Goal: Task Accomplishment & Management: Manage account settings

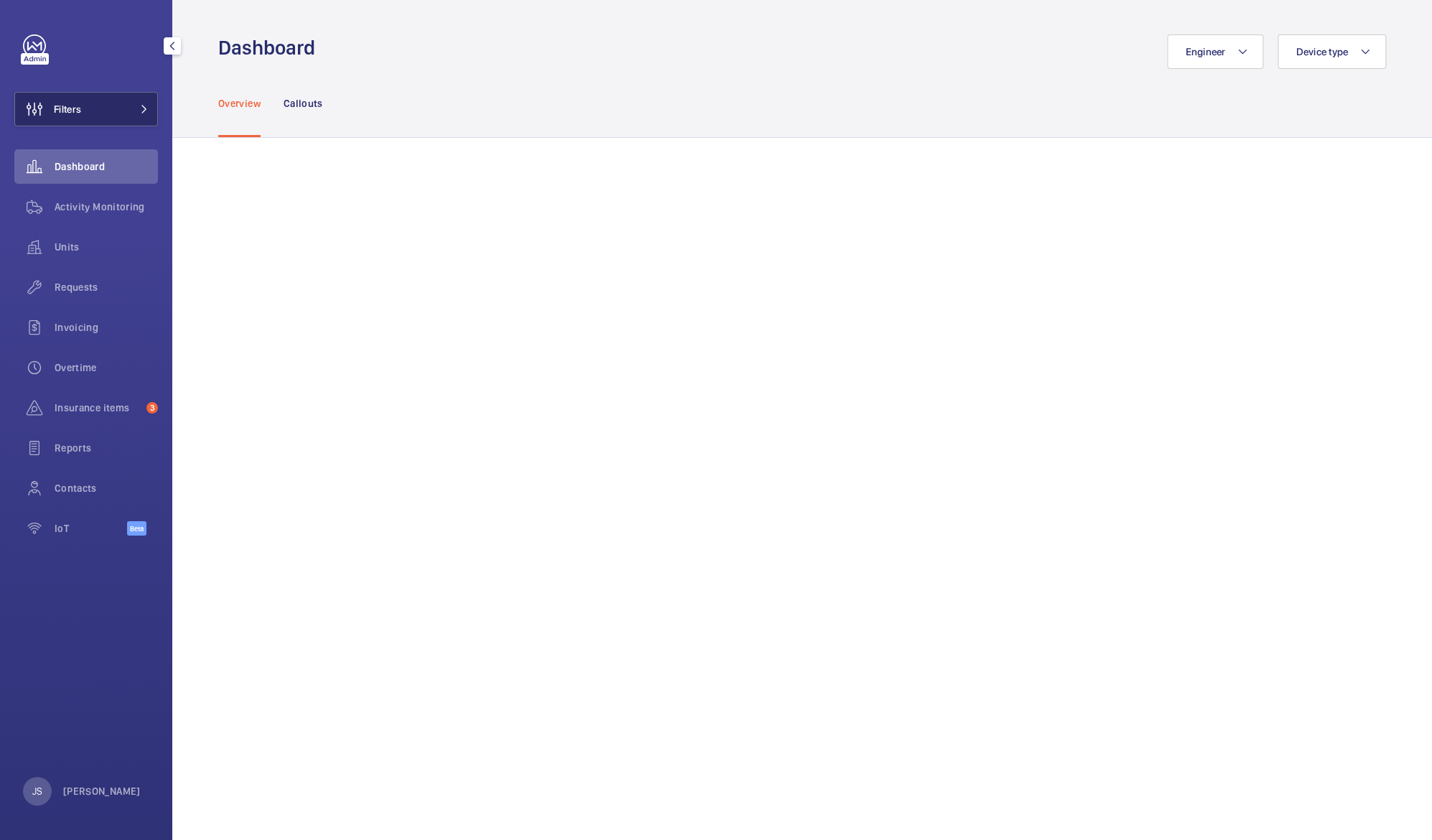
click at [63, 109] on span "Filters" at bounding box center [67, 109] width 28 height 15
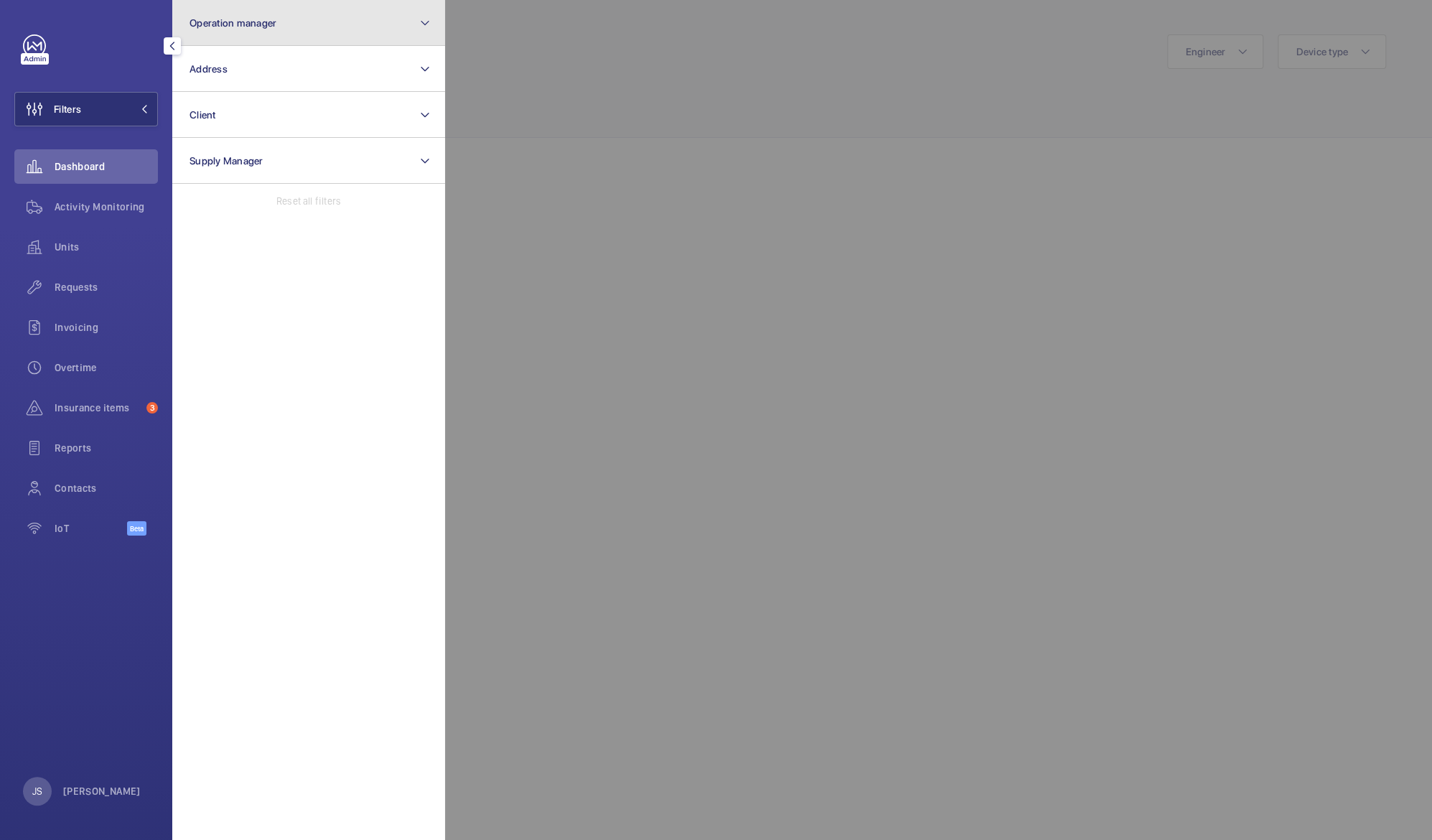
click at [205, 33] on button "Operation manager" at bounding box center [309, 23] width 273 height 46
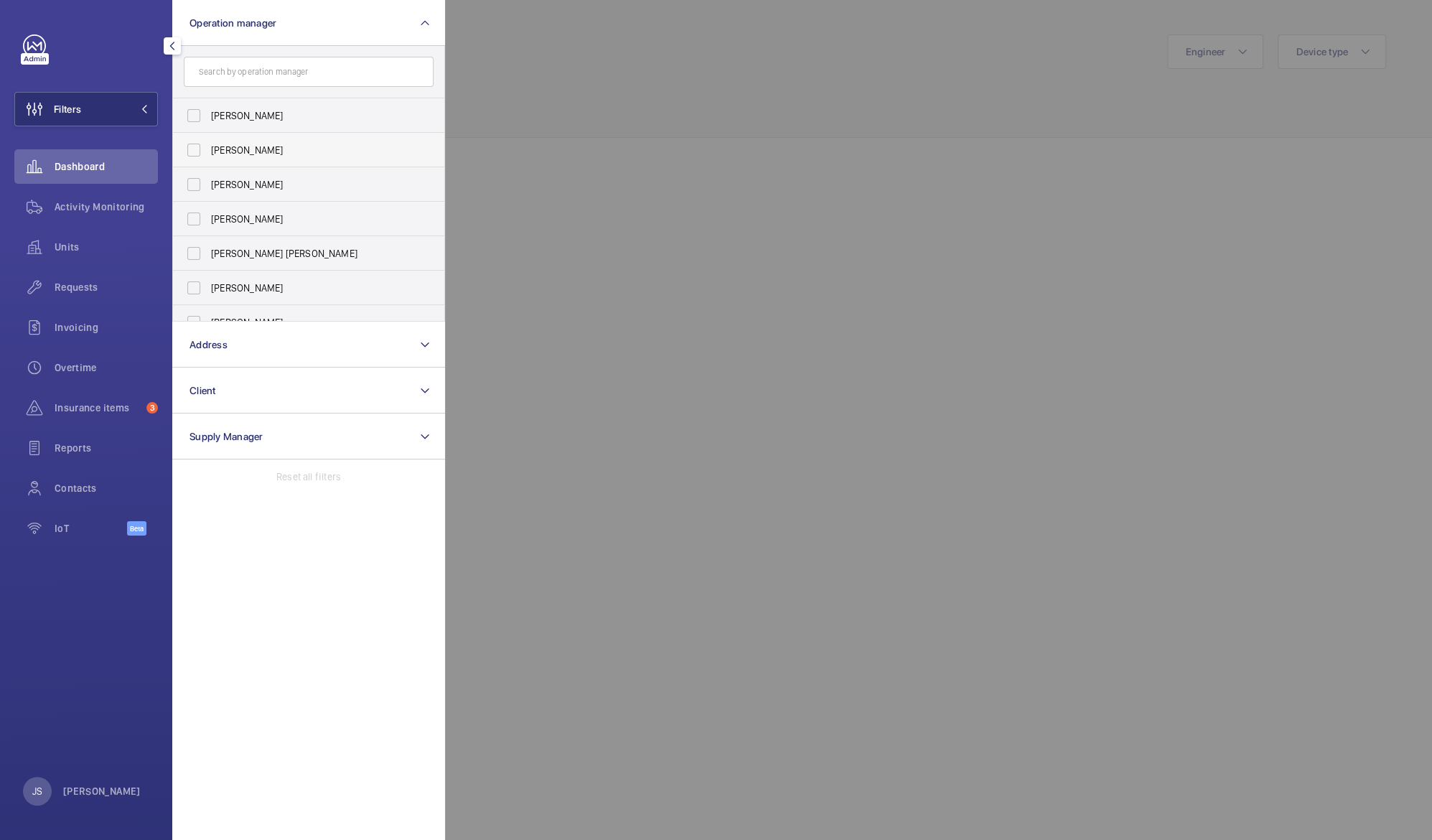
click at [222, 155] on span "[PERSON_NAME]" at bounding box center [310, 149] width 198 height 15
click at [208, 155] on input "[PERSON_NAME]" at bounding box center [193, 149] width 29 height 29
checkbox input "true"
click at [620, 98] on div at bounding box center [1161, 420] width 1432 height 840
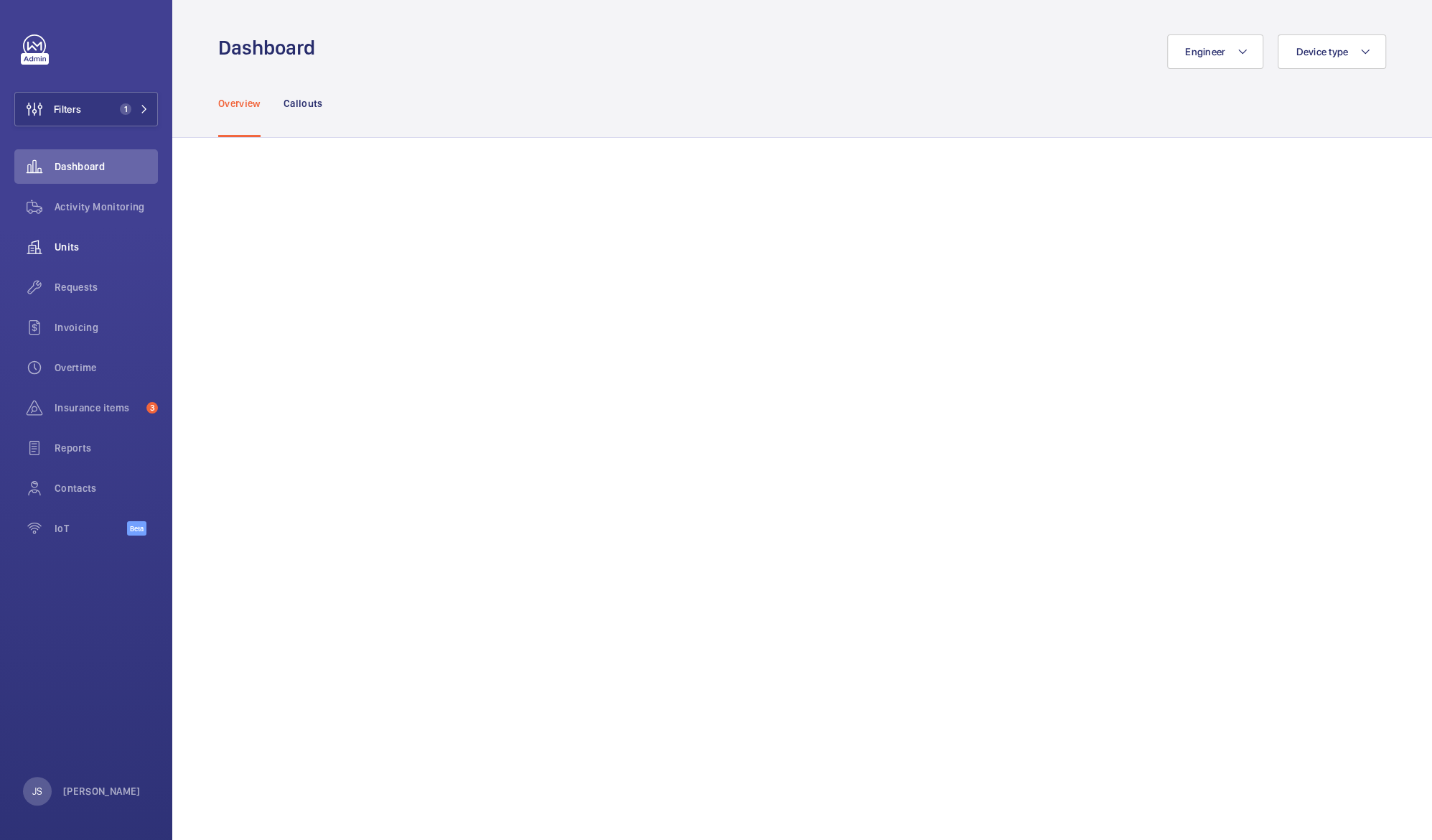
click at [48, 244] on wm-front-icon-button at bounding box center [35, 246] width 41 height 35
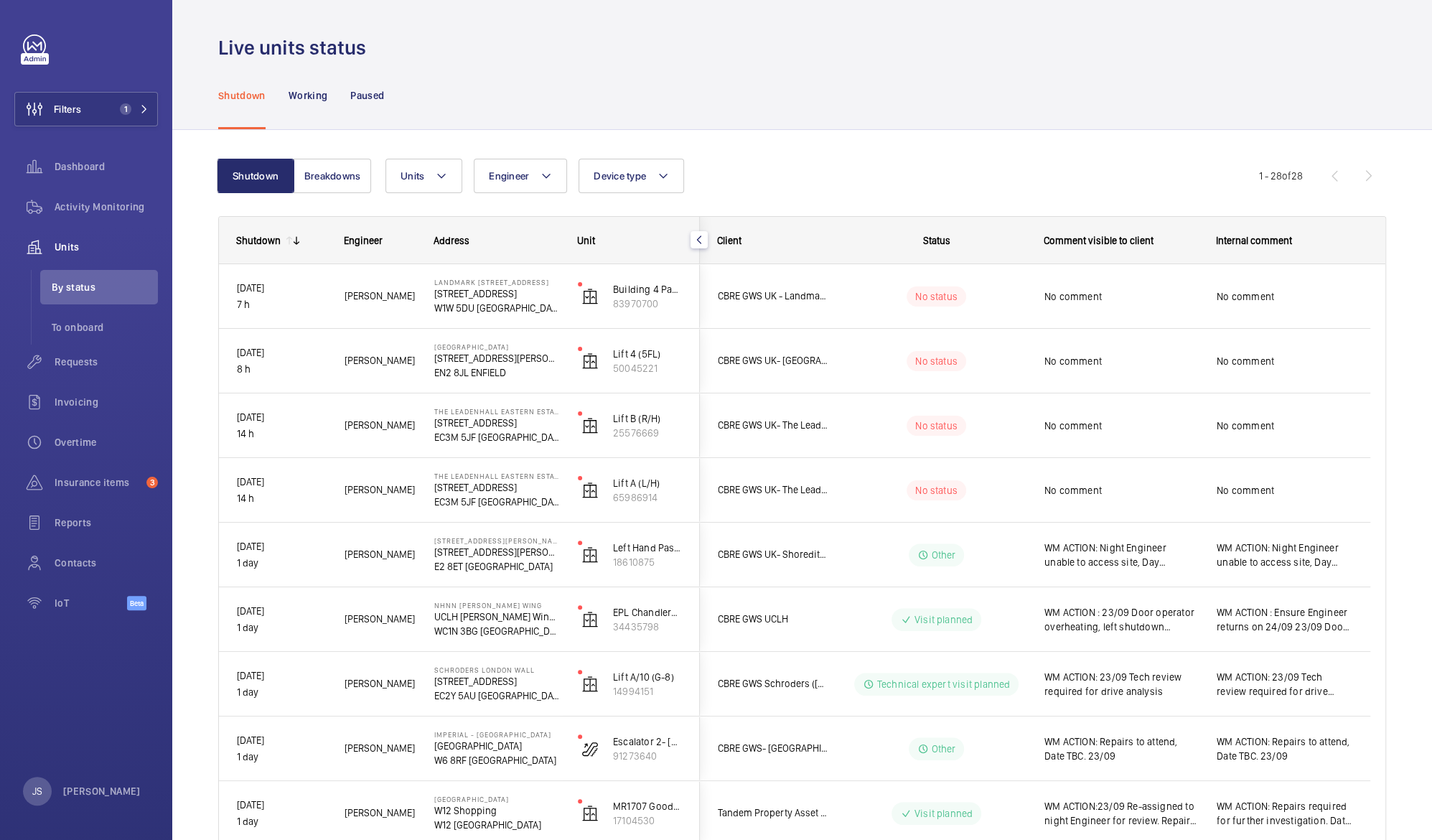
click at [1063, 499] on div "No comment" at bounding box center [1121, 490] width 153 height 33
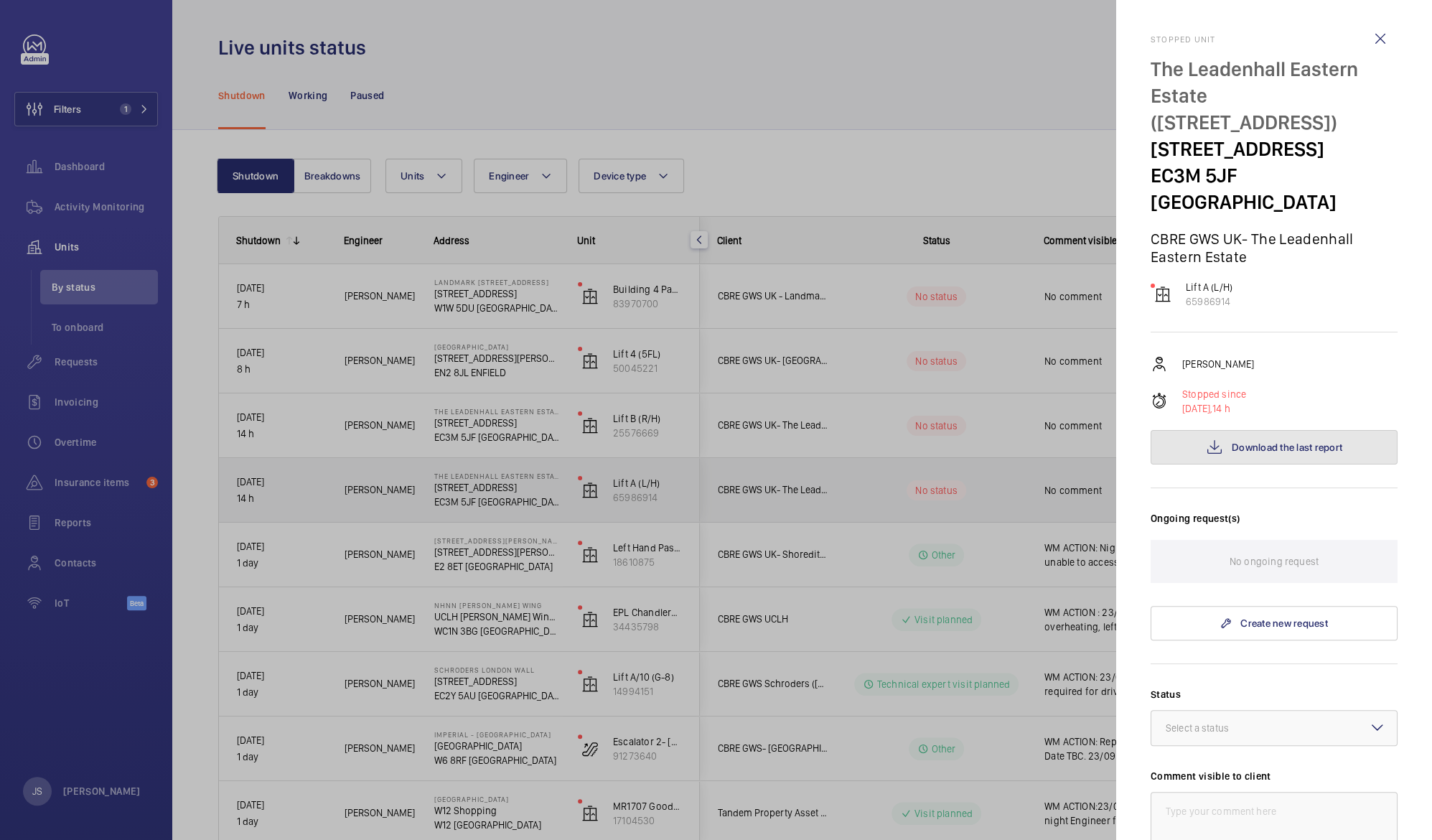
click at [1242, 441] on span "Download the last report" at bounding box center [1288, 447] width 111 height 12
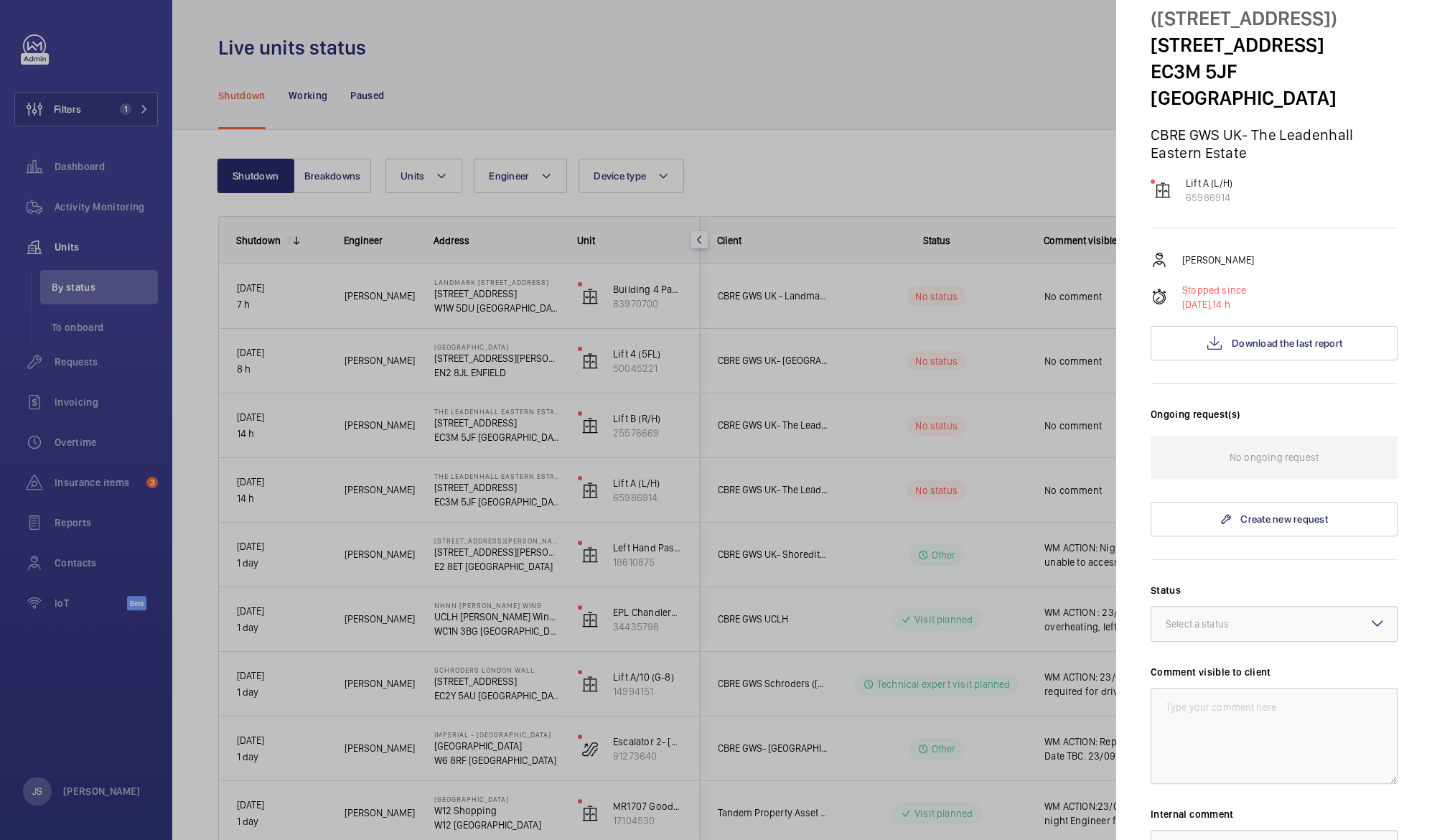
scroll to position [106, 0]
click at [1373, 605] on div at bounding box center [1275, 621] width 245 height 35
click at [1236, 748] on span "Visit planned" at bounding box center [1274, 755] width 217 height 15
click at [1225, 692] on textarea at bounding box center [1275, 733] width 247 height 96
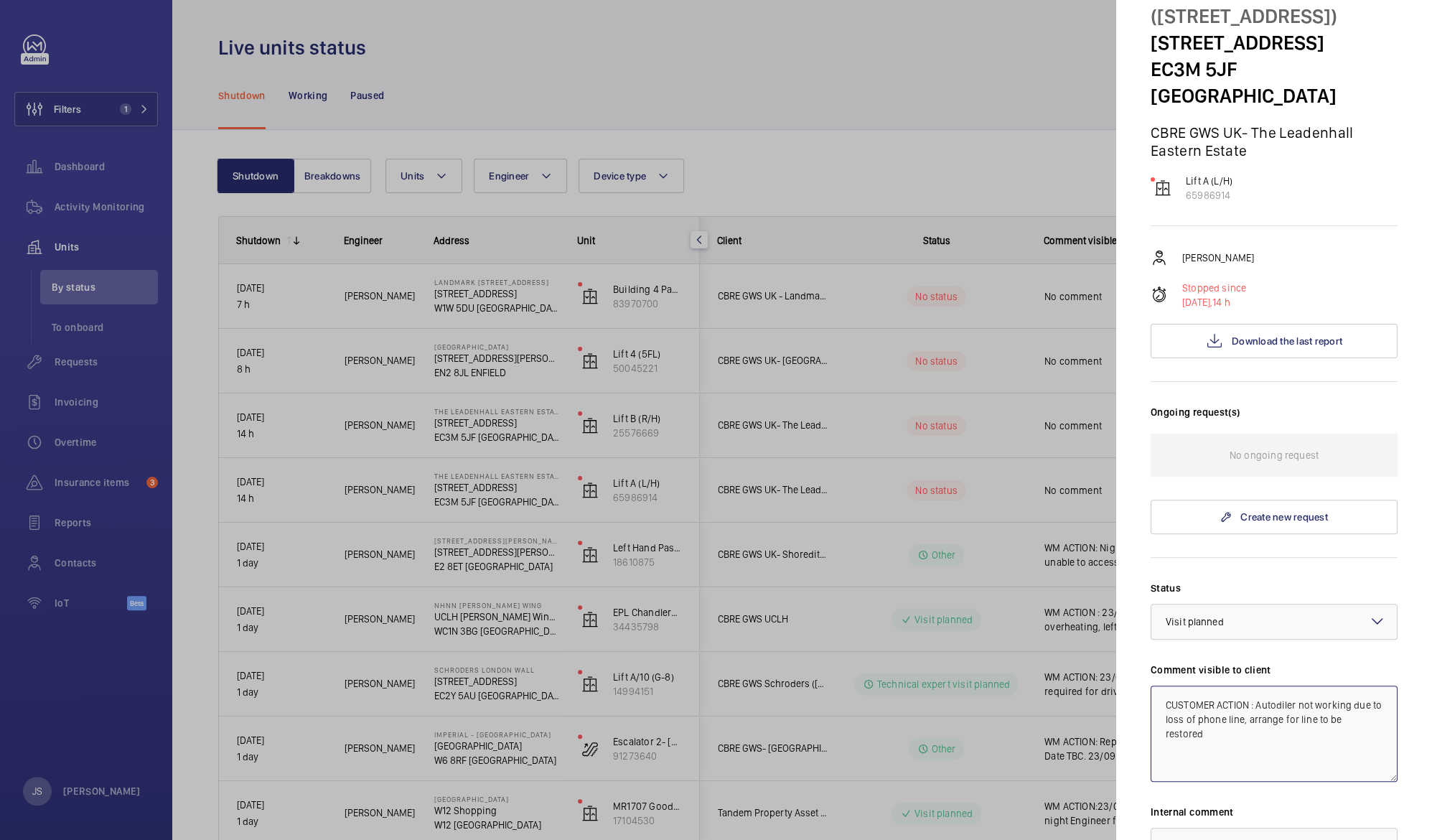
drag, startPoint x: 1159, startPoint y: 674, endPoint x: 1243, endPoint y: 738, distance: 105.6
click at [1243, 738] on textarea "CUSTOMER ACTION : Autodiler not working due to loss of phone line, arrange for …" at bounding box center [1275, 733] width 247 height 96
type textarea "CUSTOMER ACTION : Autodiler not working due to loss of phone line, arrange for …"
paste textarea "CUSTOMER ACTION : Autodiler not working due to loss of phone line, arrange for …"
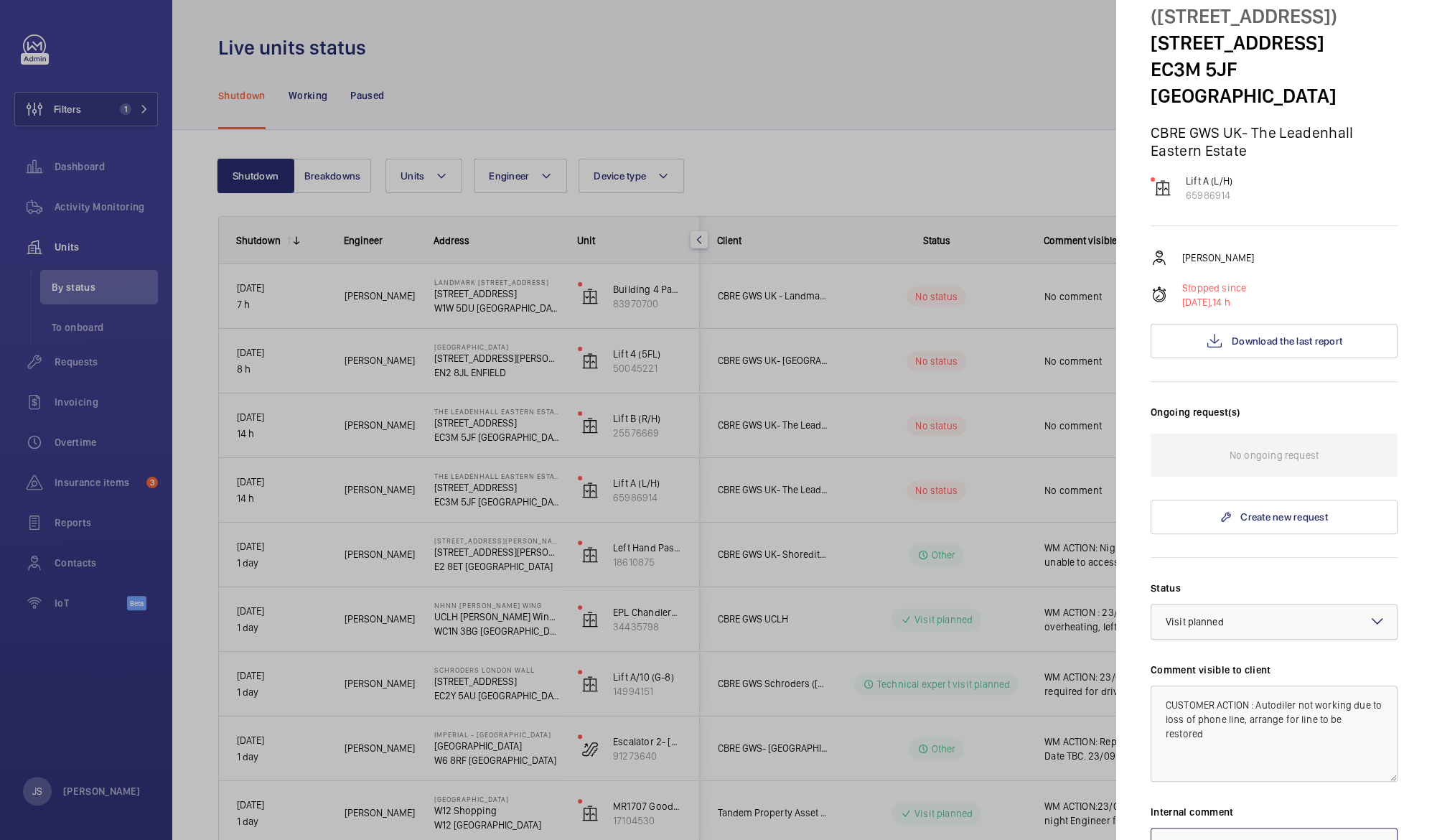
scroll to position [121, 0]
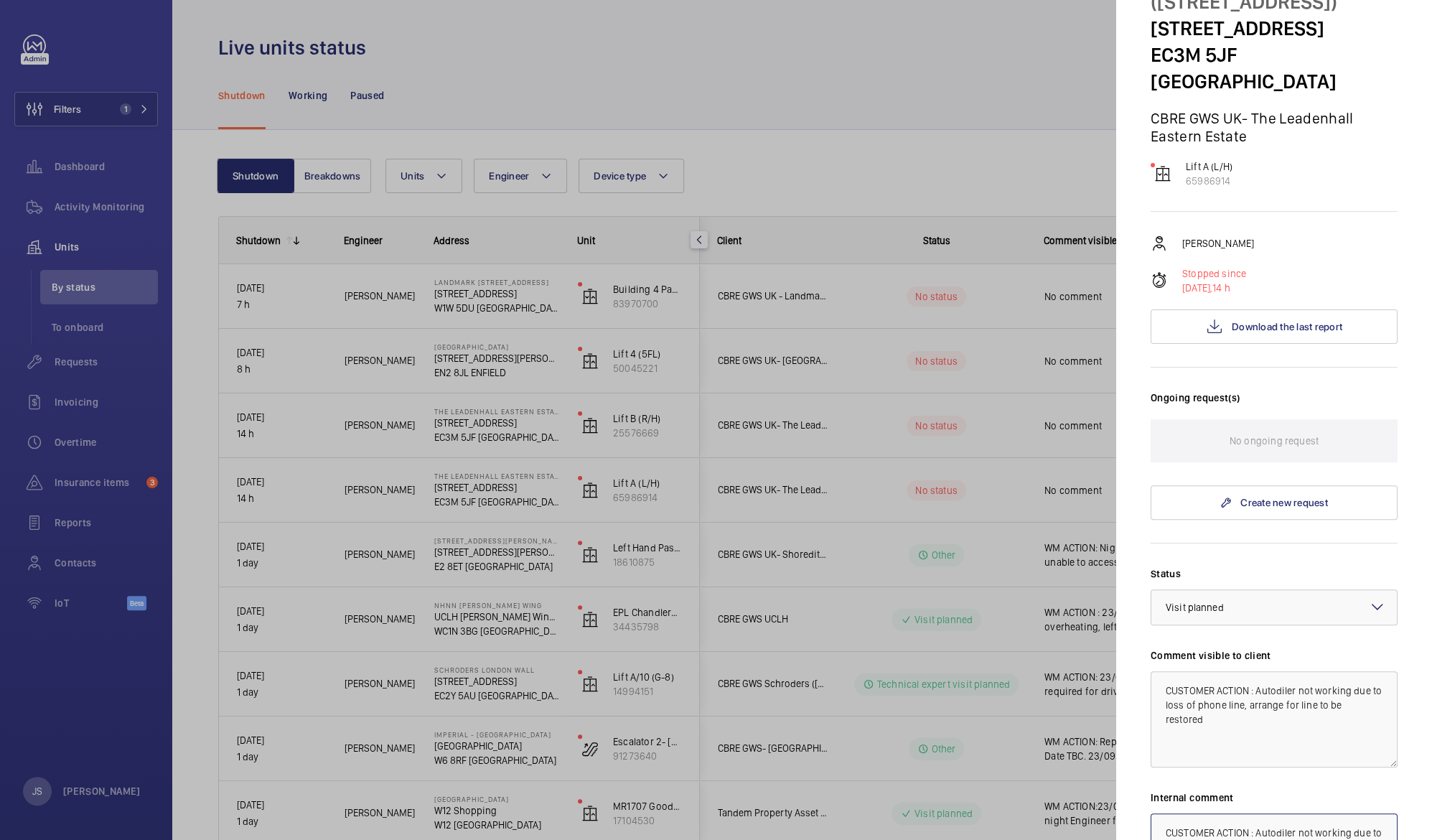
type textarea "CUSTOMER ACTION : Autodiler not working due to loss of phone line, arrange for …"
click at [1283, 671] on textarea "CUSTOMER ACTION : Autodiler not working due to loss of phone line, arrange for …" at bounding box center [1275, 718] width 247 height 96
click at [1277, 566] on wm-front-input-dropdown "Status Select a status × Visit planned ×" at bounding box center [1275, 595] width 247 height 58
click at [1293, 671] on textarea "CUSTOMER ACTION : Autodialer not working due to loss of phone line, arrange for…" at bounding box center [1275, 718] width 247 height 96
click at [1237, 743] on div "Status Select a status × Visit planned × Comment visible to client CUSTOMER ACT…" at bounding box center [1275, 766] width 247 height 401
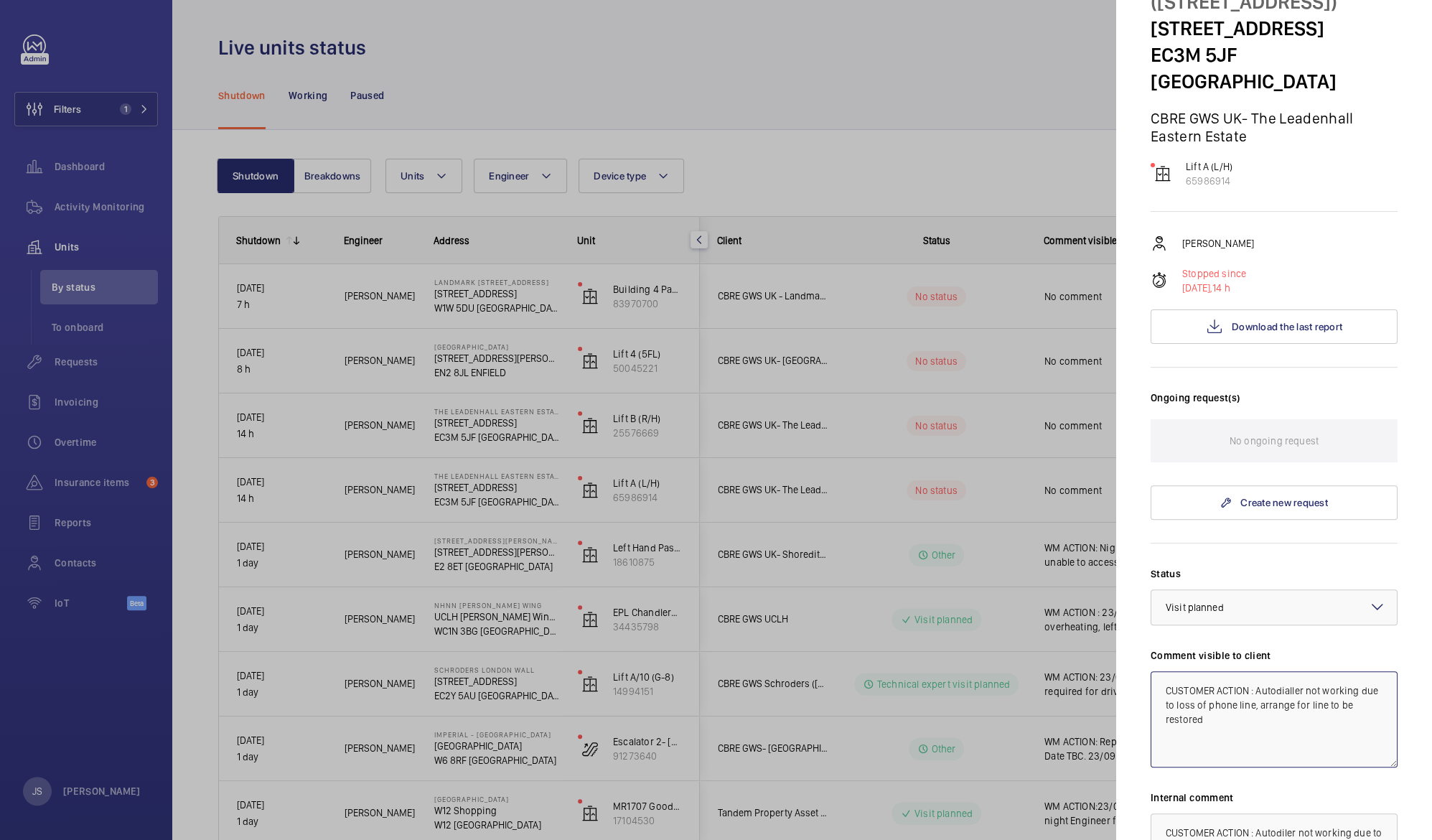
click at [1277, 671] on textarea "CUSTOMER ACTION : Autodialler not working due to loss of phone line, arrange fo…" at bounding box center [1275, 718] width 247 height 96
click at [1292, 679] on textarea "CUSTOMER ACTION : Auto dialler not working due to loss of phone line, arrange f…" at bounding box center [1275, 718] width 247 height 96
drag, startPoint x: 1165, startPoint y: 663, endPoint x: 1212, endPoint y: 714, distance: 69.4
click at [1212, 714] on textarea "CUSTOMER ACTION : Auto dialler not working due to loss of phone line, arrange f…" at bounding box center [1275, 718] width 247 height 96
type textarea "CUSTOMER ACTION : Auto dialler not working due to loss of phone line, arrange f…"
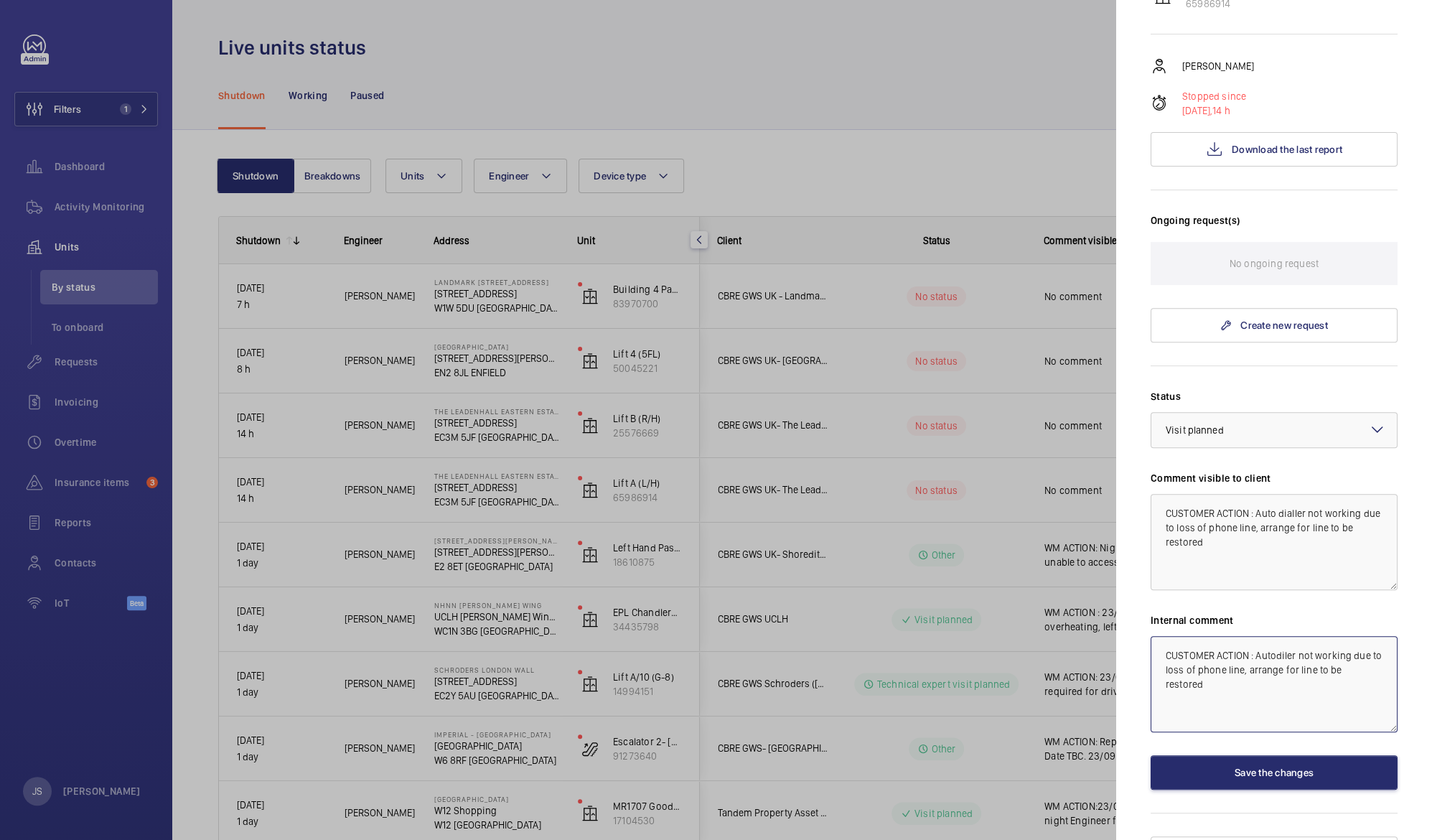
scroll to position [302, 0]
drag, startPoint x: 1164, startPoint y: 809, endPoint x: 1178, endPoint y: 679, distance: 130.8
click at [1178, 679] on textarea "CUSTOMER ACTION : Autodiler not working due to loss of phone line, arrange for …" at bounding box center [1275, 680] width 247 height 96
paste textarea "dial"
type textarea "CUSTOMER ACTION : Auto dialler not working due to loss of phone line, arrange f…"
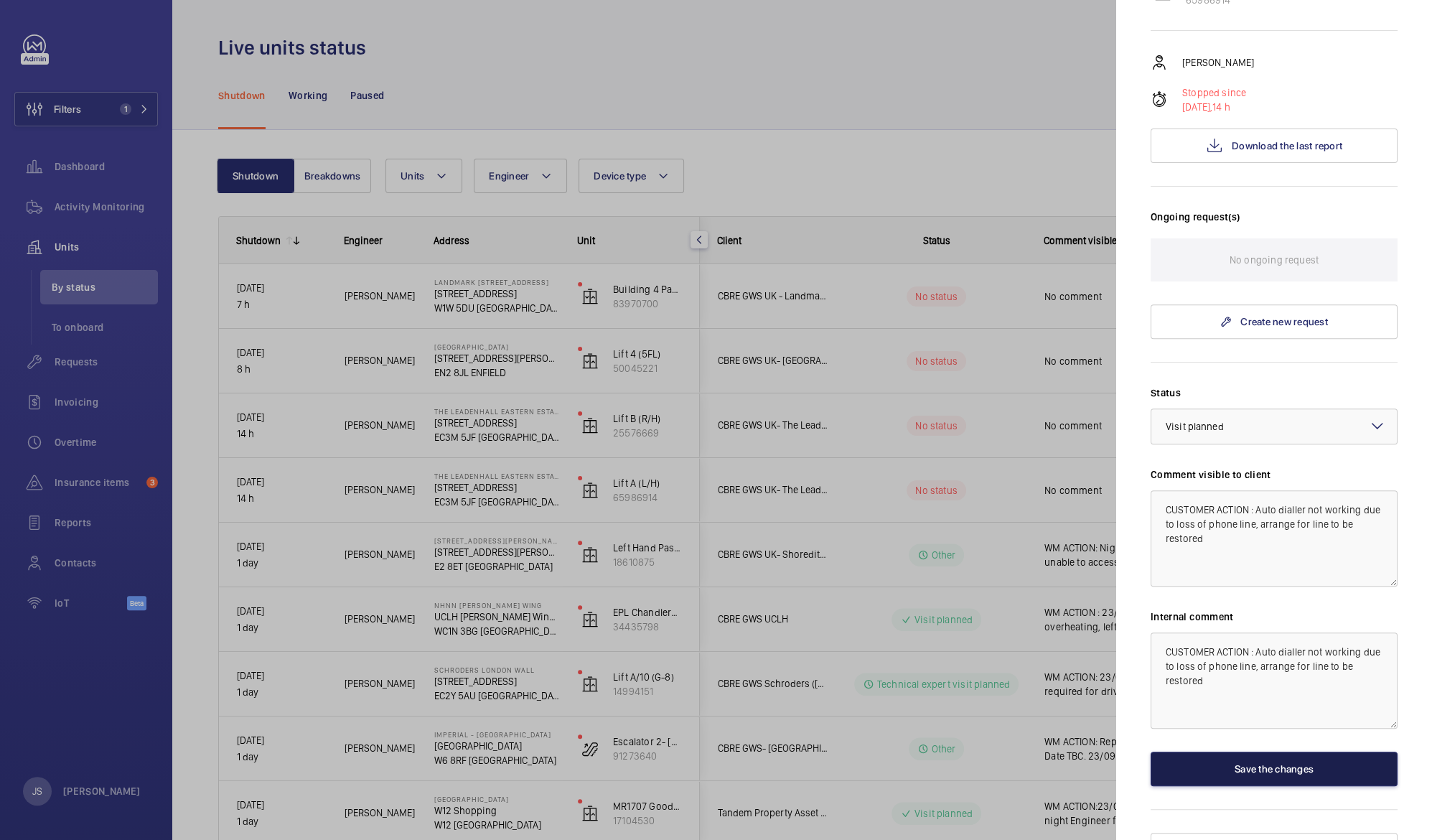
click at [1225, 752] on button "Save the changes" at bounding box center [1275, 769] width 247 height 35
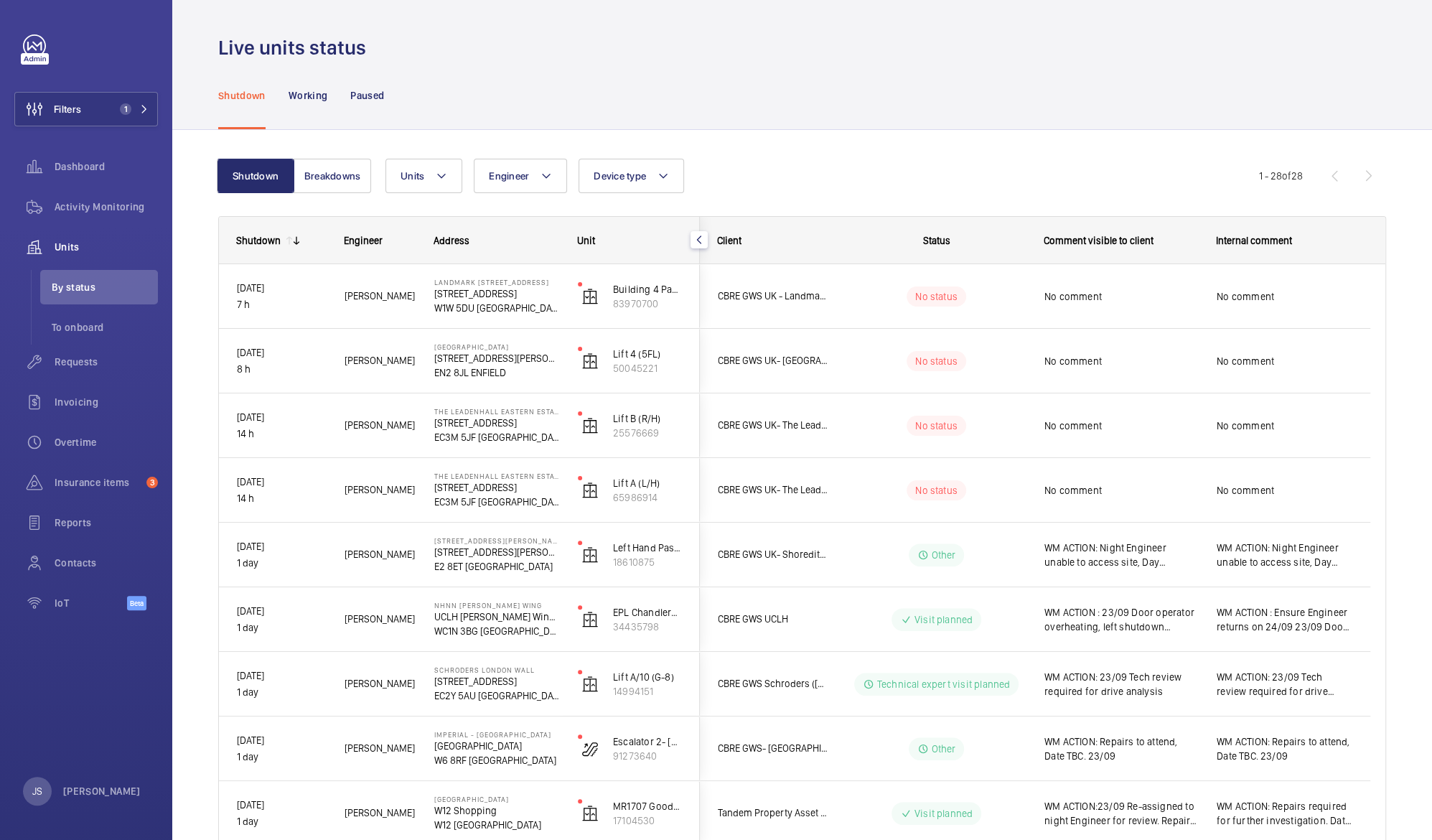
scroll to position [0, 0]
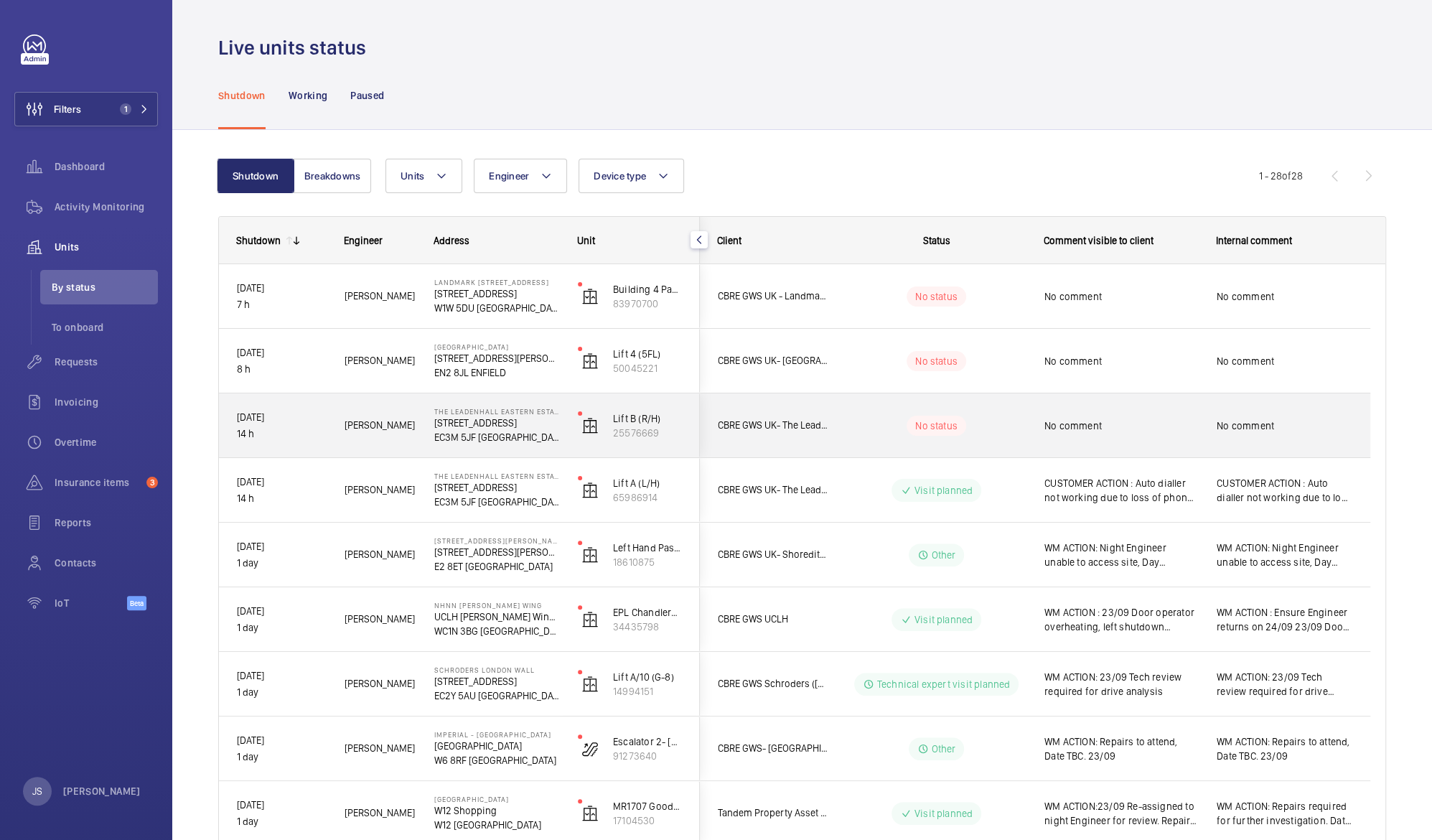
click at [1063, 432] on div "No comment" at bounding box center [1121, 425] width 153 height 33
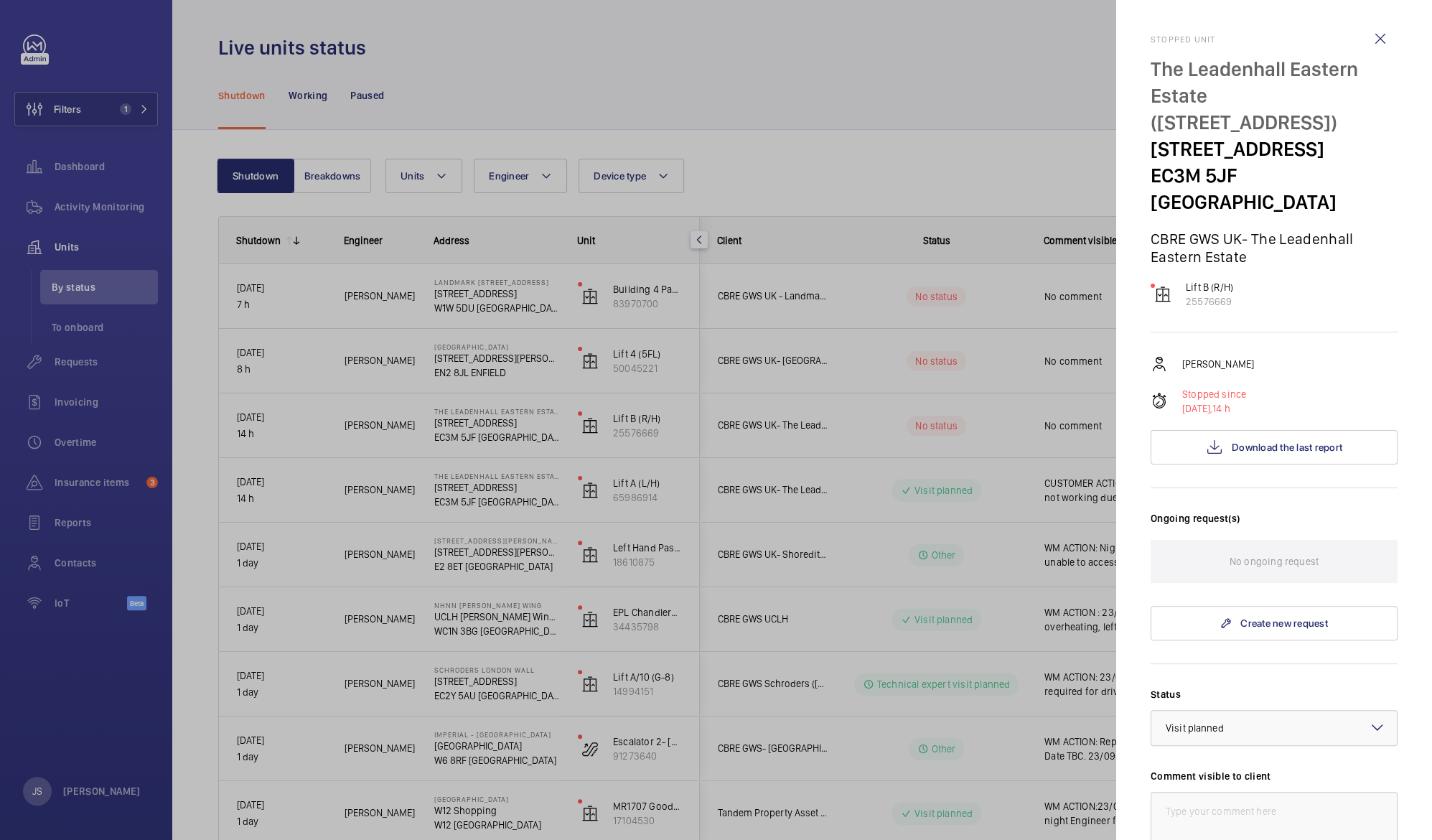
click at [1063, 432] on div at bounding box center [716, 420] width 1432 height 840
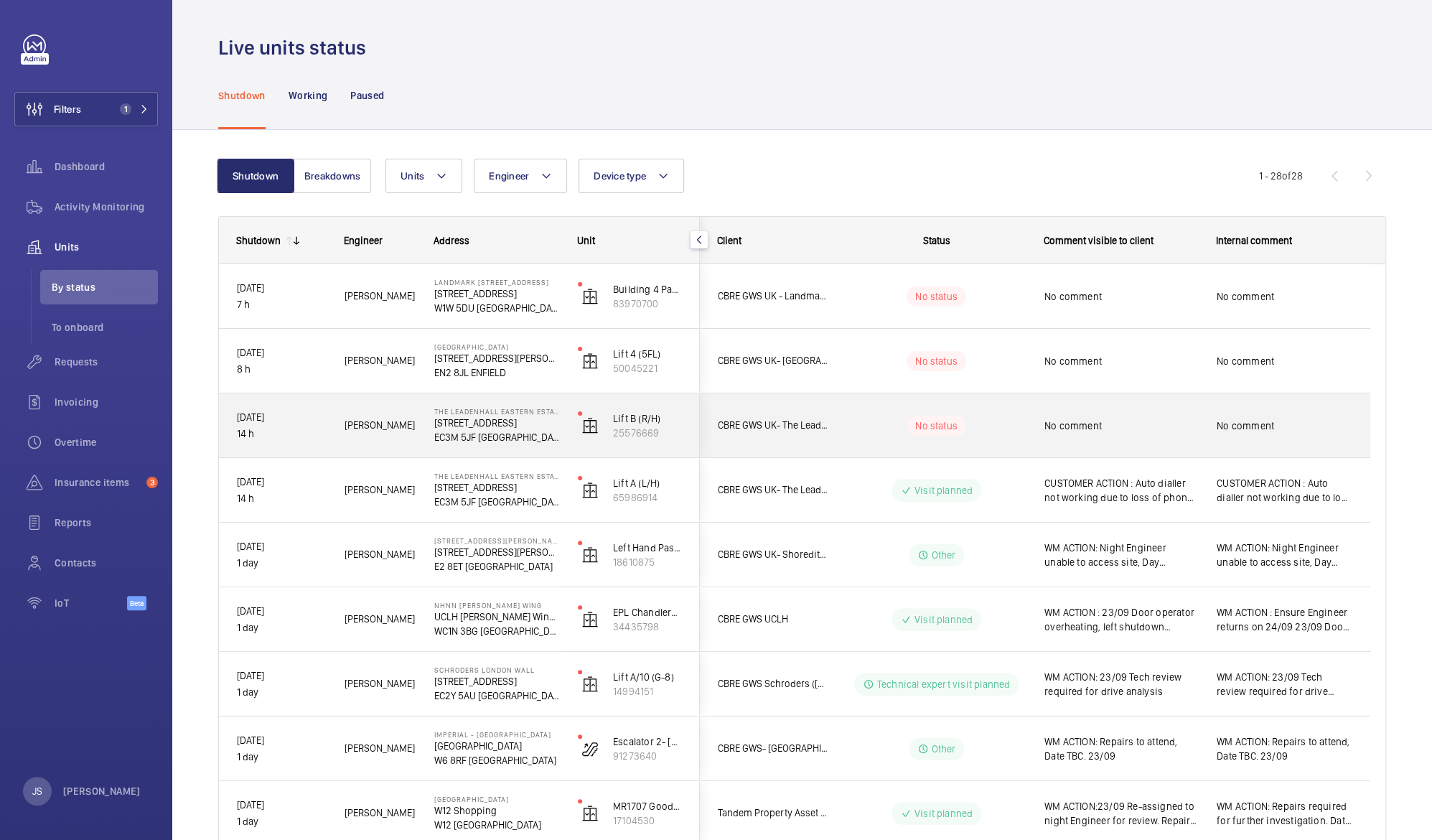
click at [1074, 433] on div "No comment" at bounding box center [1121, 425] width 153 height 33
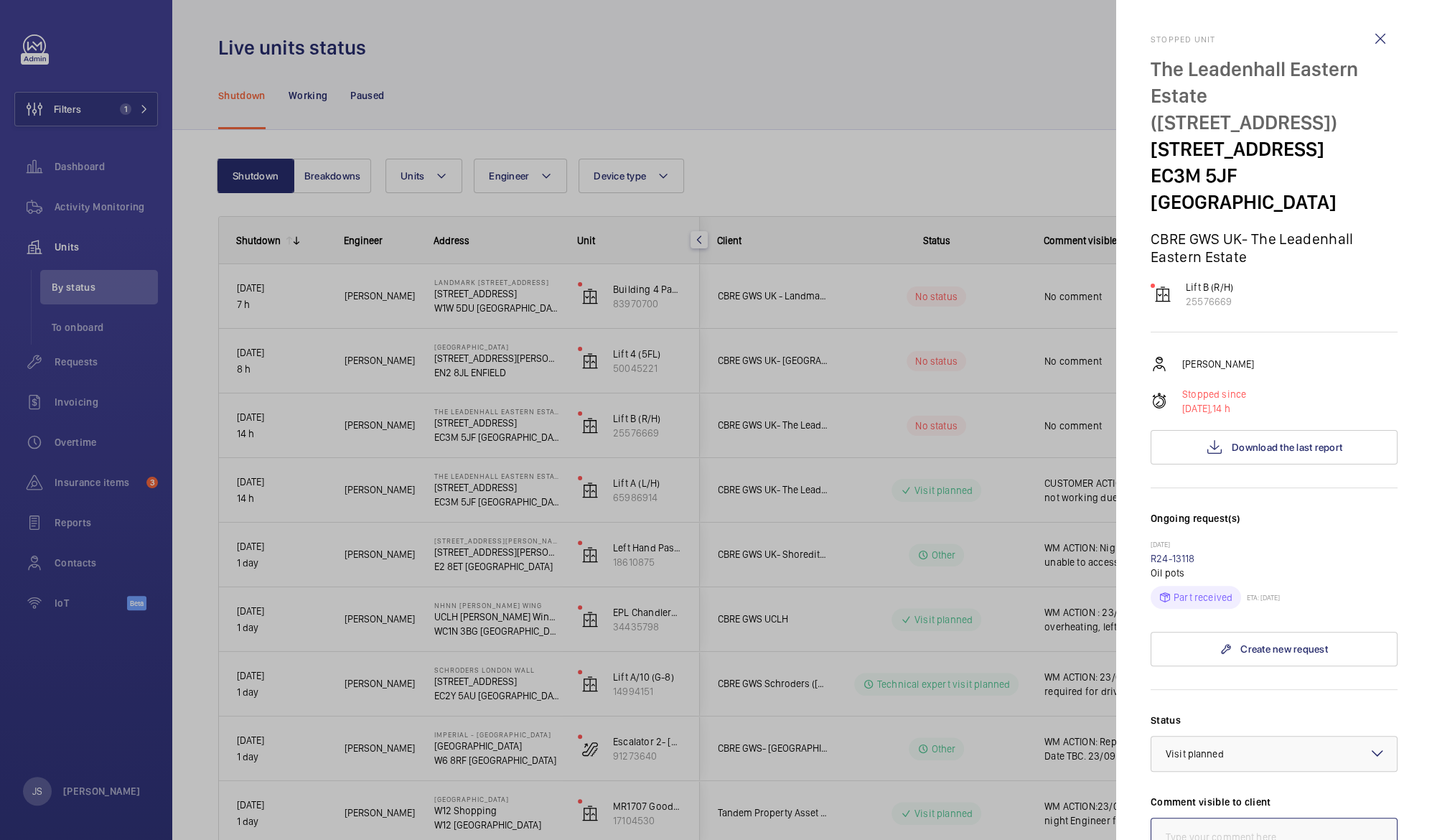
paste textarea "CUSTOMER ACTION : Auto dialler not working due to loss of phone line, arrange f…"
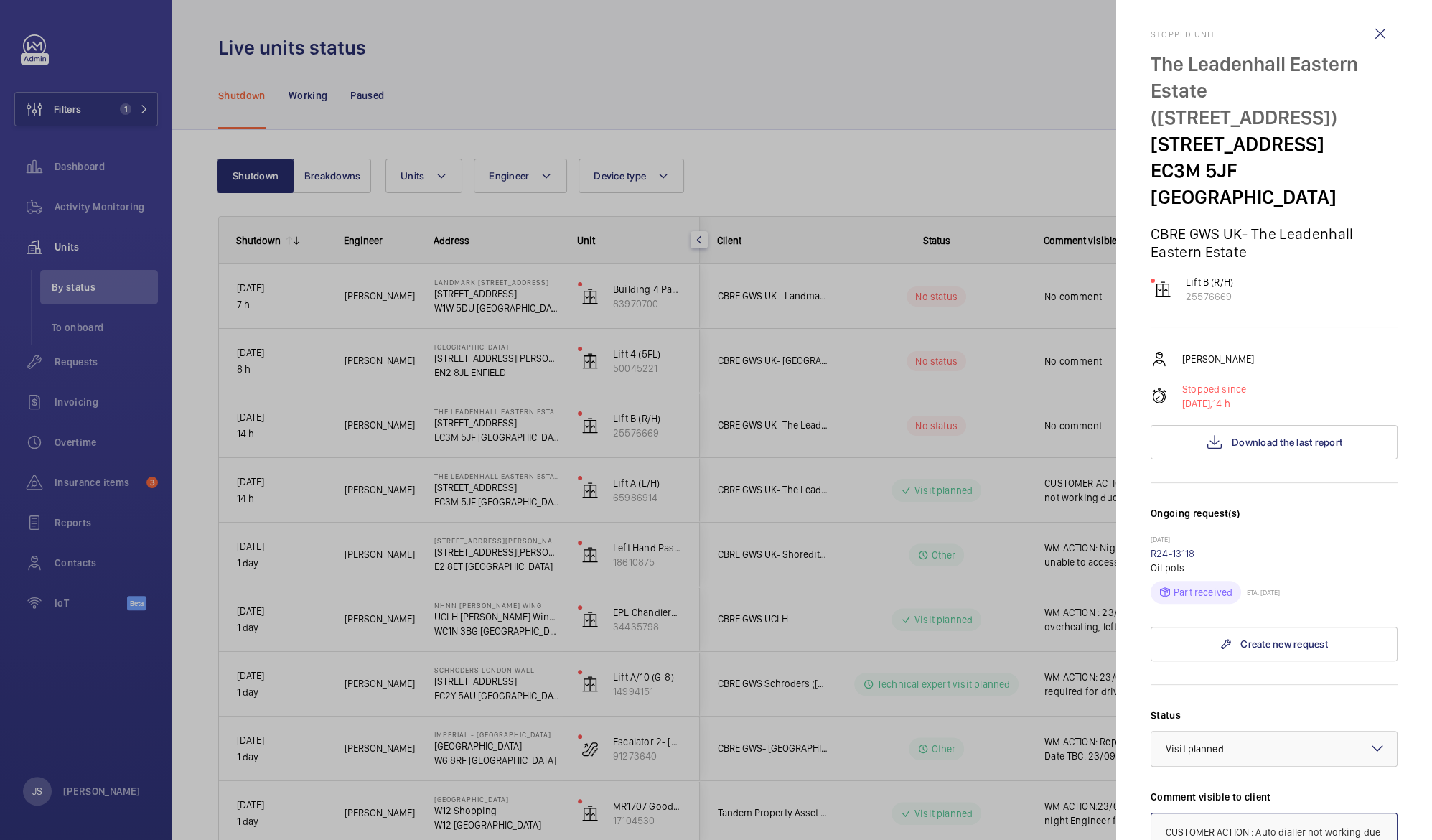
type textarea "CUSTOMER ACTION : Auto dialler not working due to loss of phone line, arrange f…"
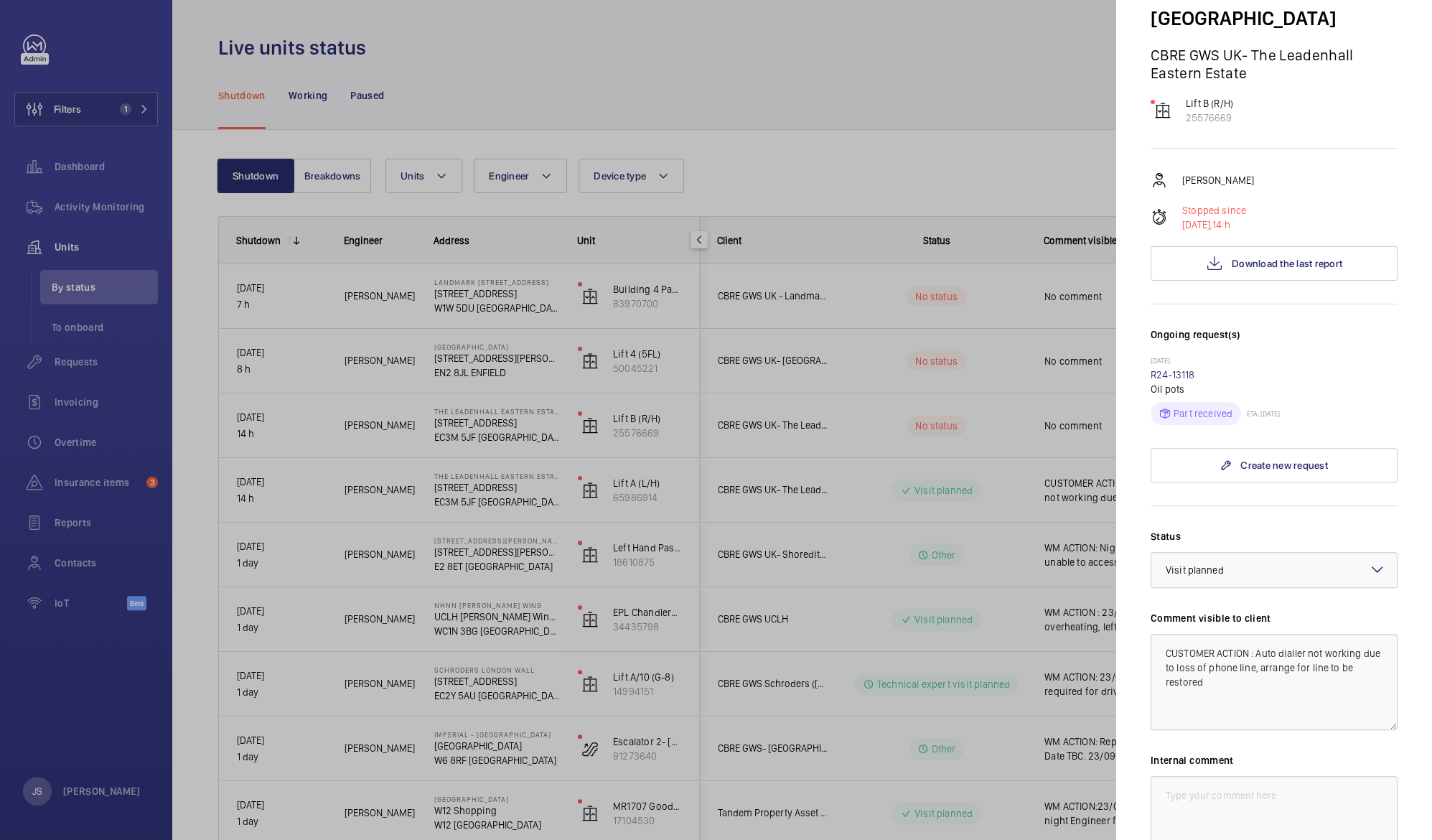
scroll to position [195, 0]
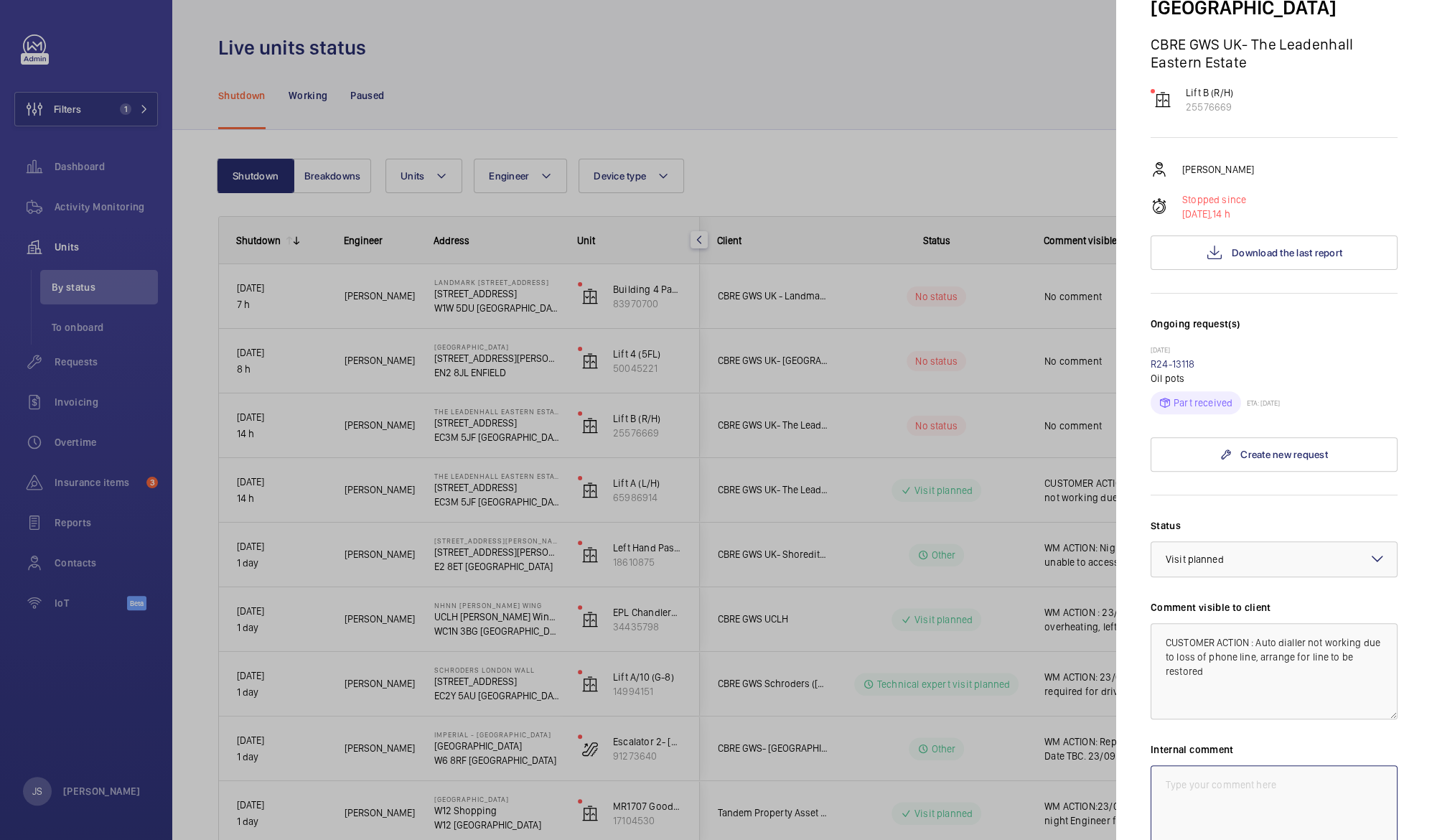
click at [1264, 765] on textarea at bounding box center [1275, 812] width 247 height 96
paste textarea "CUSTOMER ACTION : Auto dialler not working due to loss of phone line, arrange f…"
type textarea "CUSTOMER ACTION : Auto dialler not working due to loss of phone line, arrange f…"
click at [1180, 656] on textarea "CUSTOMER ACTION : Auto dialler not working due to loss of phone line, arrange f…" at bounding box center [1275, 671] width 247 height 96
click at [930, 117] on div at bounding box center [716, 420] width 1432 height 840
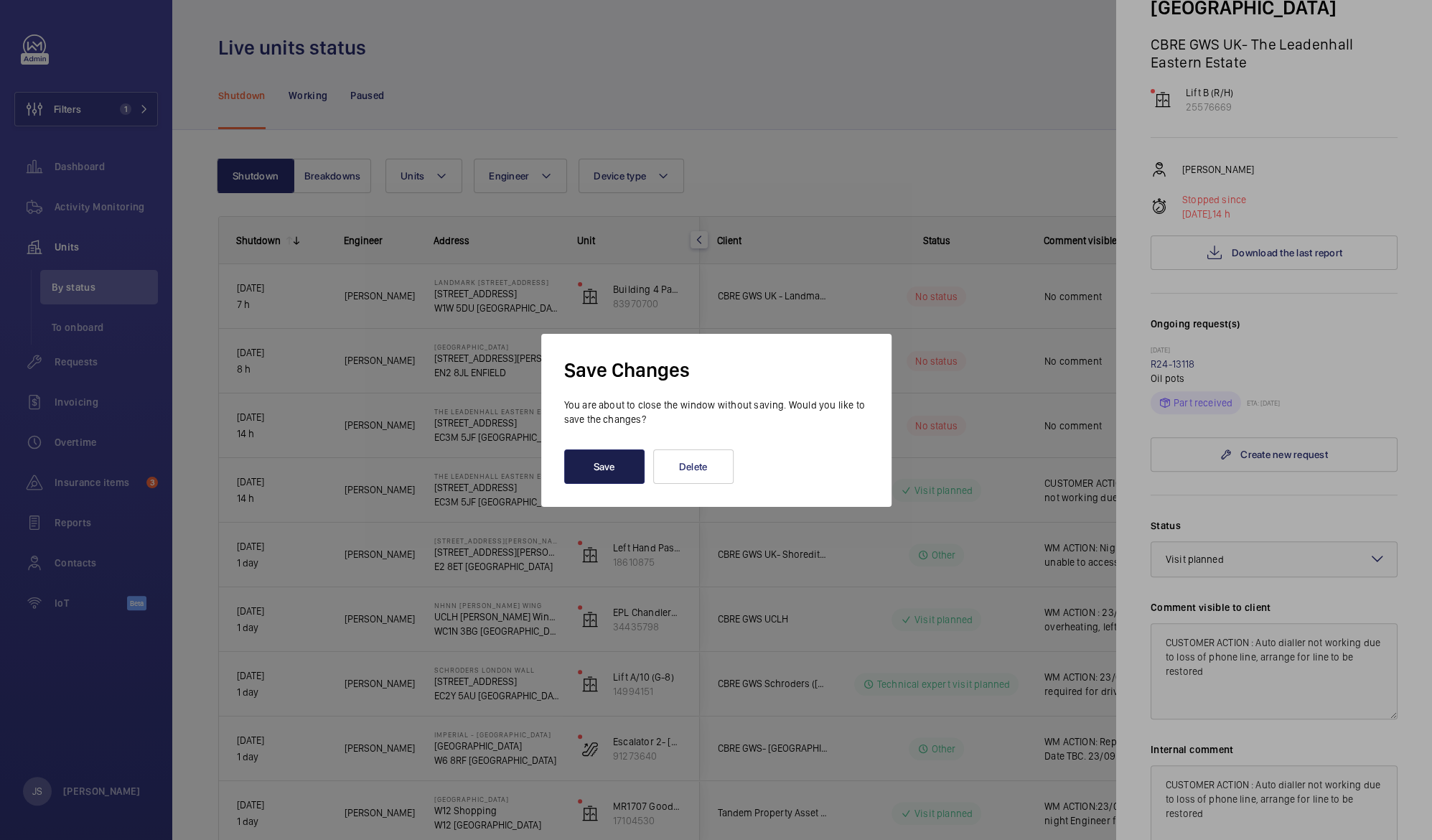
click at [601, 470] on button "Save" at bounding box center [604, 466] width 80 height 35
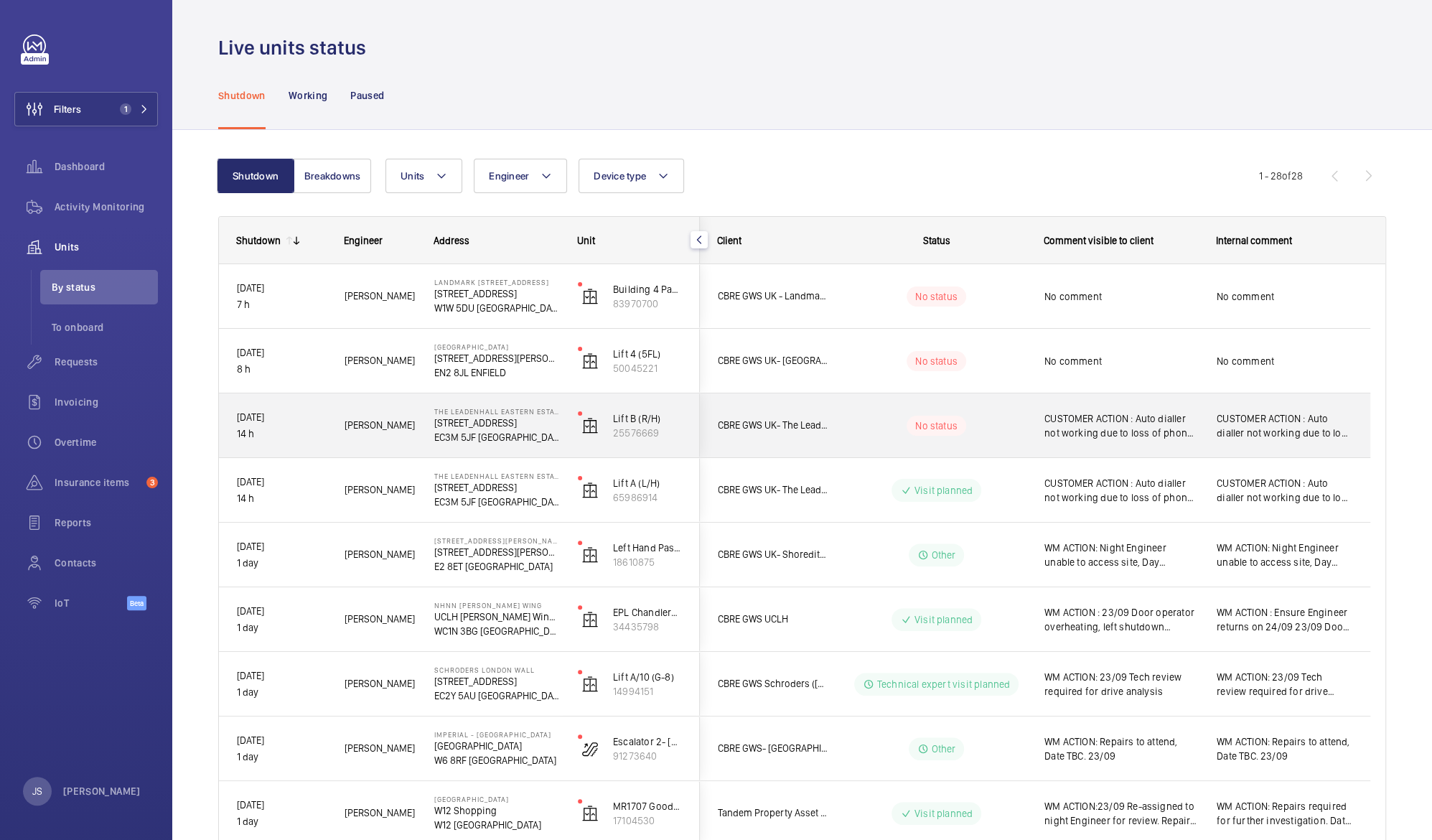
click at [1087, 418] on span "CUSTOMER ACTION : Auto dialler not working due to loss of phone line, arrange f…" at bounding box center [1121, 425] width 153 height 29
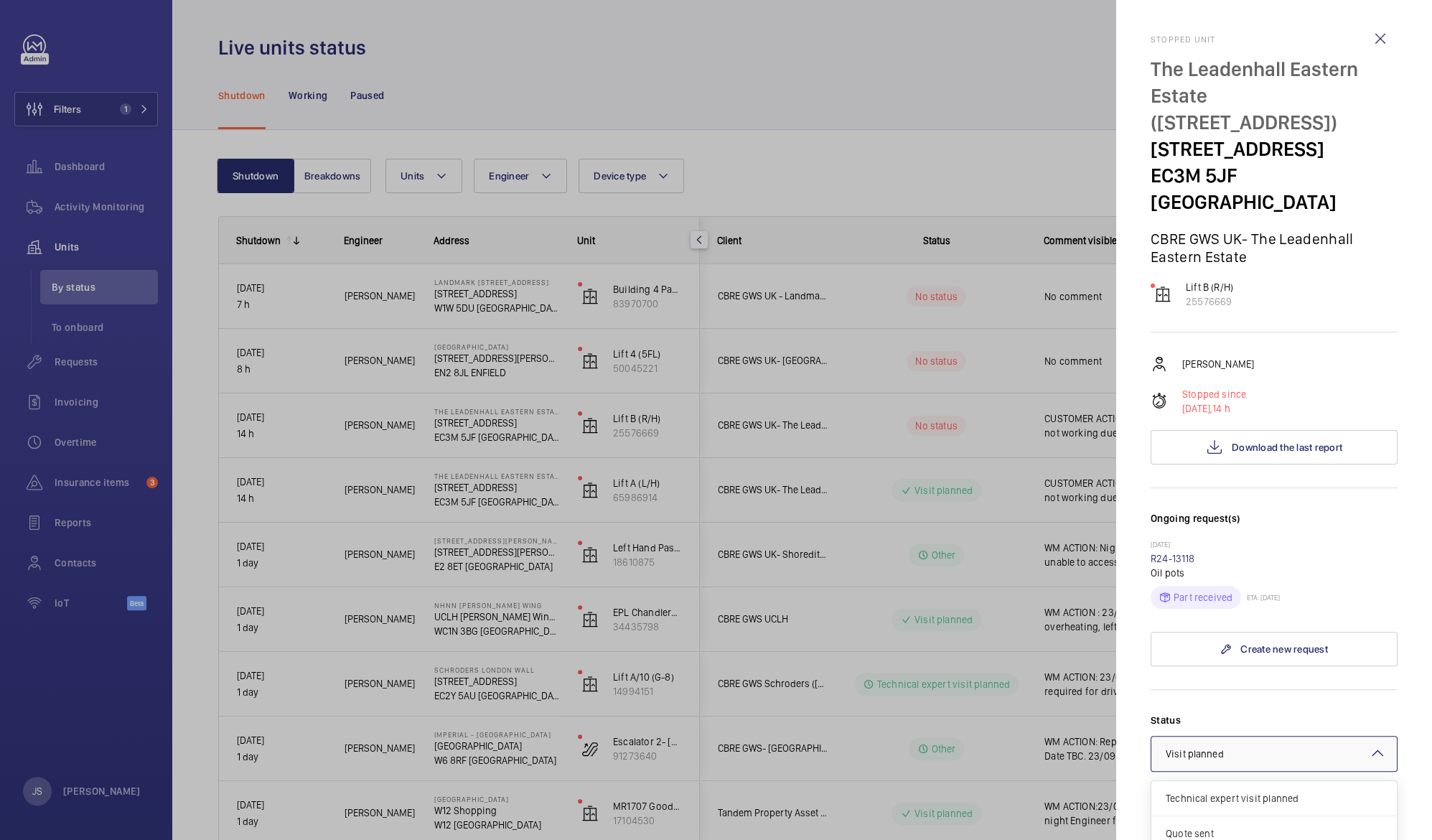
click at [1242, 747] on div "× Visit planned" at bounding box center [1212, 754] width 94 height 15
click at [1201, 810] on span "Part ordered" at bounding box center [1274, 817] width 217 height 15
click at [1370, 744] on mat-icon at bounding box center [1378, 752] width 17 height 17
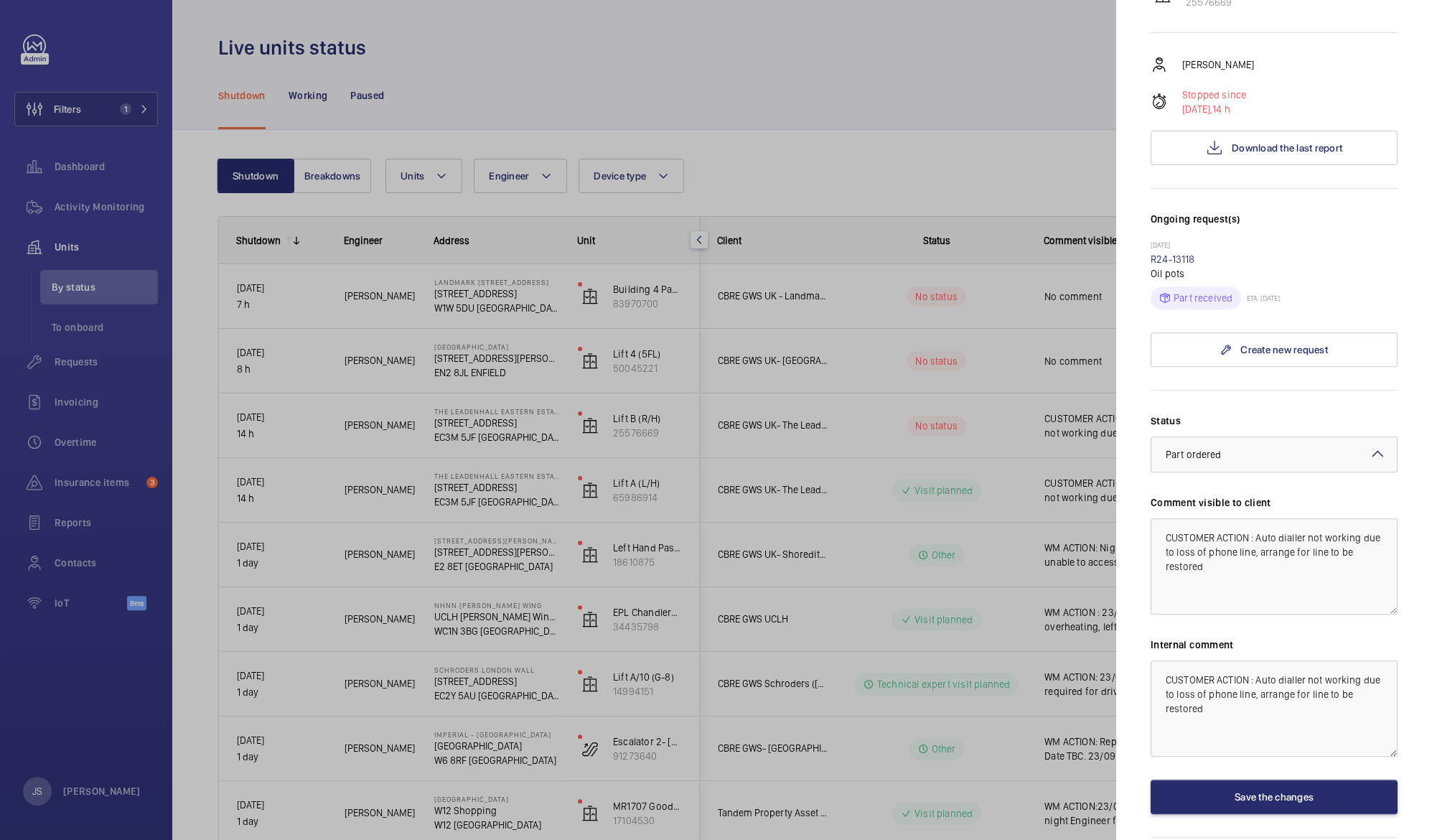
scroll to position [327, 0]
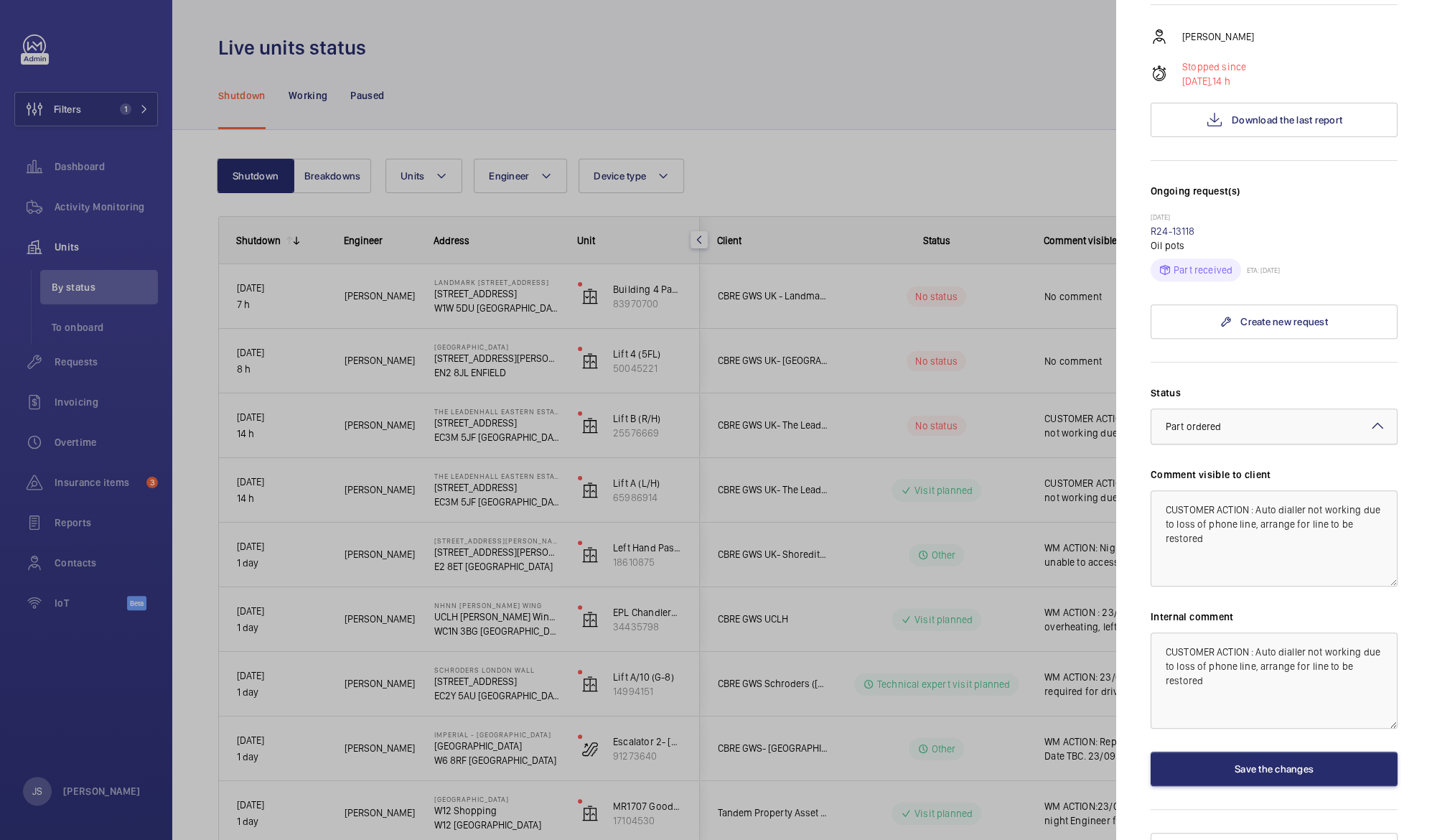
click at [1204, 410] on div at bounding box center [1275, 426] width 245 height 35
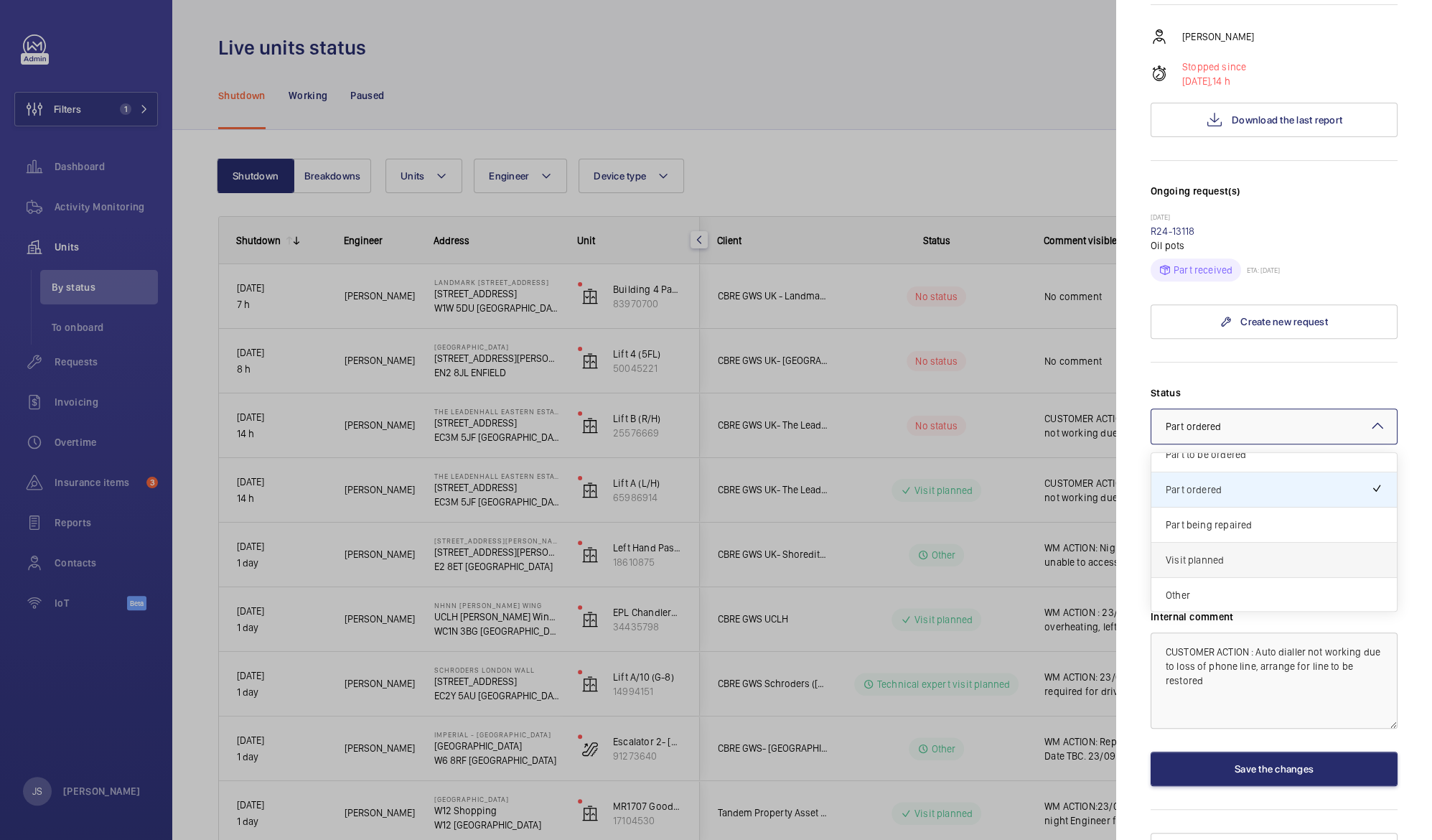
click at [1229, 553] on span "Visit planned" at bounding box center [1274, 560] width 217 height 15
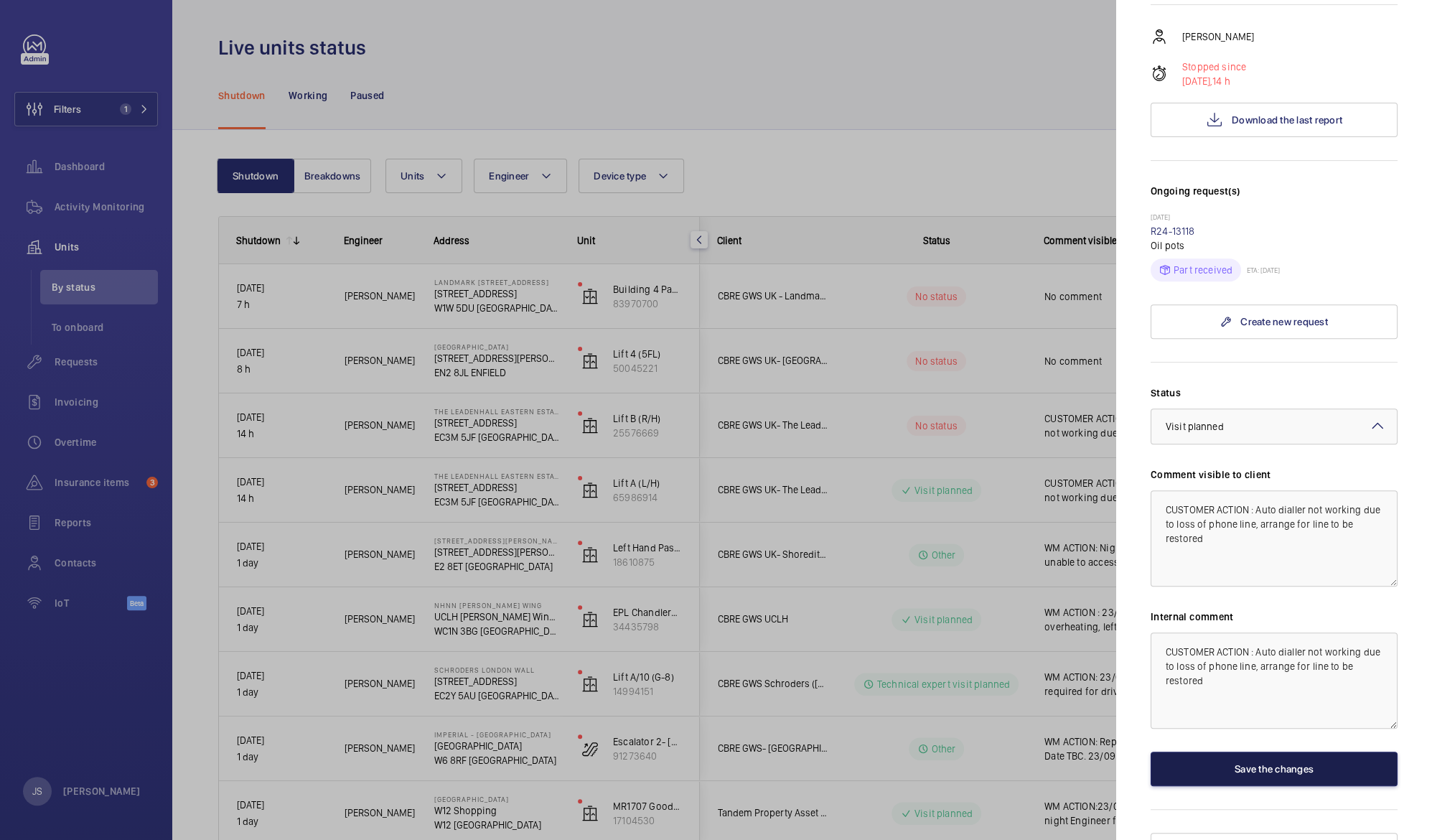
click at [1238, 752] on button "Save the changes" at bounding box center [1275, 769] width 247 height 35
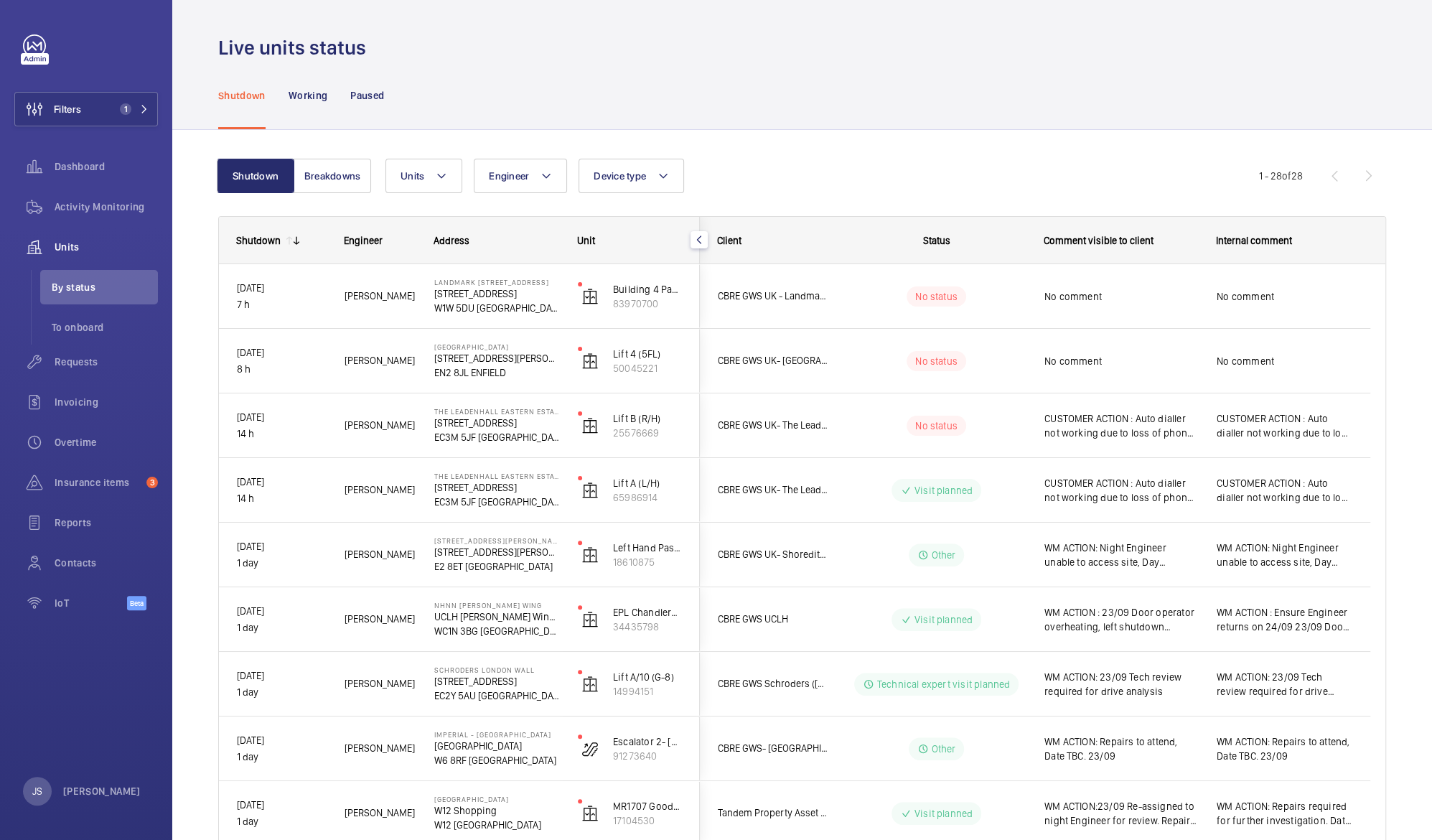
scroll to position [0, 0]
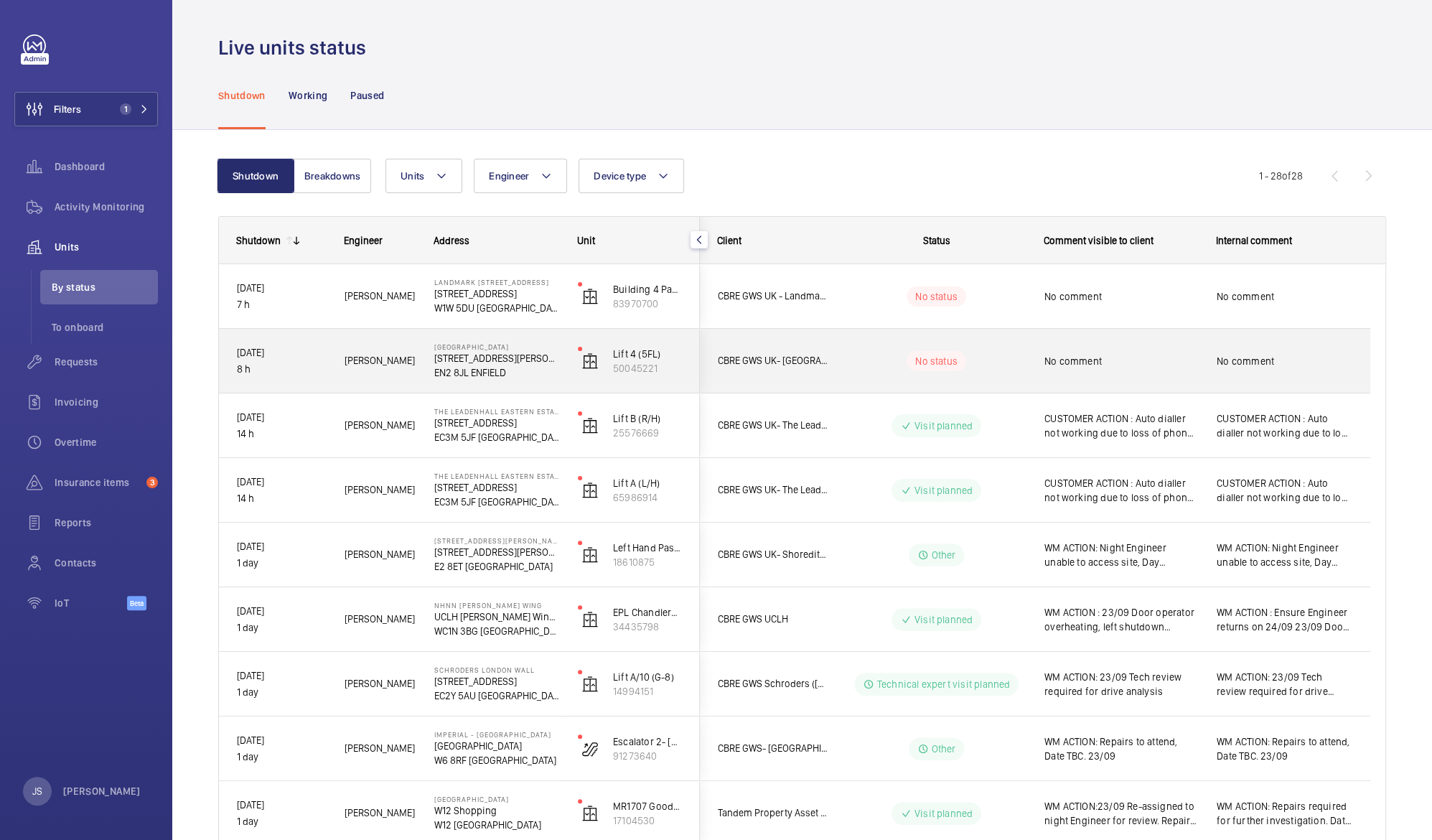
click at [1092, 370] on div "No comment" at bounding box center [1121, 360] width 153 height 33
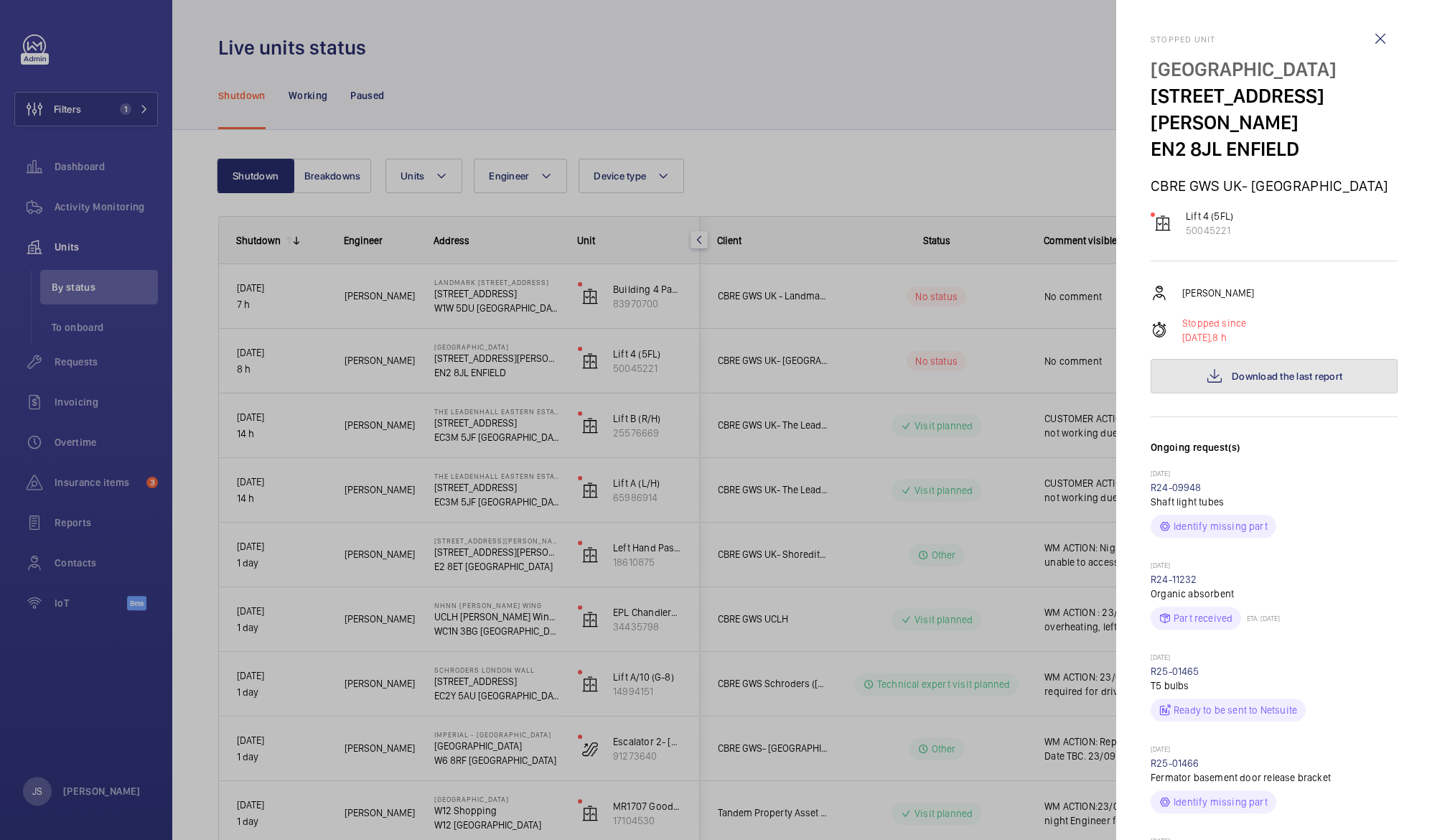
click at [1279, 370] on span "Download the last report" at bounding box center [1288, 376] width 111 height 12
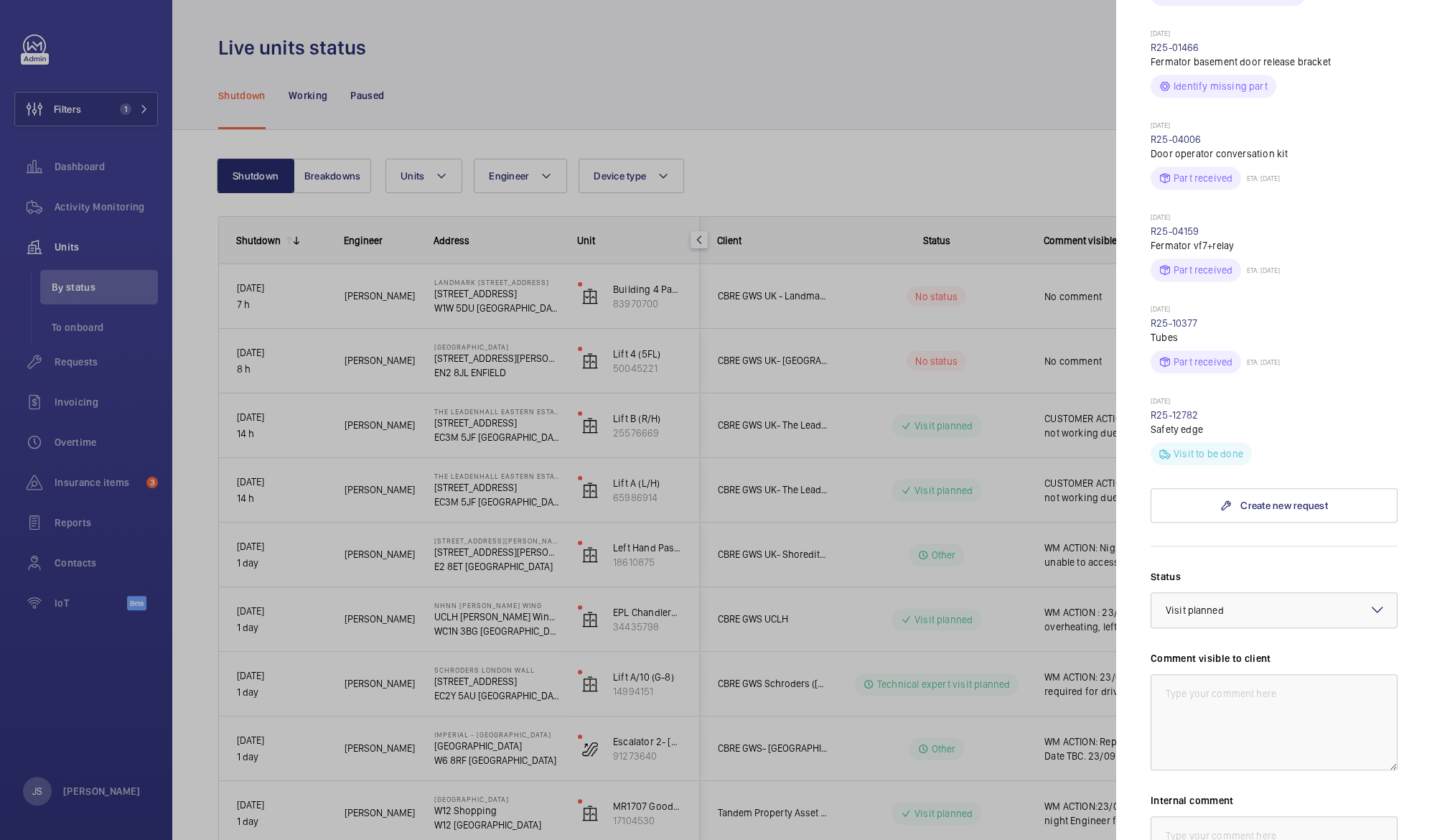
scroll to position [776, 0]
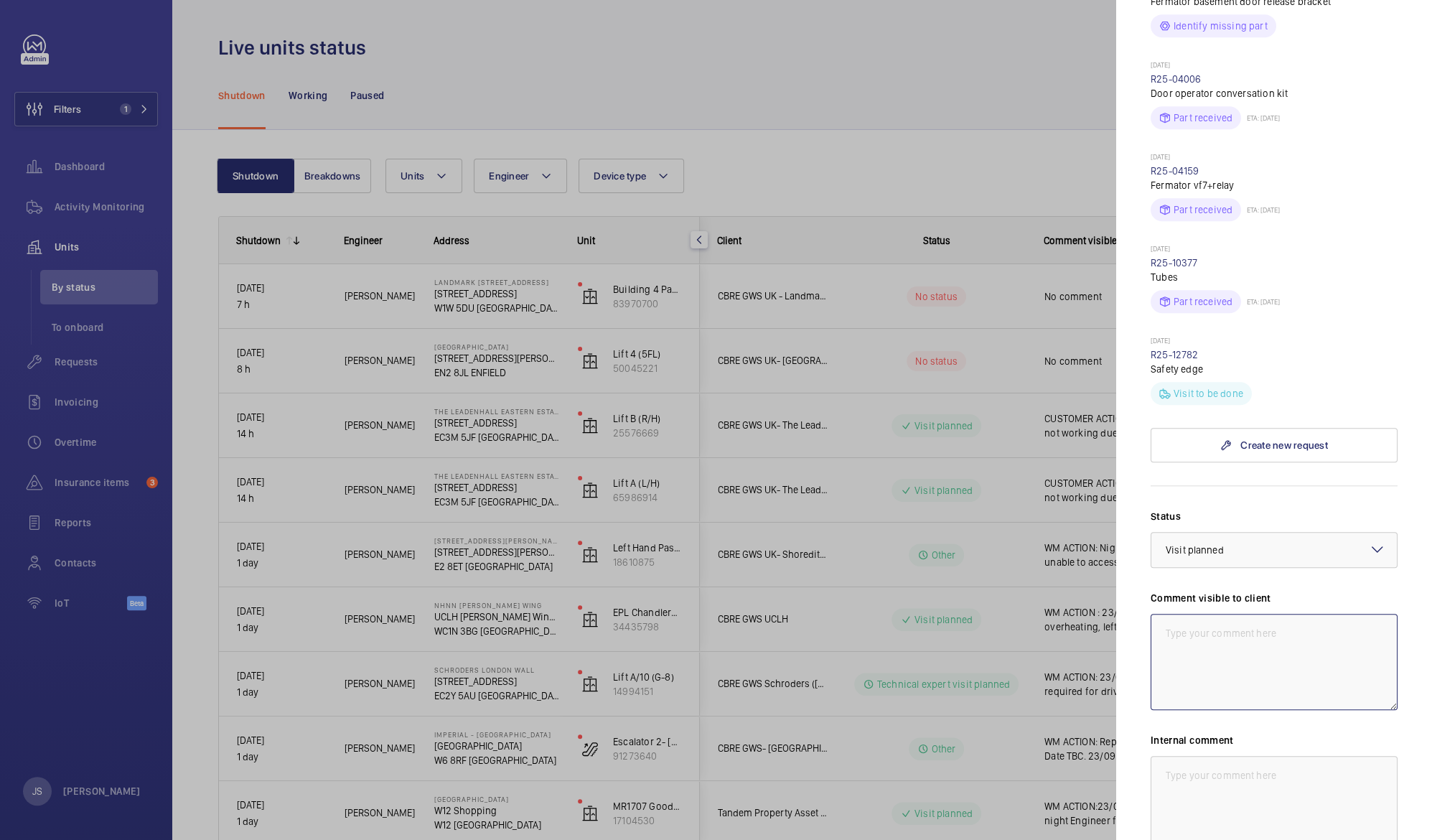
click at [1187, 616] on textarea at bounding box center [1275, 661] width 247 height 96
type textarea "M"
click at [1215, 692] on textarea "WM ACTION : 25/09 Location of damaged equipment requires 2 men to access, retur…" at bounding box center [1275, 661] width 247 height 96
click at [1233, 542] on div "× Visit planned" at bounding box center [1212, 549] width 94 height 15
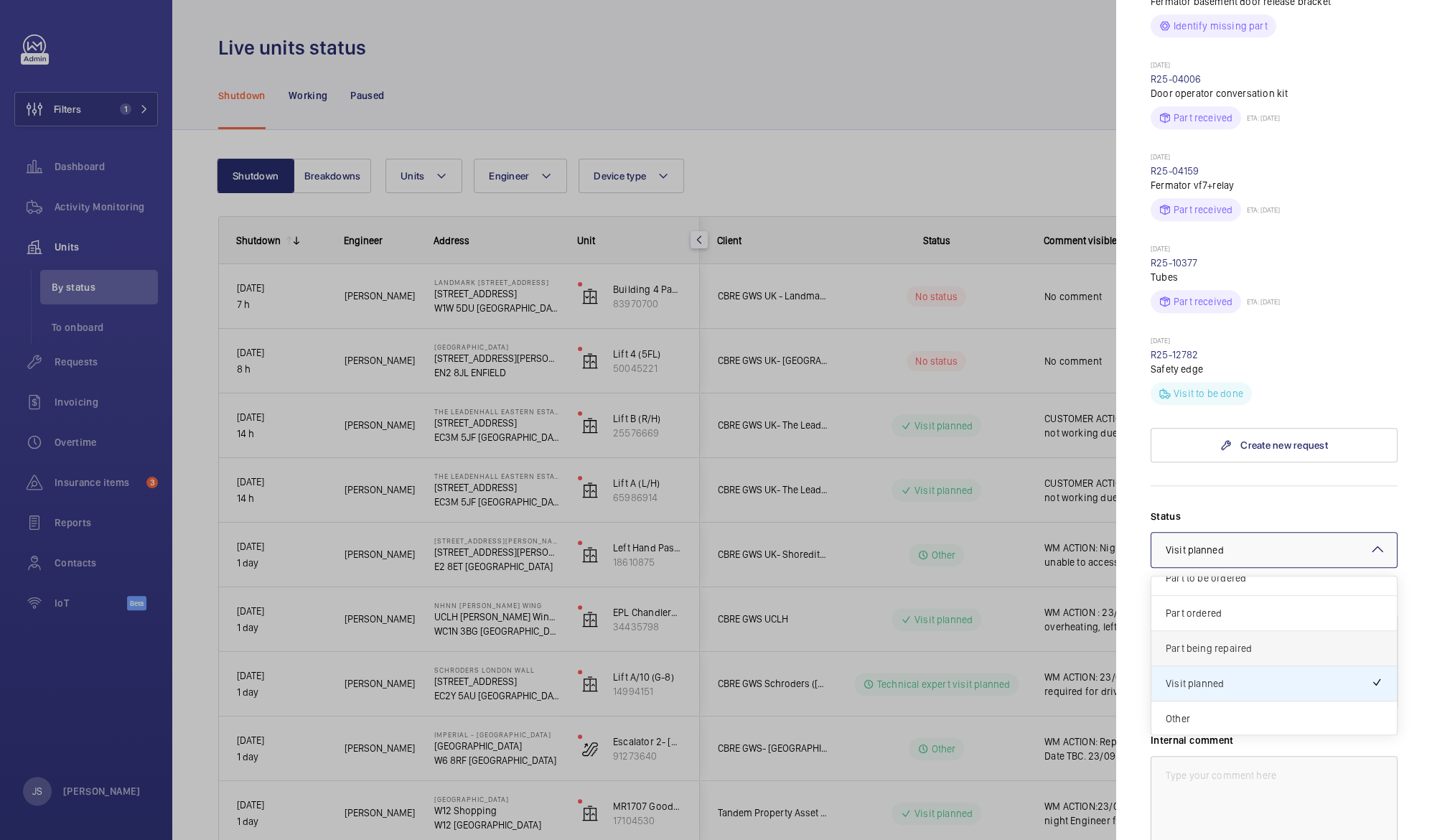
click at [1224, 641] on span "Part being repaired" at bounding box center [1274, 648] width 217 height 15
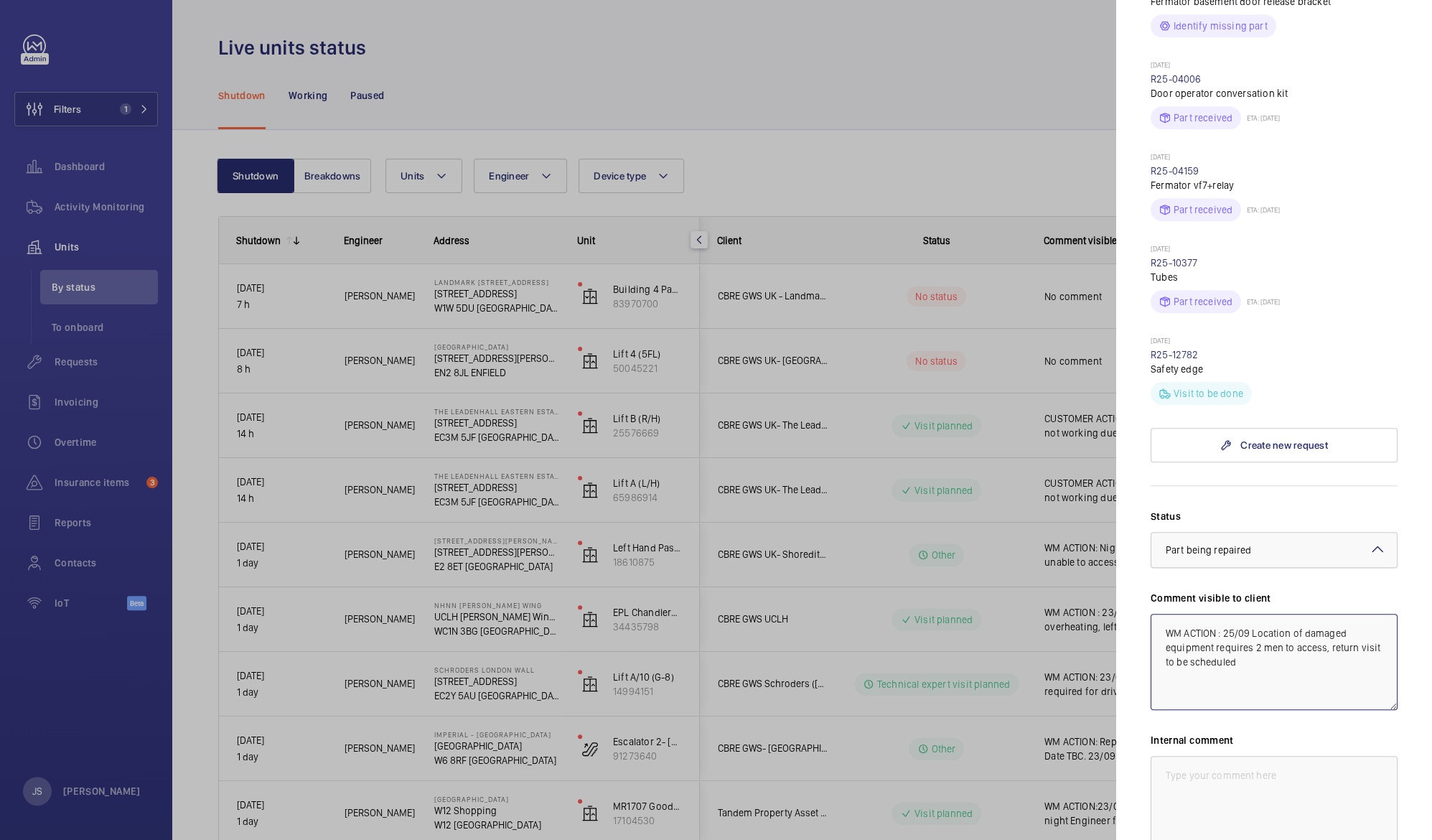
click at [1247, 544] on span "Part being repaired" at bounding box center [1208, 550] width 85 height 12
click at [1252, 676] on span "Visit planned" at bounding box center [1274, 683] width 217 height 15
type textarea "WM ACTION : 25/09 Location of damaged equipment requires 2 men to access, retur…"
click at [997, 113] on div at bounding box center [716, 420] width 1432 height 840
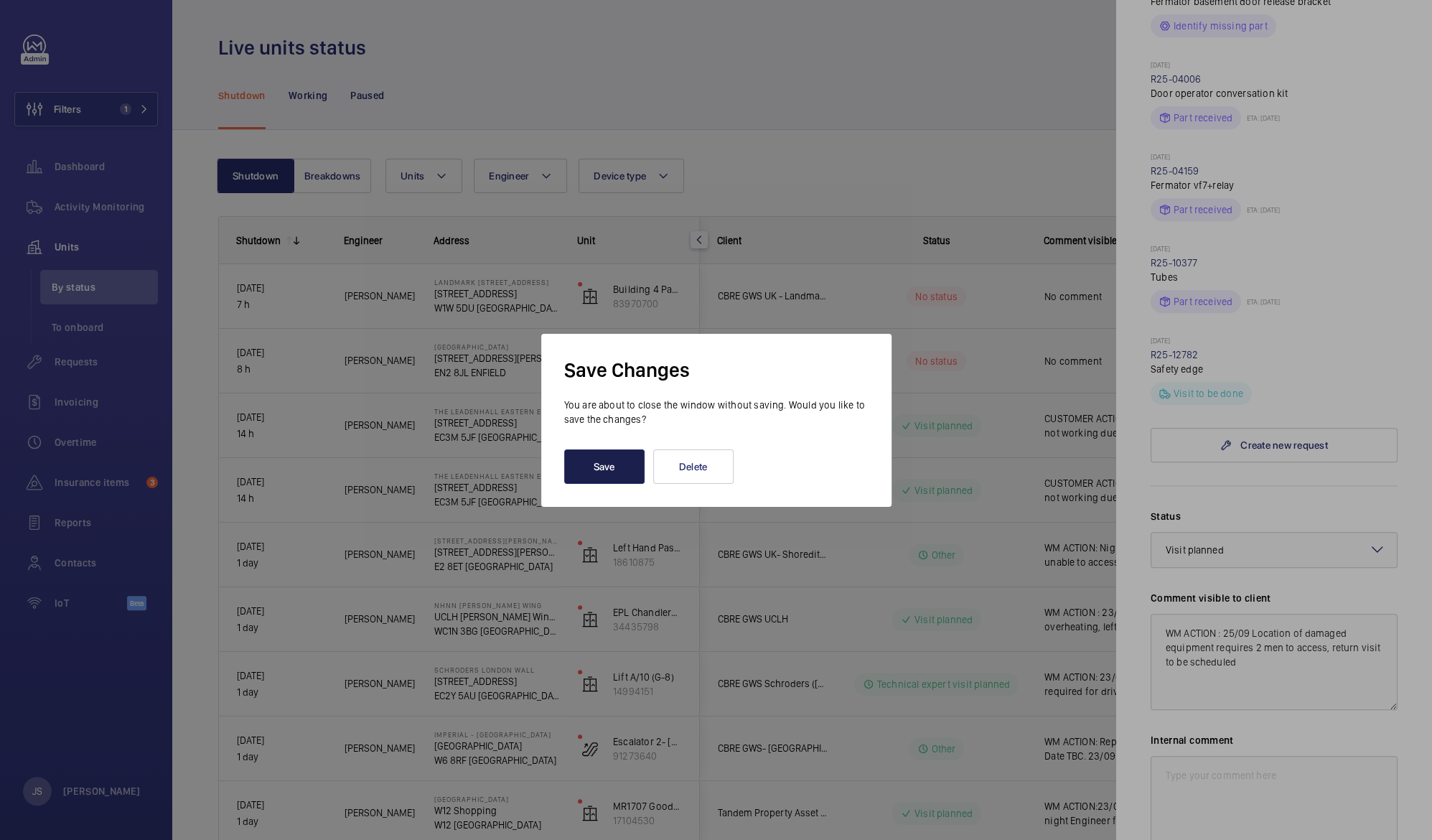
click at [617, 459] on button "Save" at bounding box center [604, 466] width 80 height 35
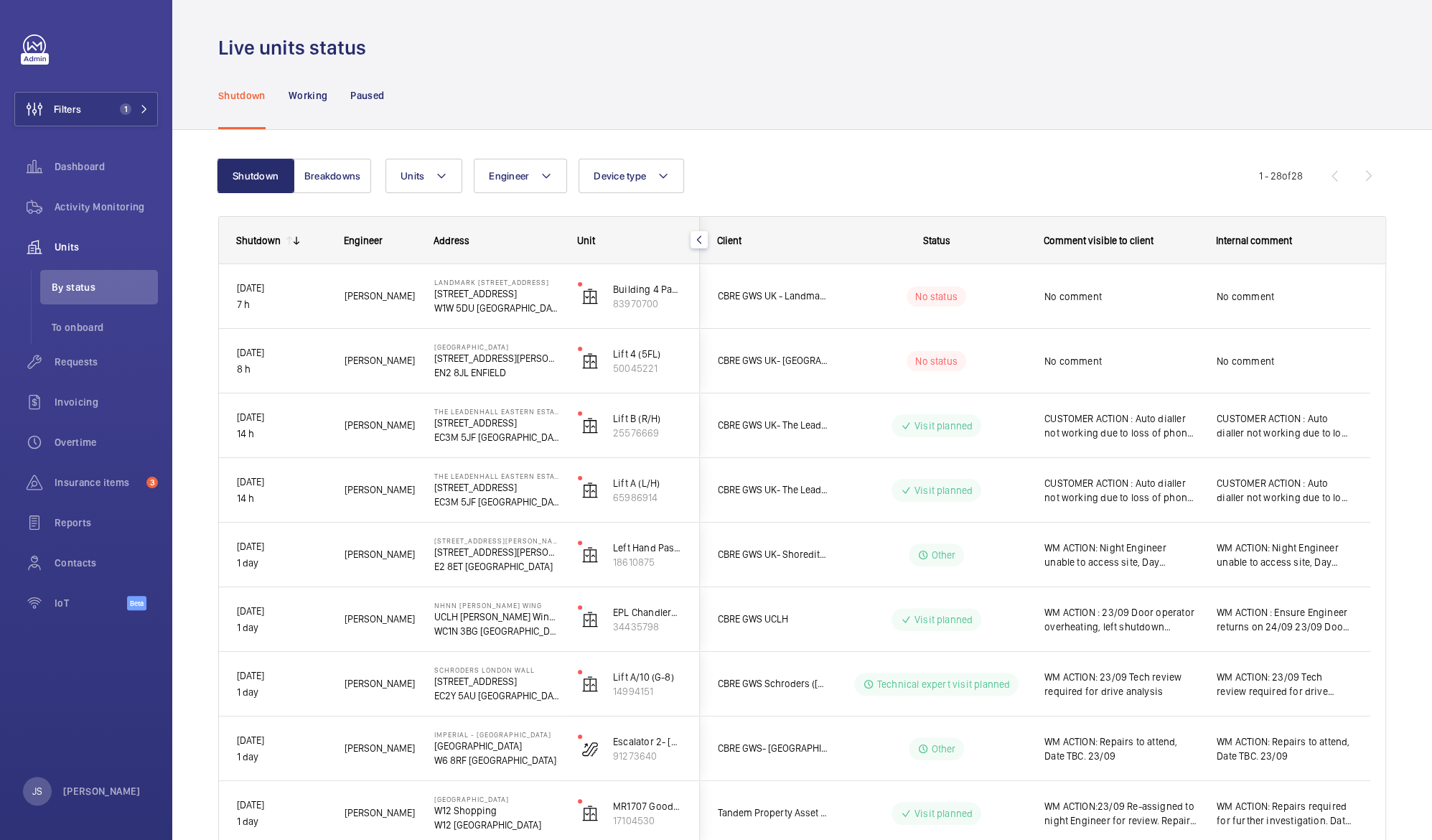
scroll to position [0, 0]
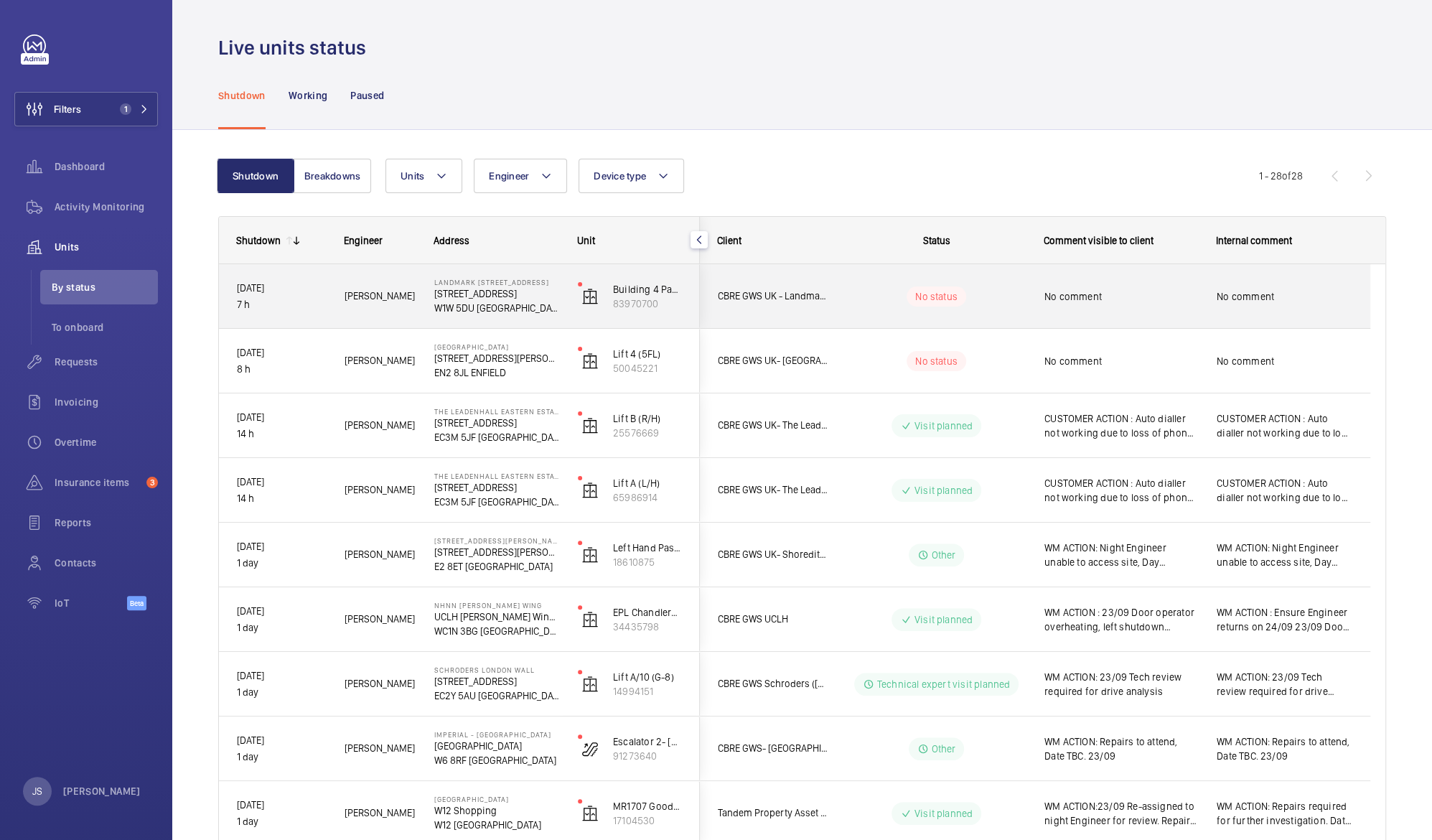
click at [1082, 304] on div "No comment" at bounding box center [1121, 296] width 153 height 33
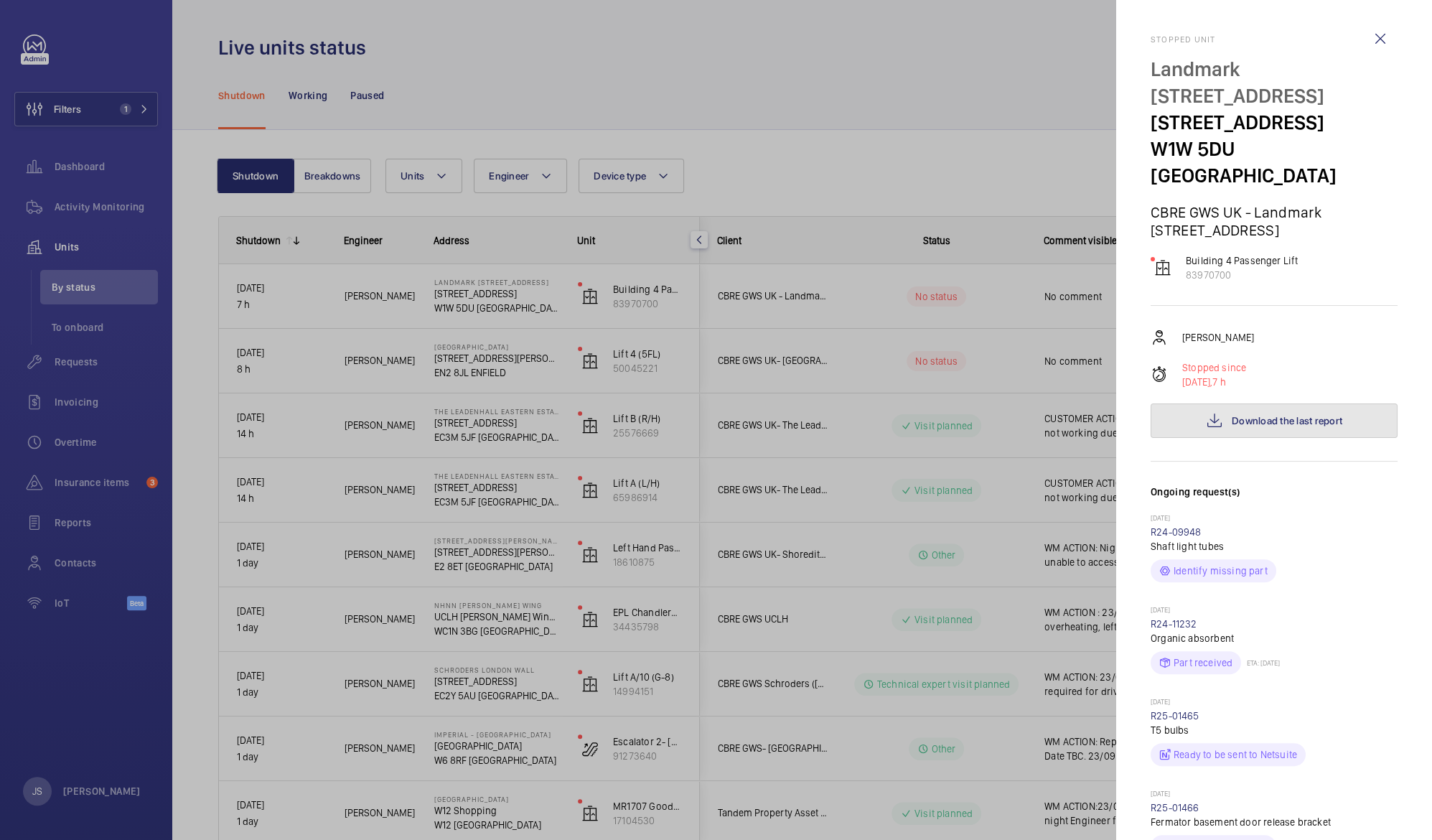
click at [1239, 415] on span "Download the last report" at bounding box center [1288, 420] width 111 height 12
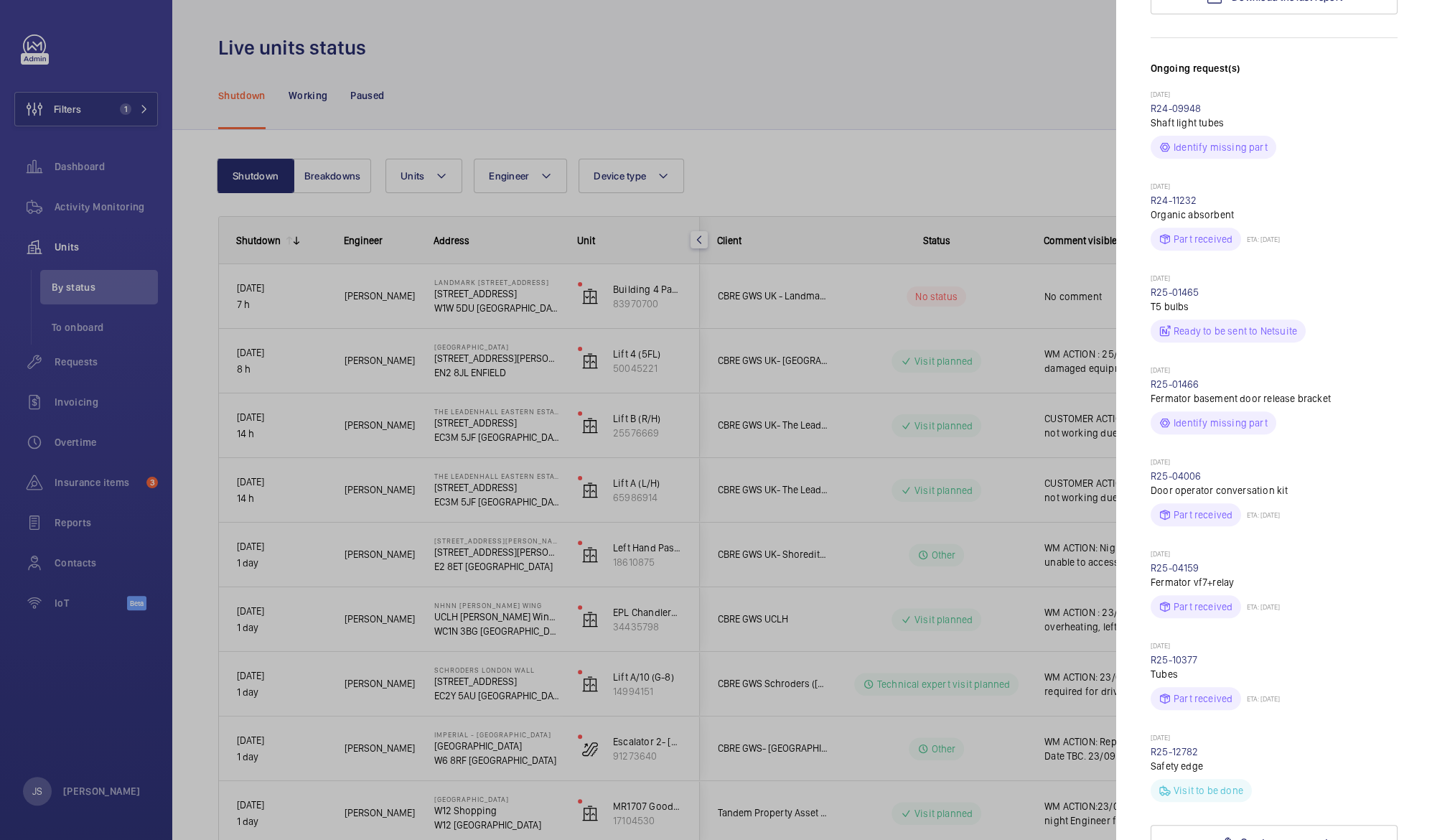
scroll to position [469, 0]
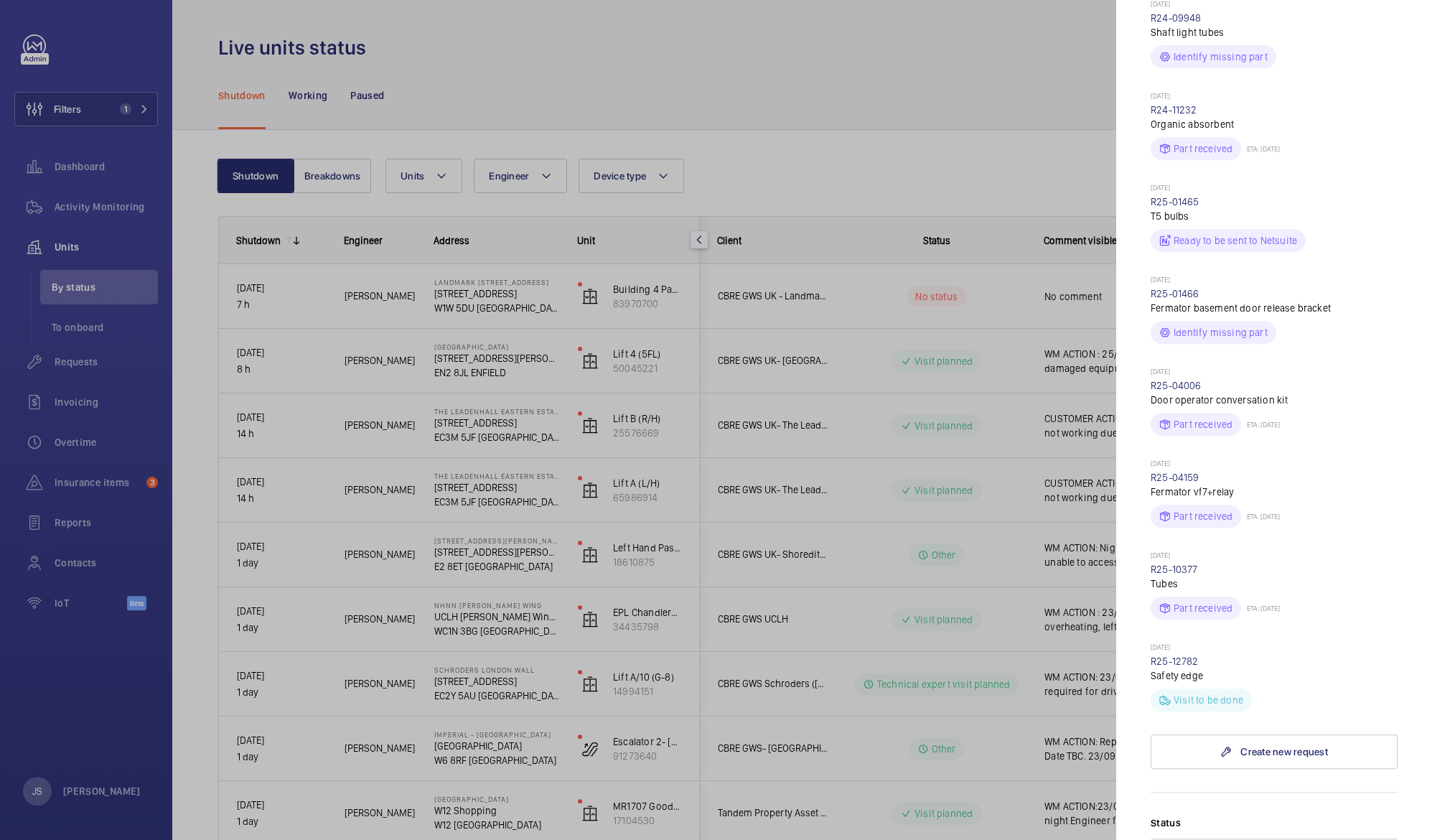
click at [1053, 78] on div at bounding box center [716, 420] width 1432 height 840
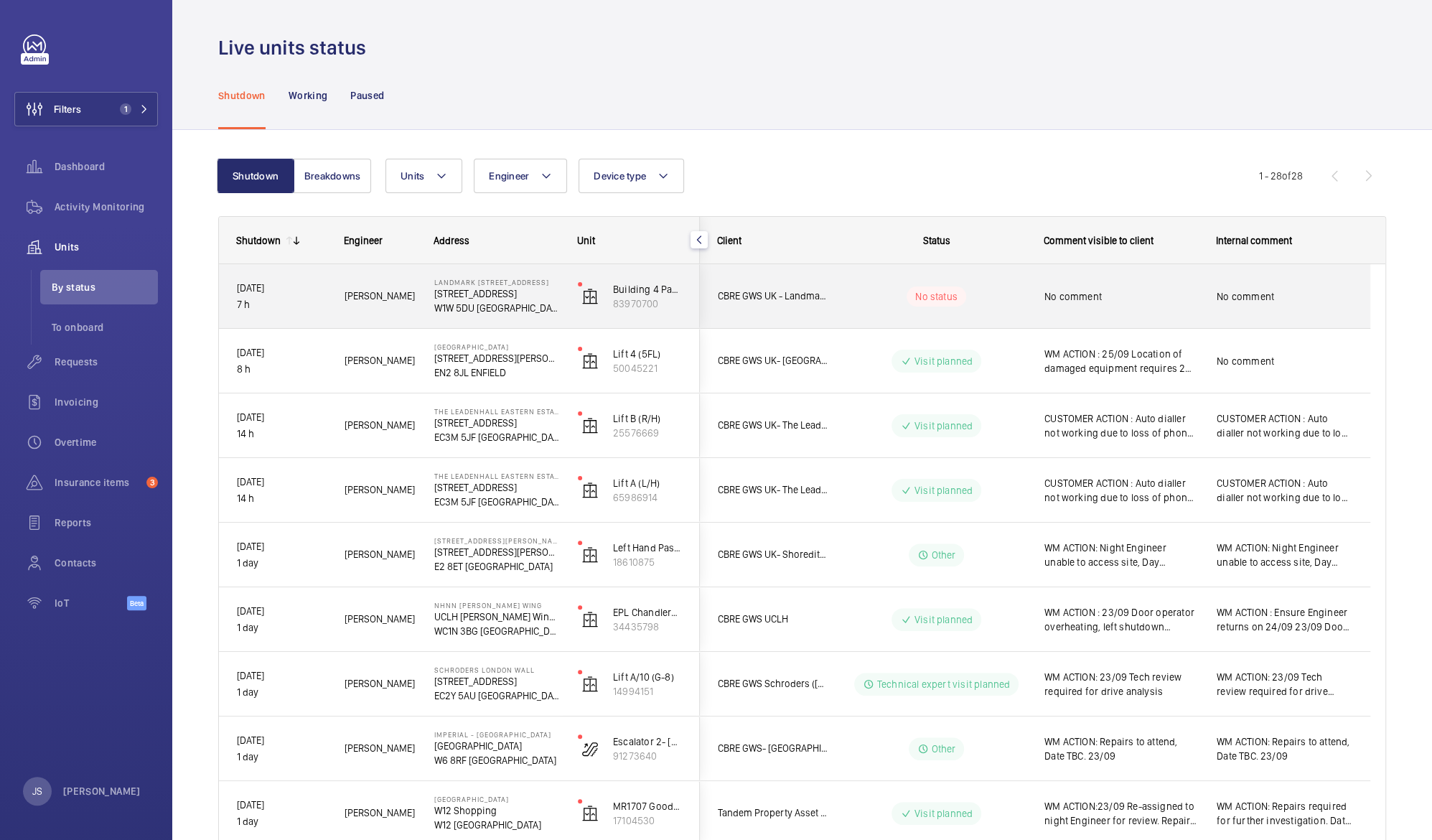
click at [1086, 301] on span "No comment" at bounding box center [1121, 296] width 153 height 15
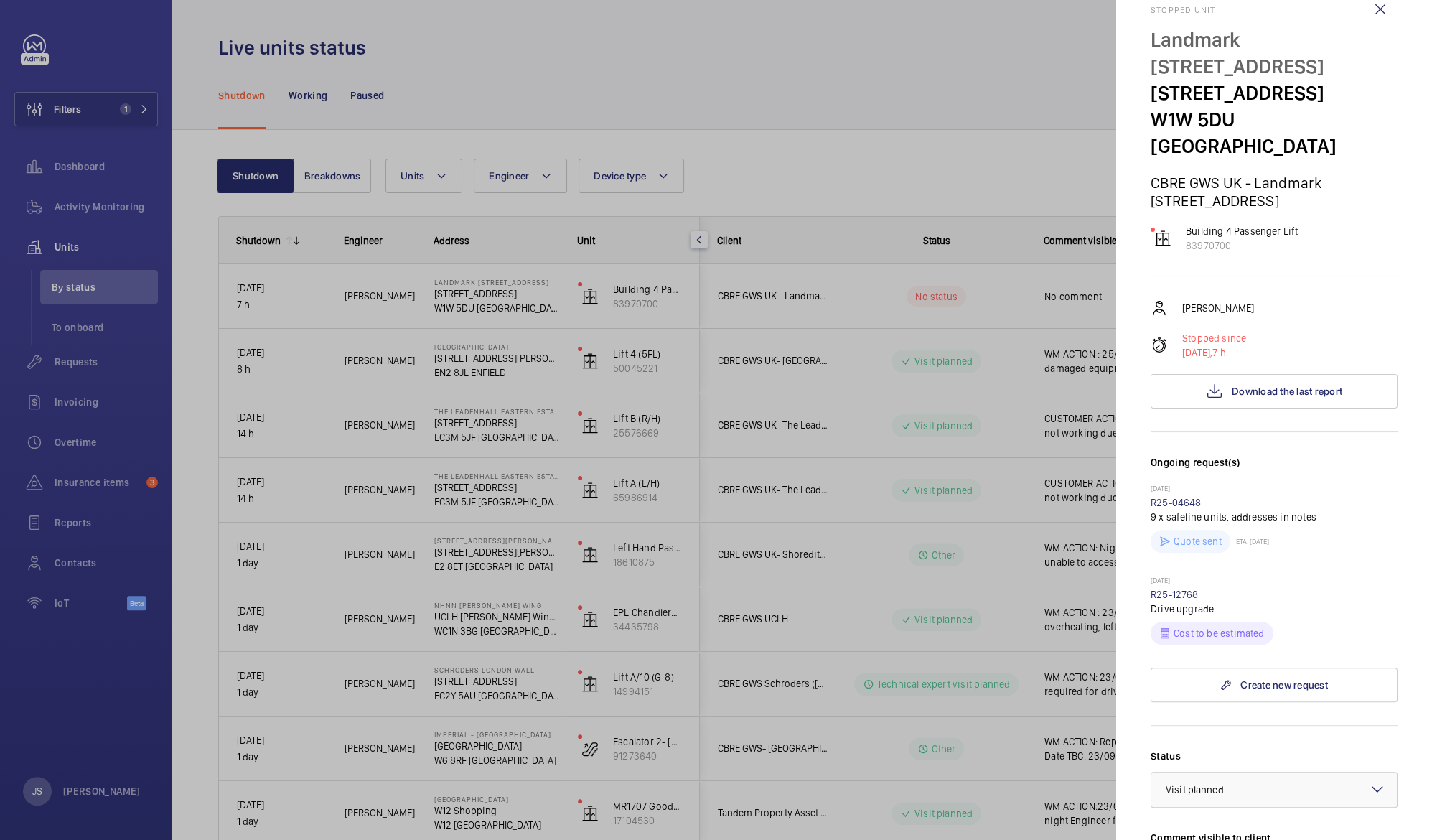
scroll to position [27, 0]
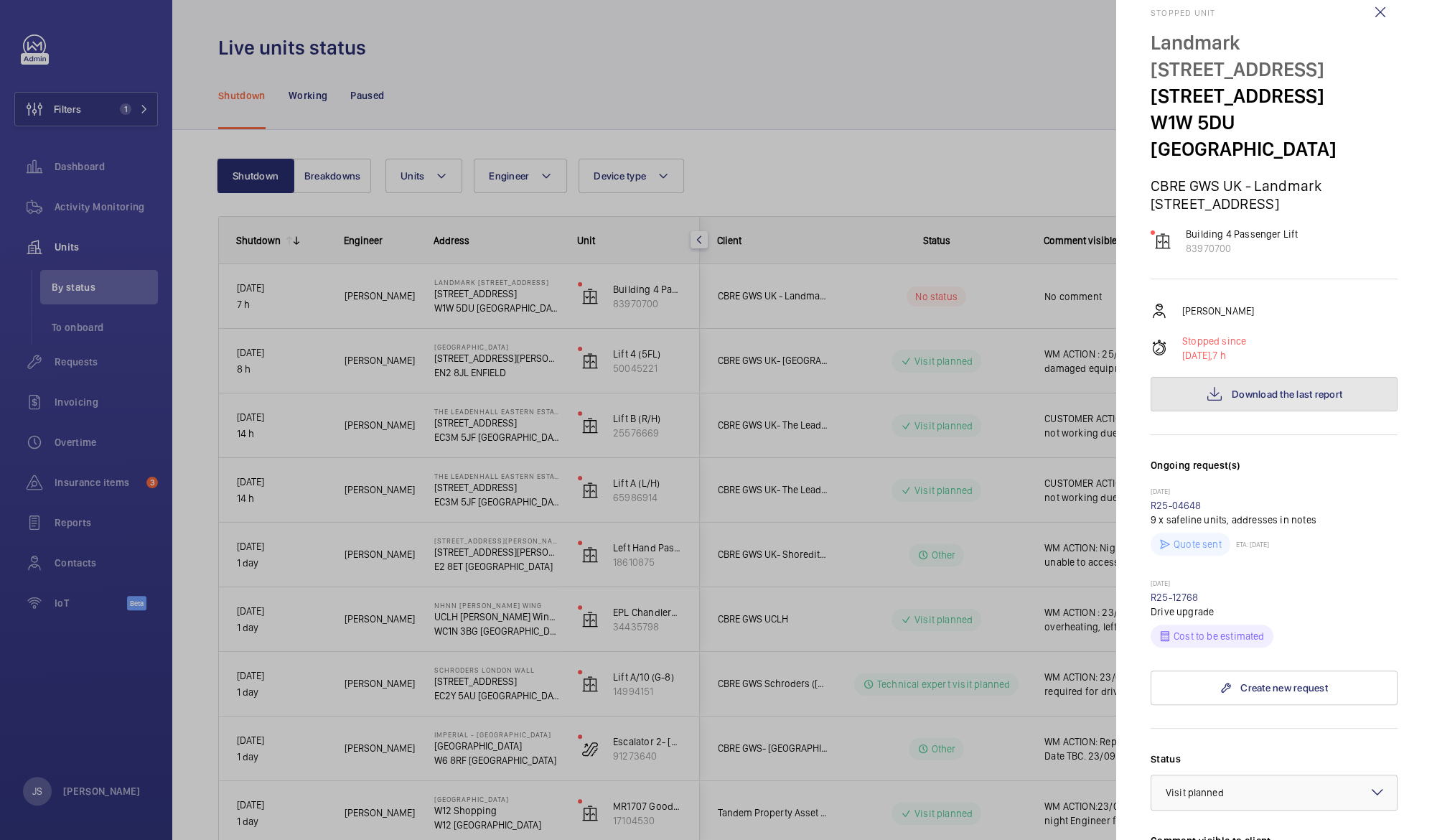
click at [1271, 388] on span "Download the last report" at bounding box center [1288, 394] width 111 height 12
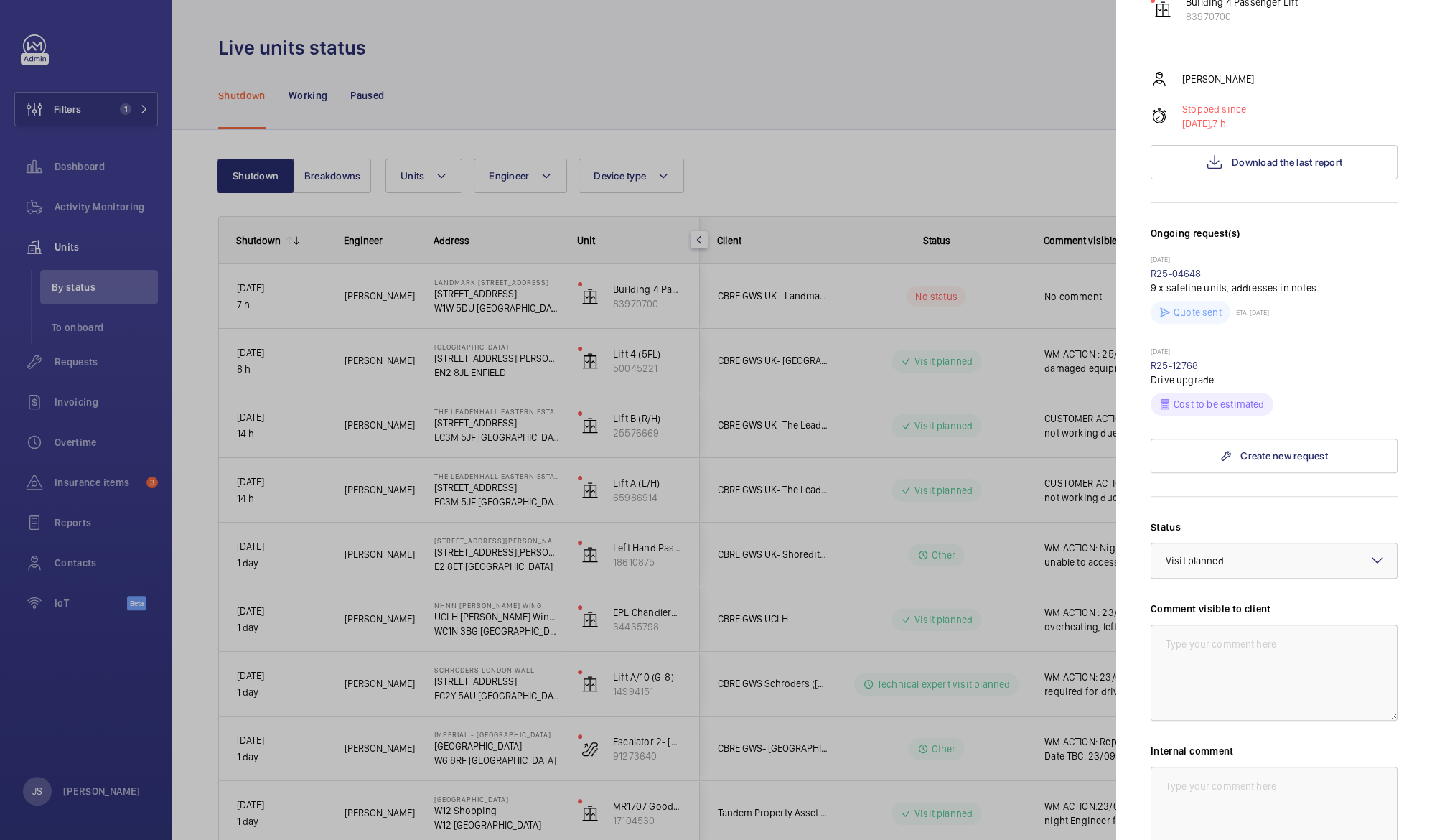
scroll to position [269, 0]
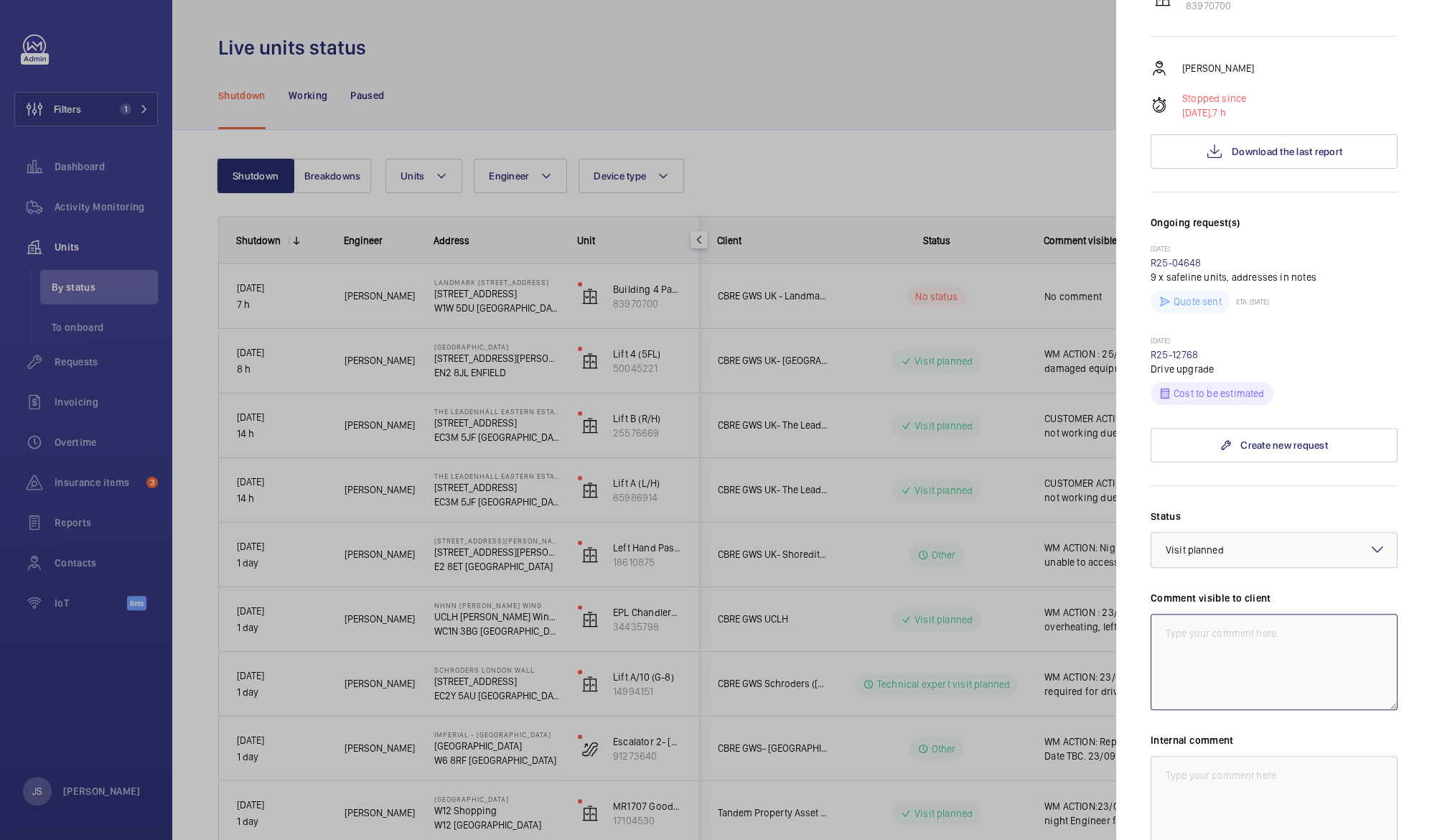
click at [1160, 613] on textarea at bounding box center [1275, 661] width 247 height 96
click at [1220, 613] on textarea "WM ACTION: 24/09 Drive failure, removed for repair." at bounding box center [1275, 661] width 247 height 96
type textarea "WM ACTION: 25/09 Drive to repair facility. 24/09 Drive failure, removed for rep…"
click at [1370, 540] on mat-icon at bounding box center [1378, 548] width 17 height 17
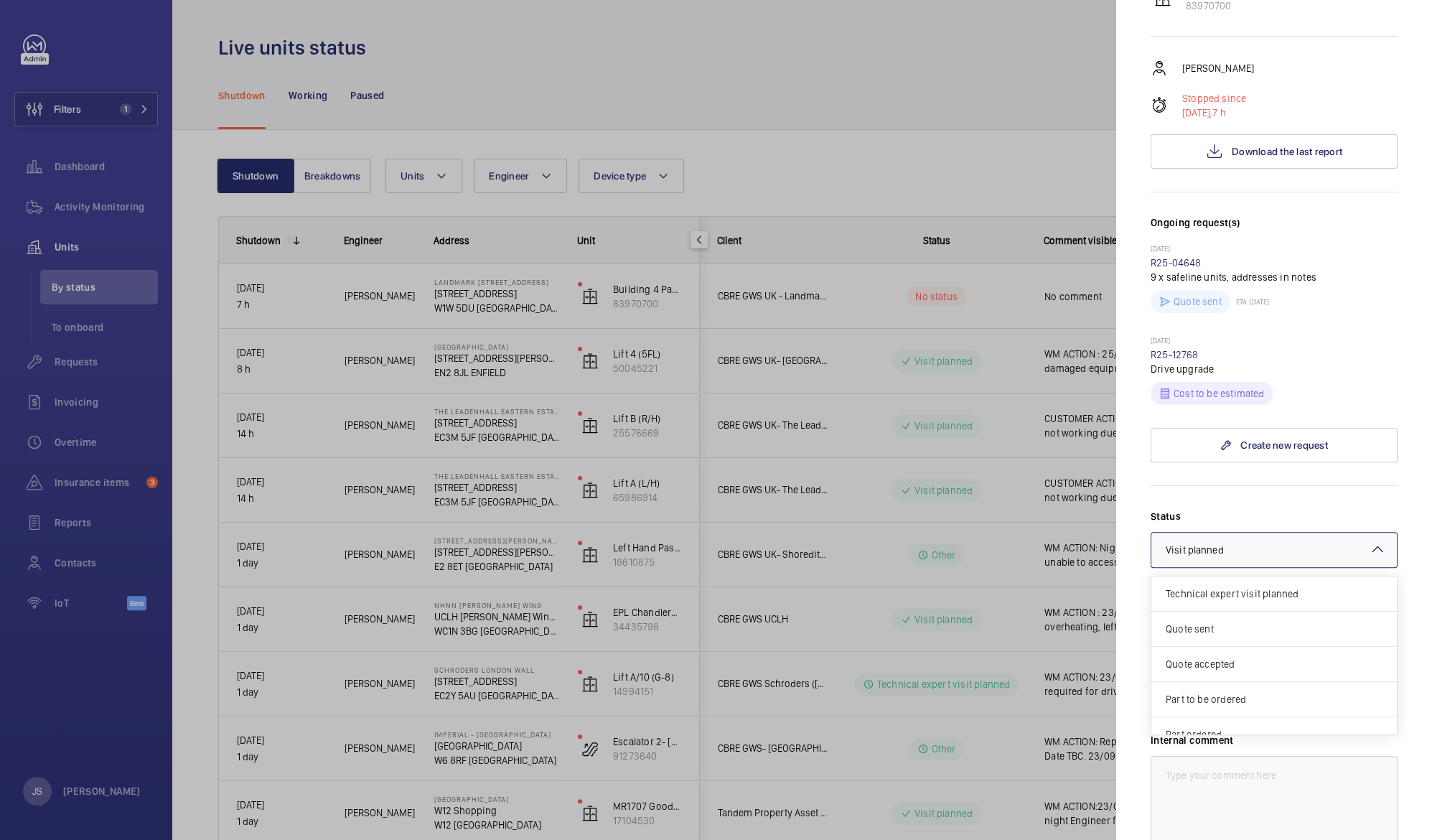
scroll to position [122, 0]
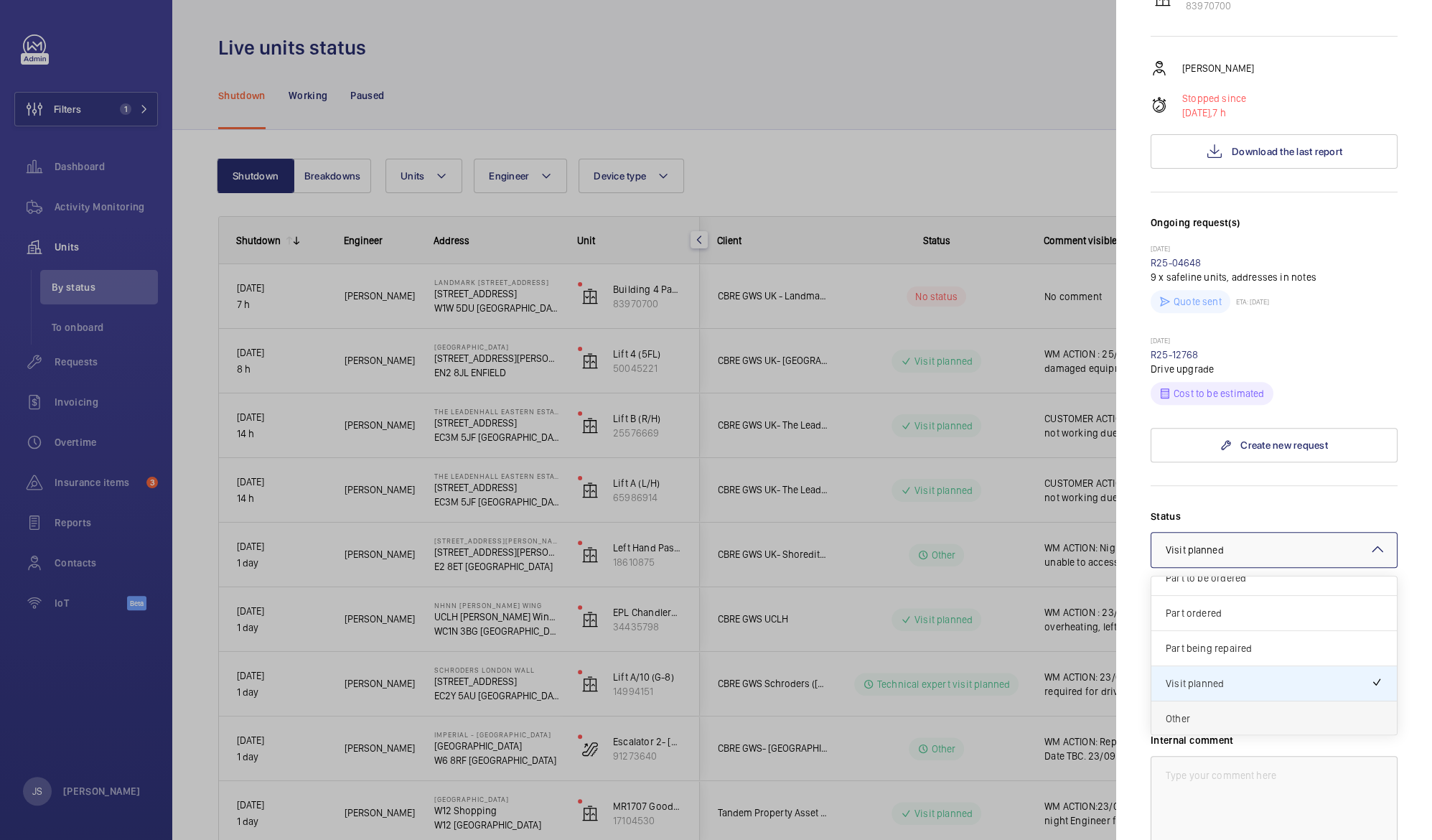
click at [1308, 711] on span "Other" at bounding box center [1274, 718] width 217 height 15
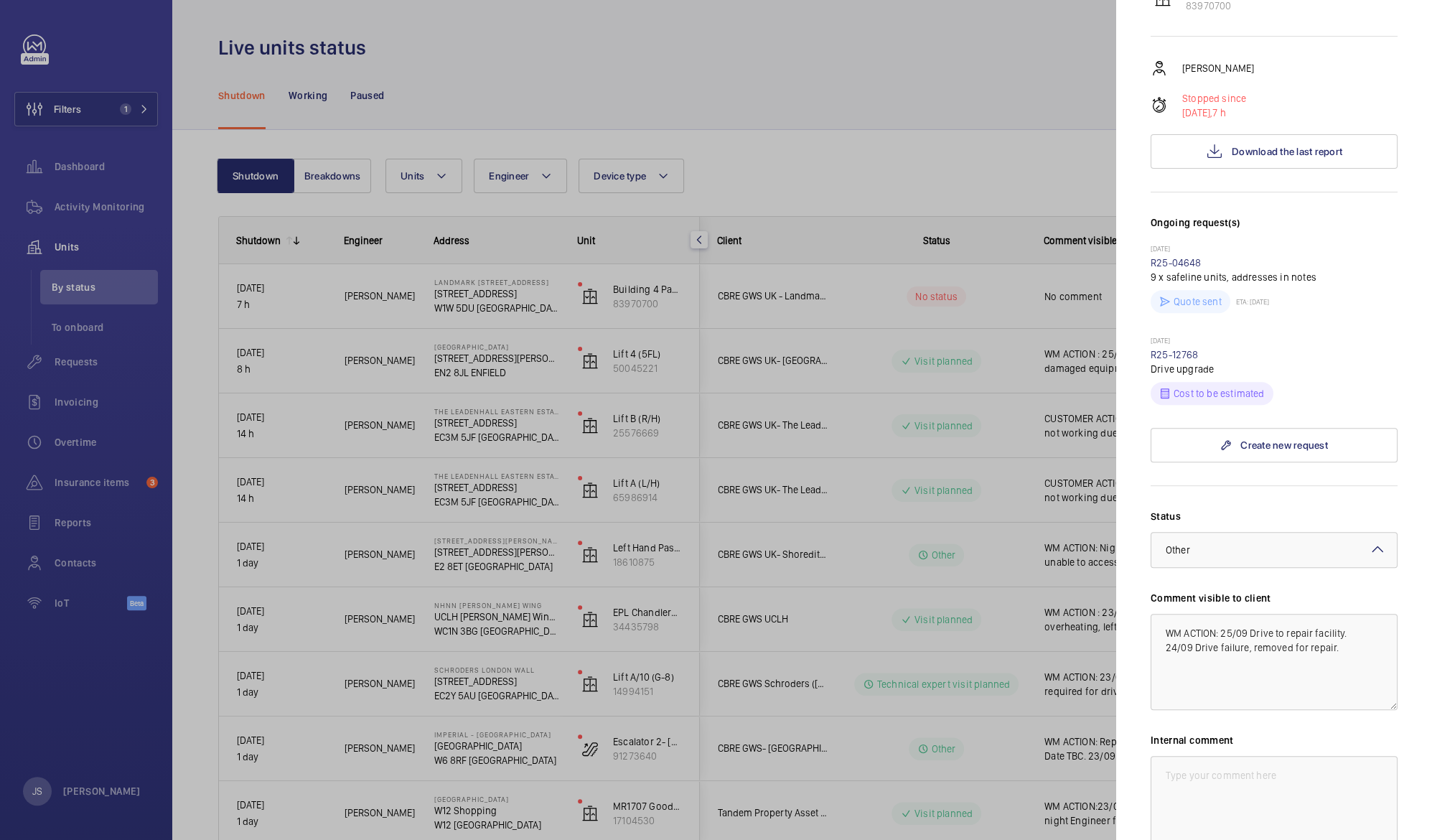
scroll to position [393, 0]
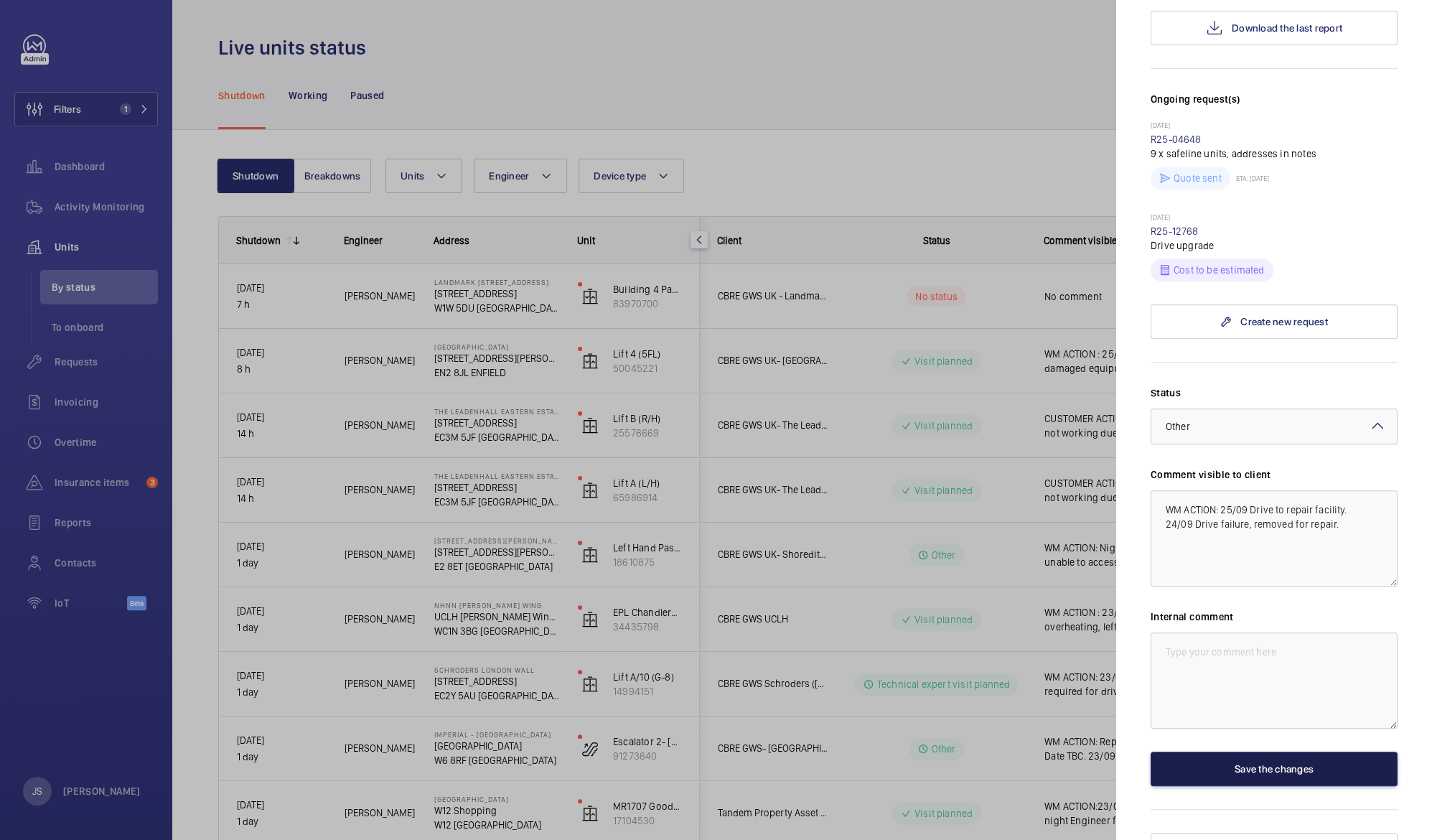
click at [1287, 752] on button "Save the changes" at bounding box center [1275, 769] width 247 height 35
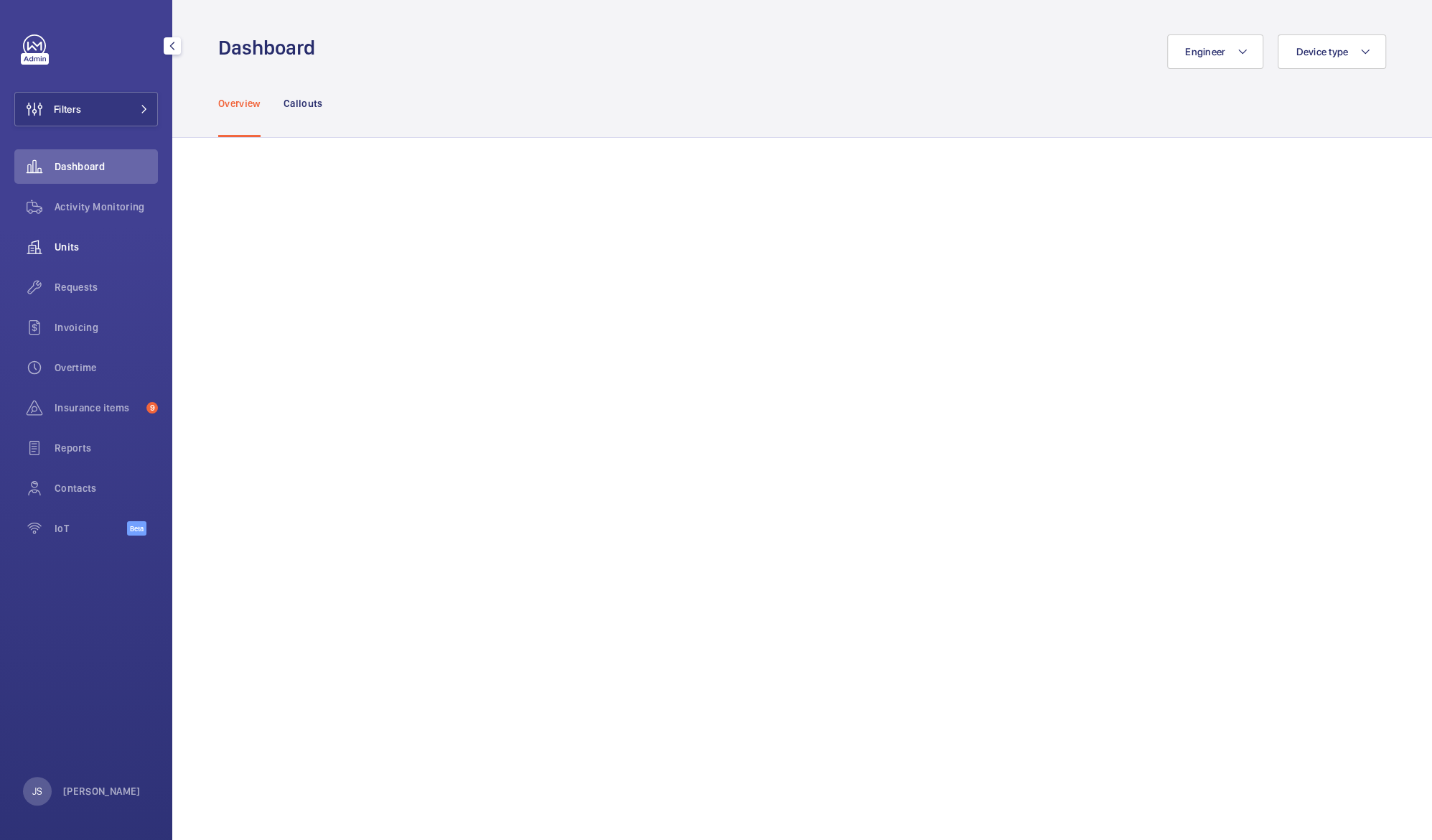
click at [93, 238] on div "Units" at bounding box center [86, 246] width 143 height 35
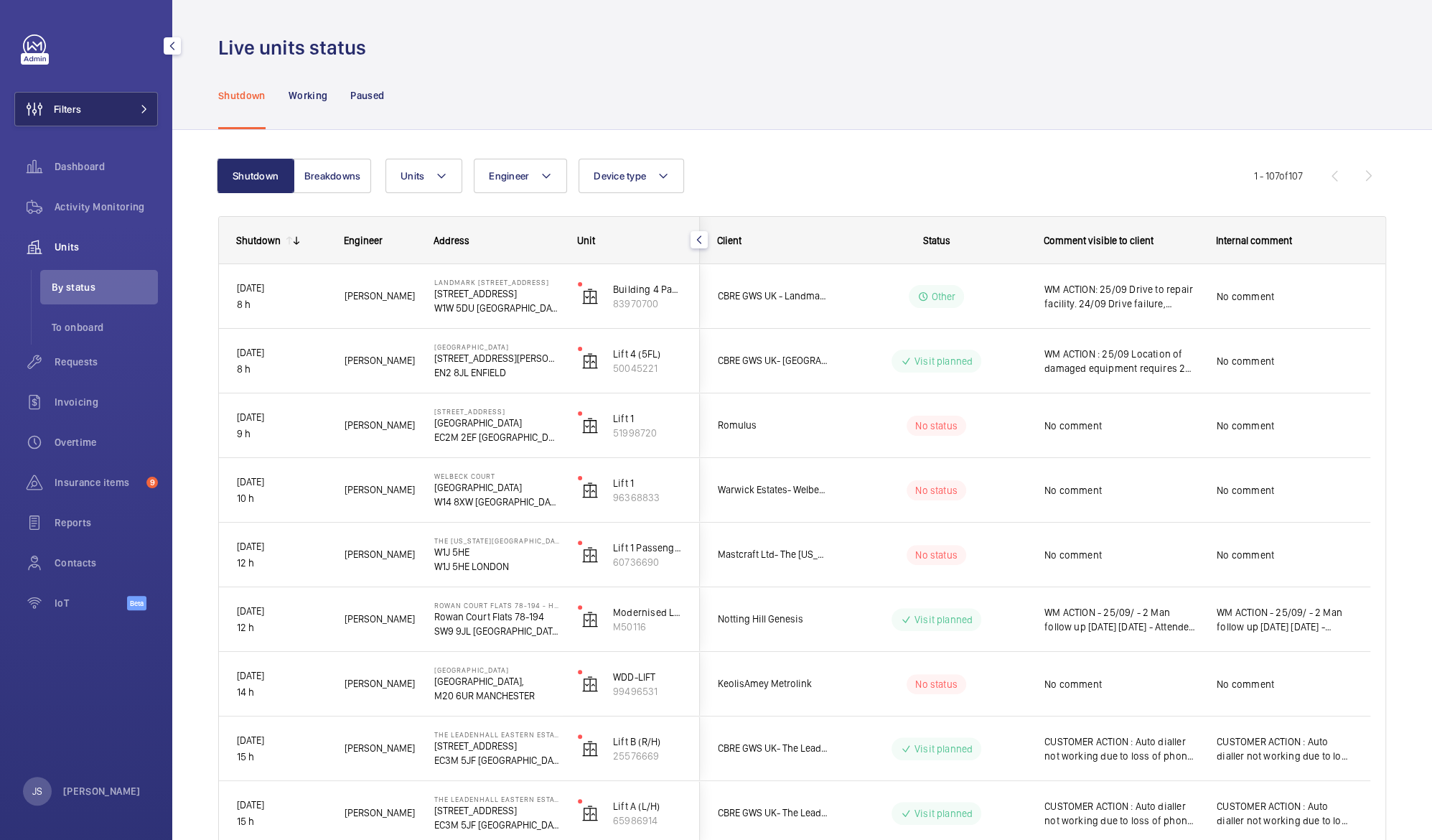
click at [105, 117] on button "Filters" at bounding box center [86, 109] width 143 height 35
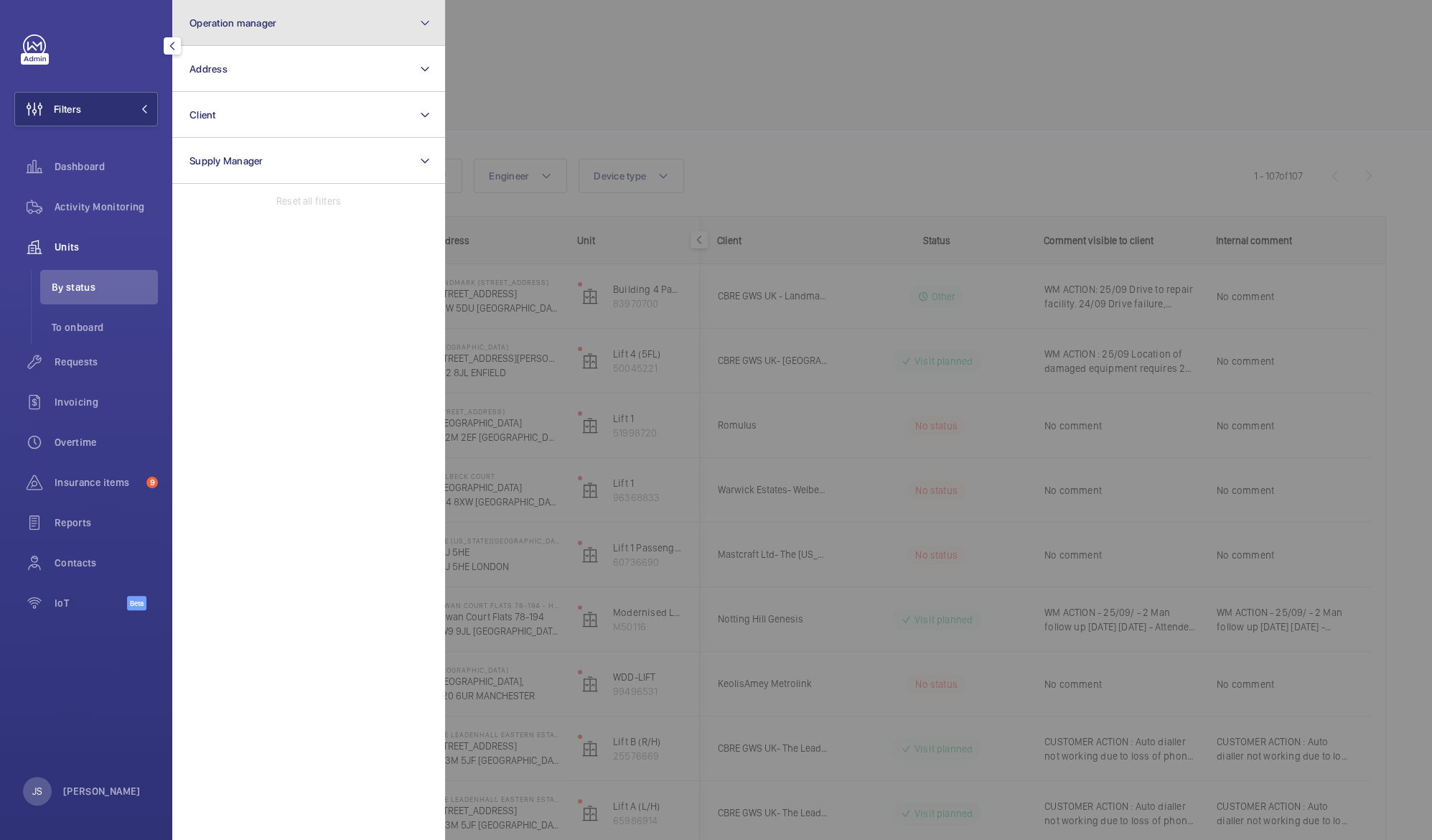
click at [229, 20] on span "Operation manager" at bounding box center [234, 23] width 87 height 12
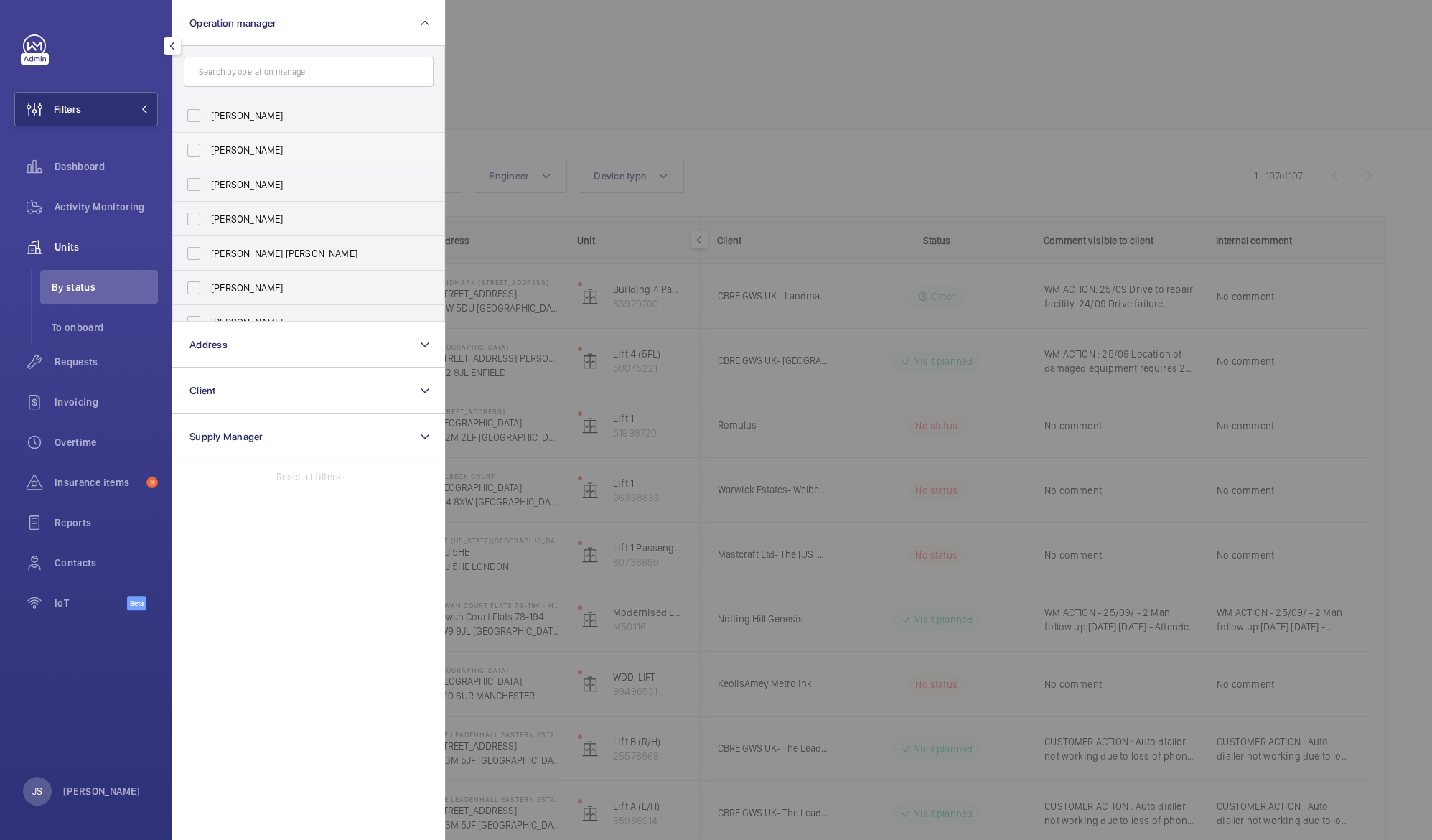
click at [229, 144] on span "[PERSON_NAME]" at bounding box center [310, 149] width 198 height 15
click at [208, 144] on input "[PERSON_NAME]" at bounding box center [193, 149] width 29 height 29
checkbox input "true"
click at [496, 95] on div at bounding box center [1161, 420] width 1432 height 840
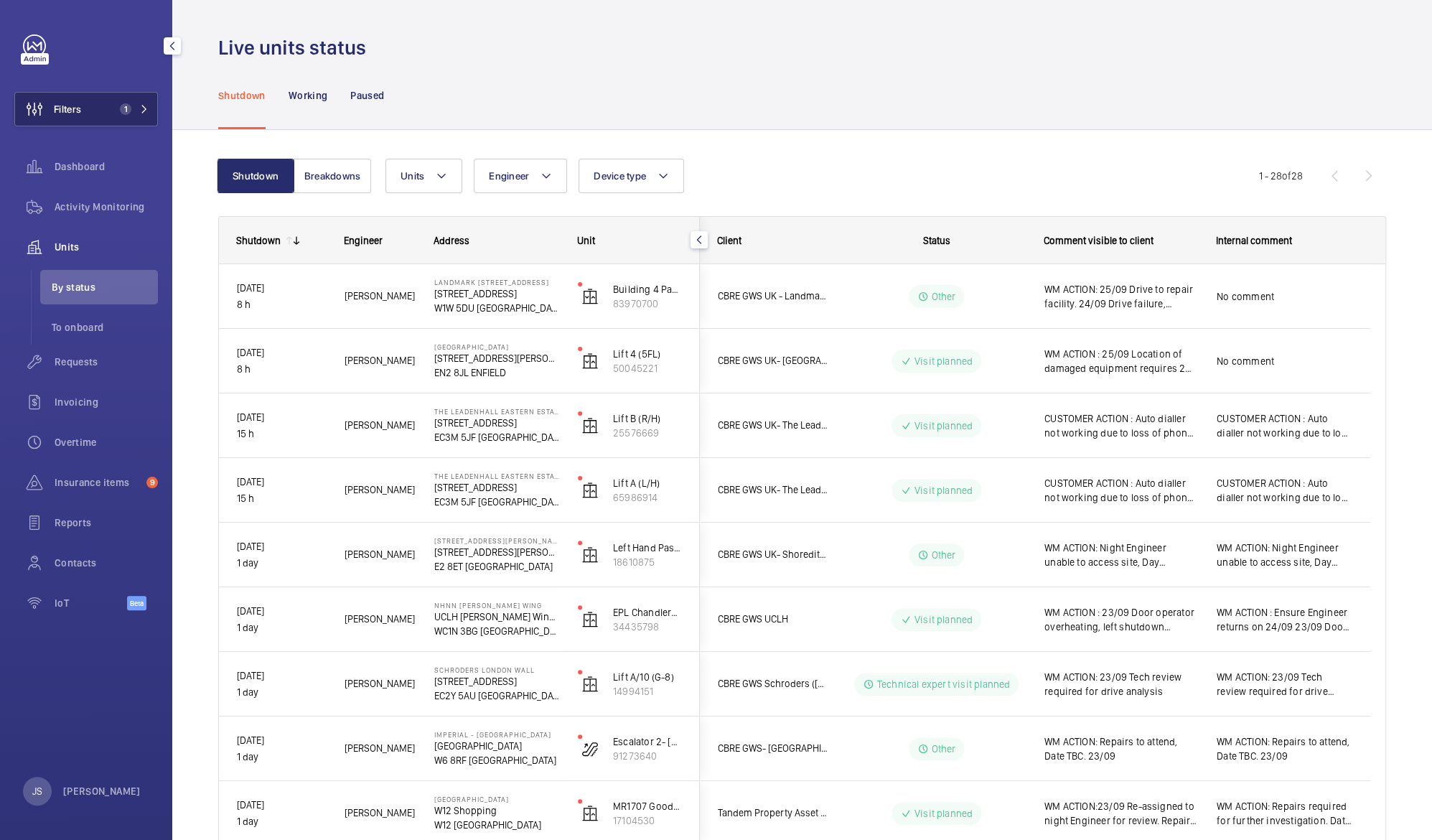
click at [84, 110] on button "Filters 1" at bounding box center [86, 109] width 143 height 35
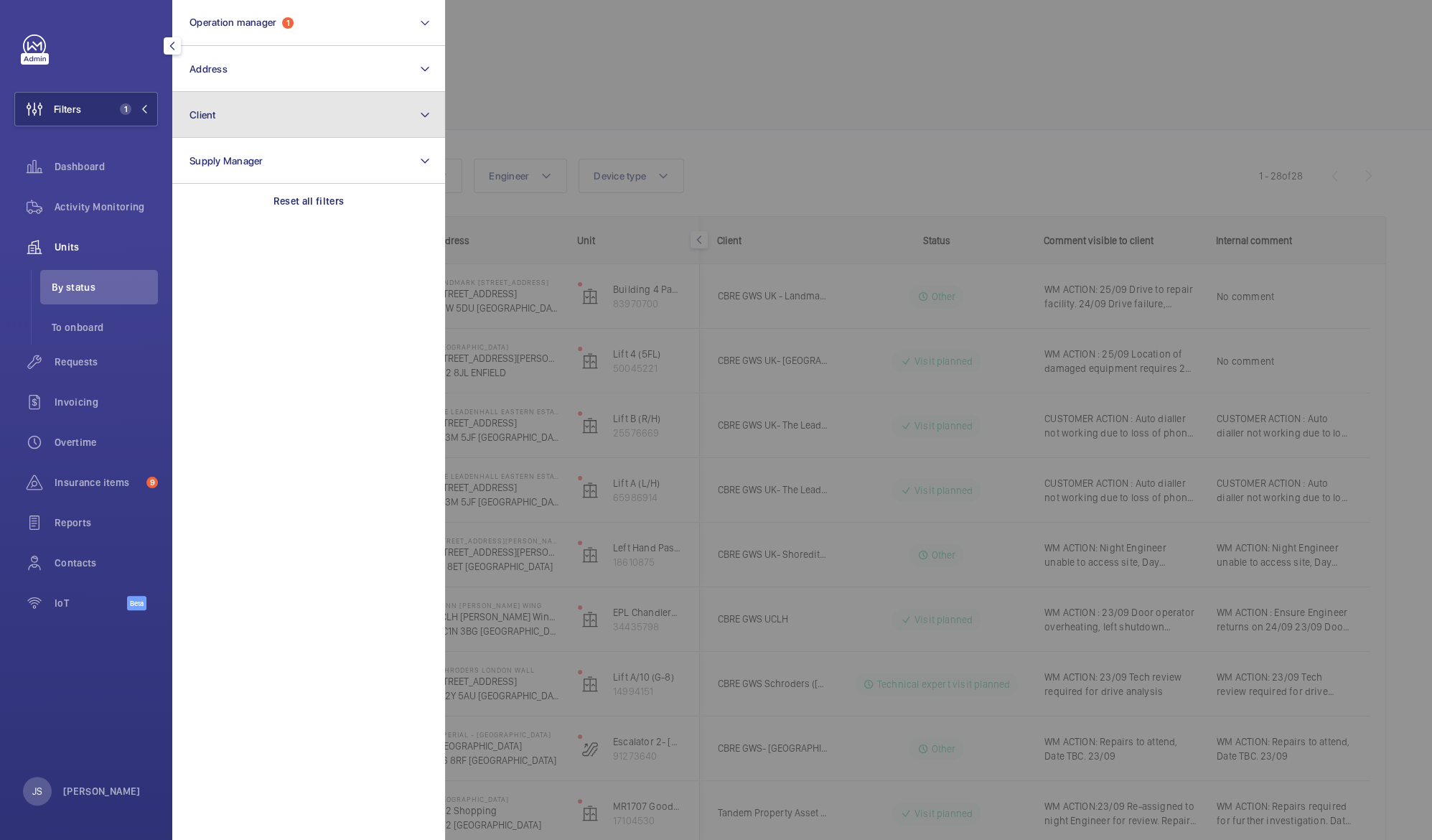
click at [202, 113] on span "Client" at bounding box center [203, 115] width 27 height 12
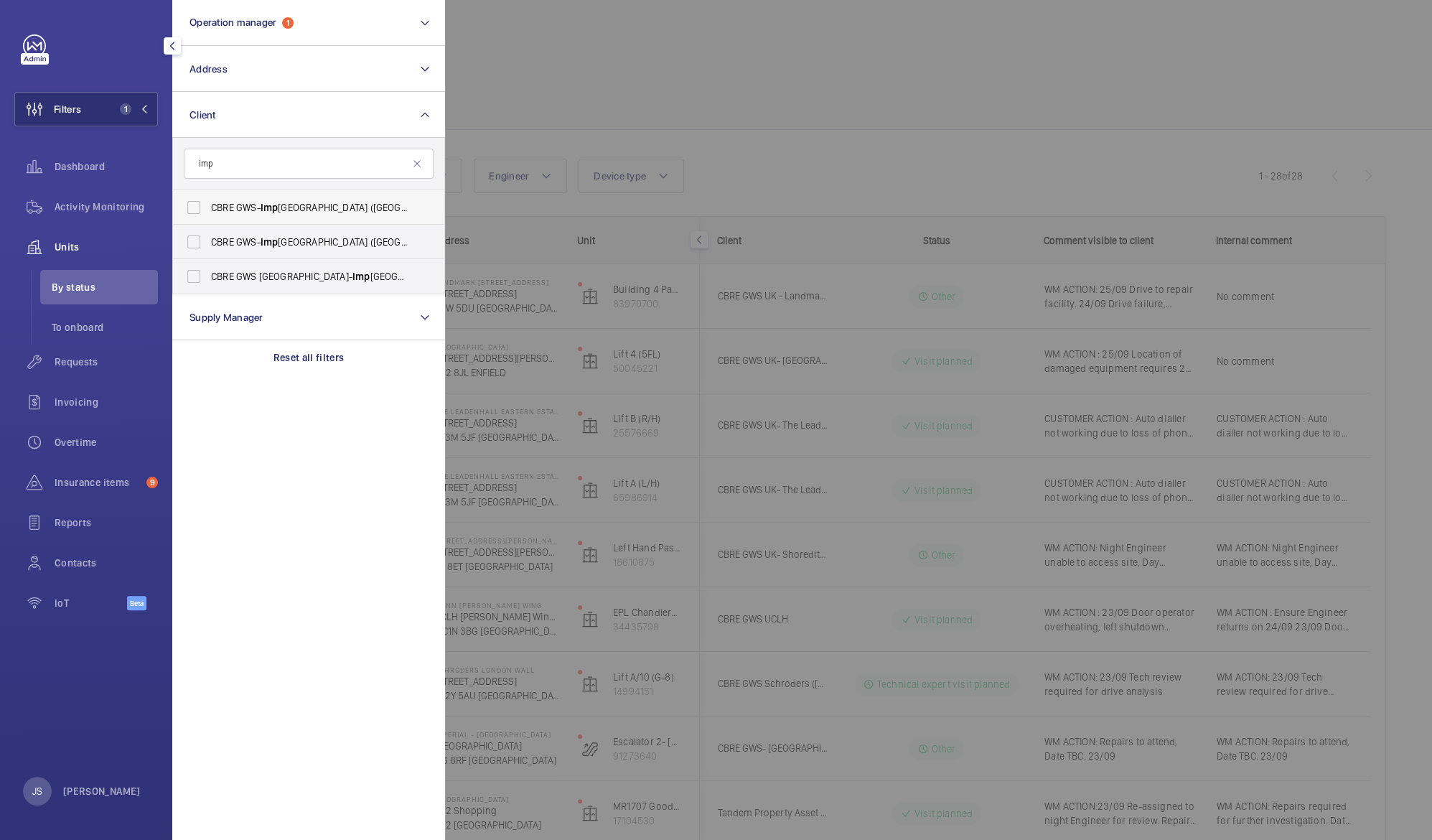
type input "imp"
click at [253, 209] on span "CBRE GWS- Imp erial Hospital (Charing Cross)" at bounding box center [310, 207] width 198 height 15
click at [208, 209] on input "CBRE GWS- Imp erial Hospital (Charing Cross)" at bounding box center [193, 207] width 29 height 29
checkbox input "true"
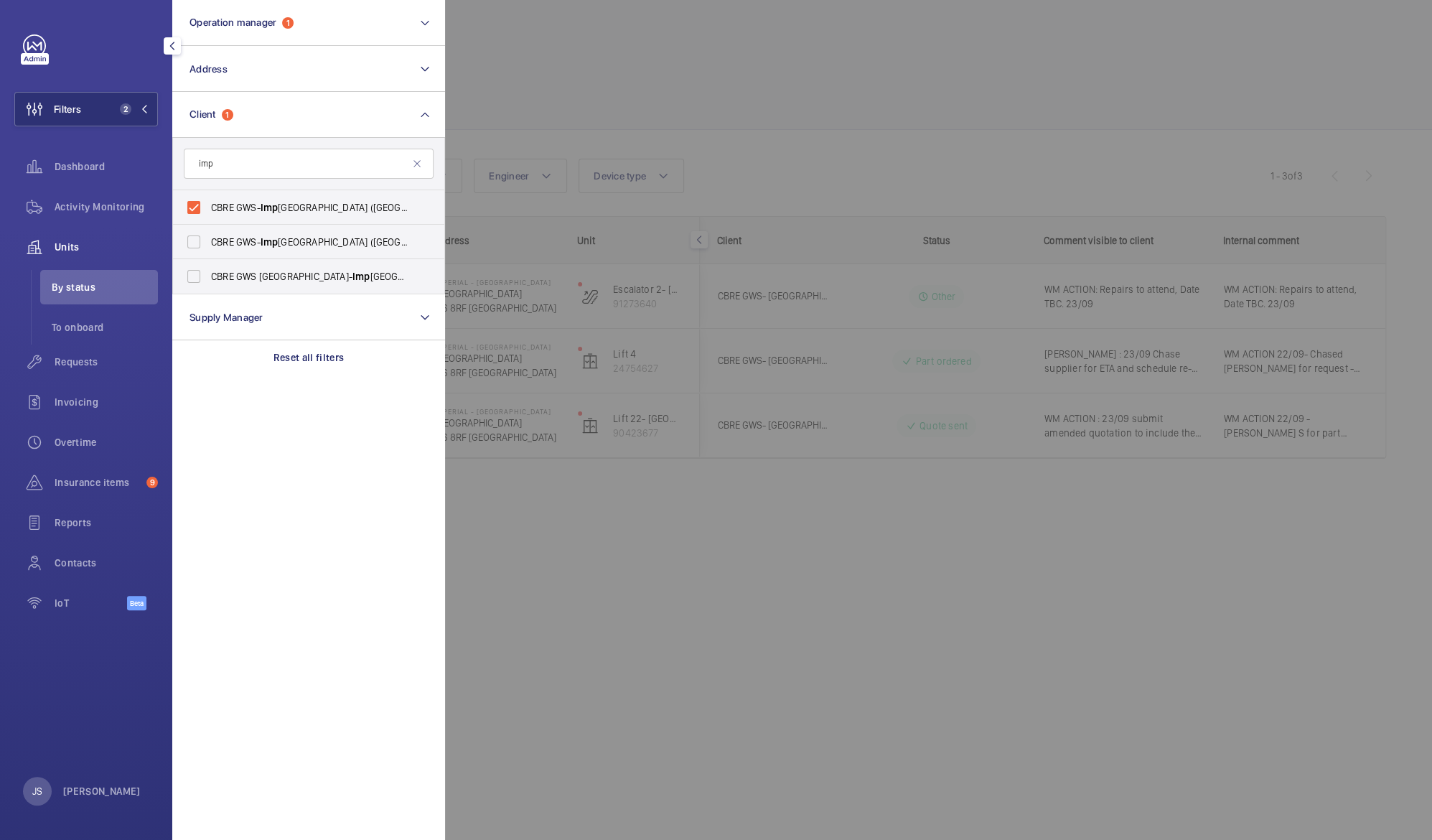
click at [551, 85] on div at bounding box center [1161, 420] width 1432 height 840
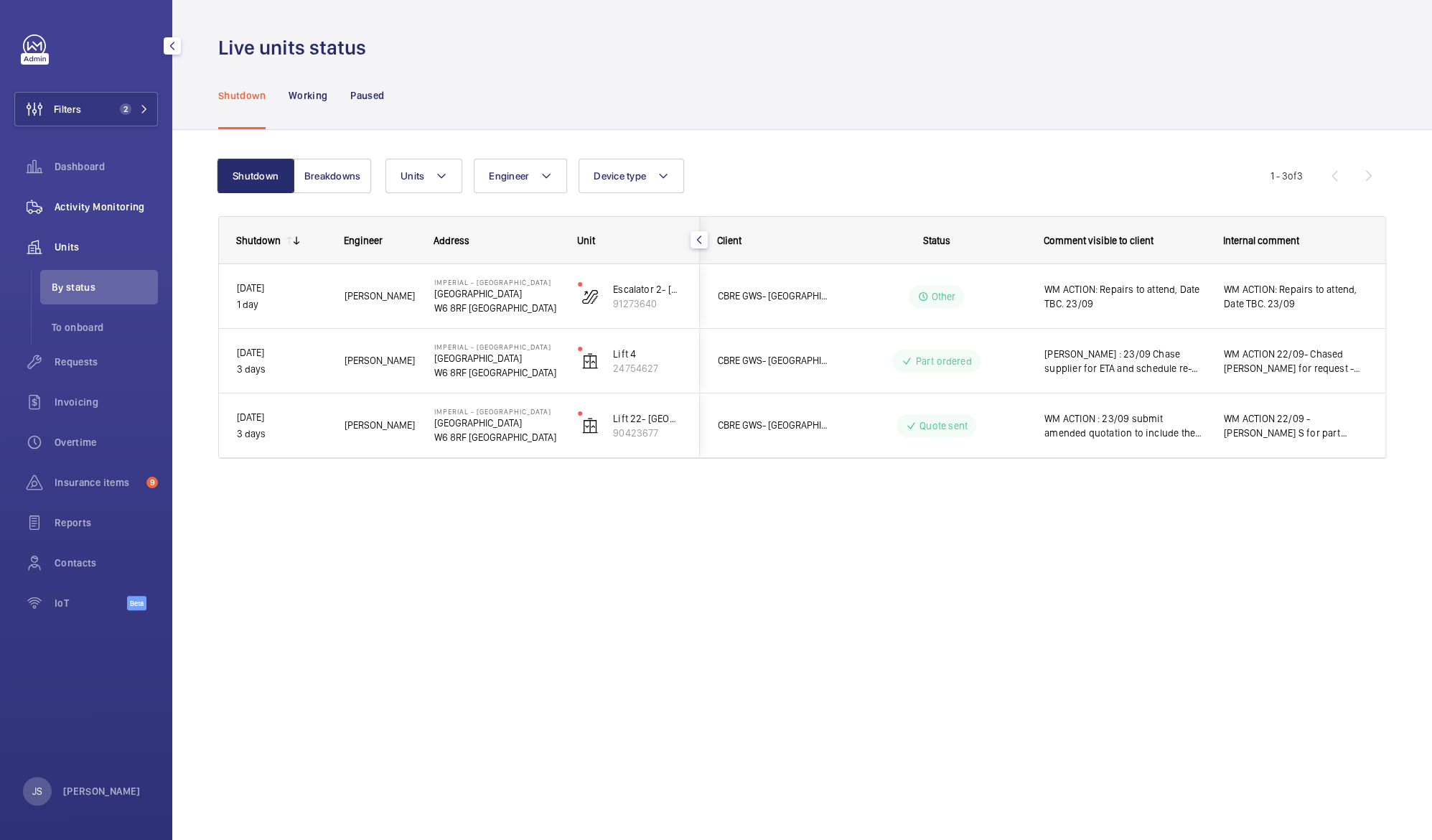
click at [78, 214] on div "Activity Monitoring" at bounding box center [86, 207] width 143 height 35
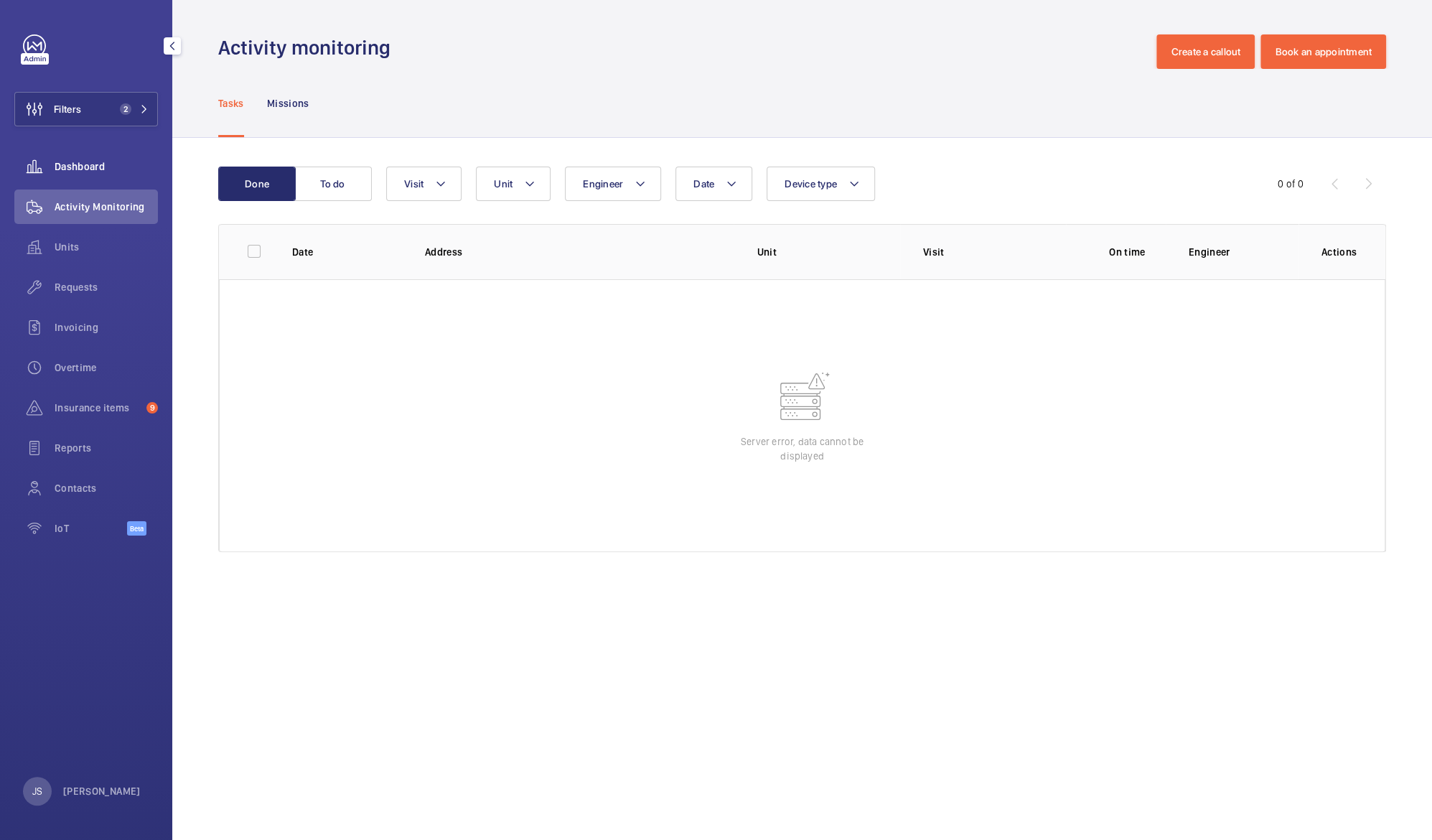
click at [74, 172] on span "Dashboard" at bounding box center [106, 166] width 103 height 15
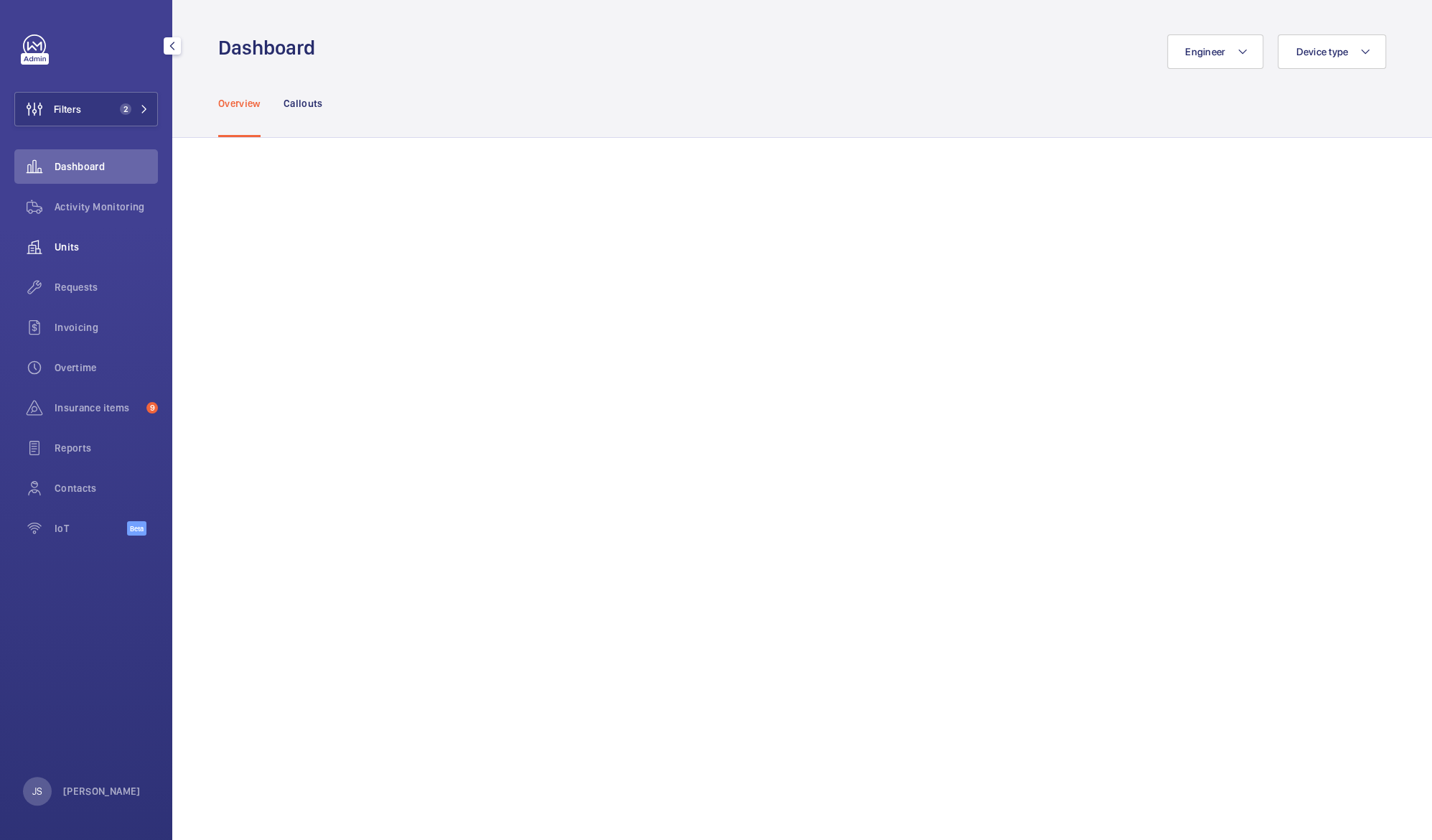
click at [58, 244] on span "Units" at bounding box center [106, 246] width 103 height 15
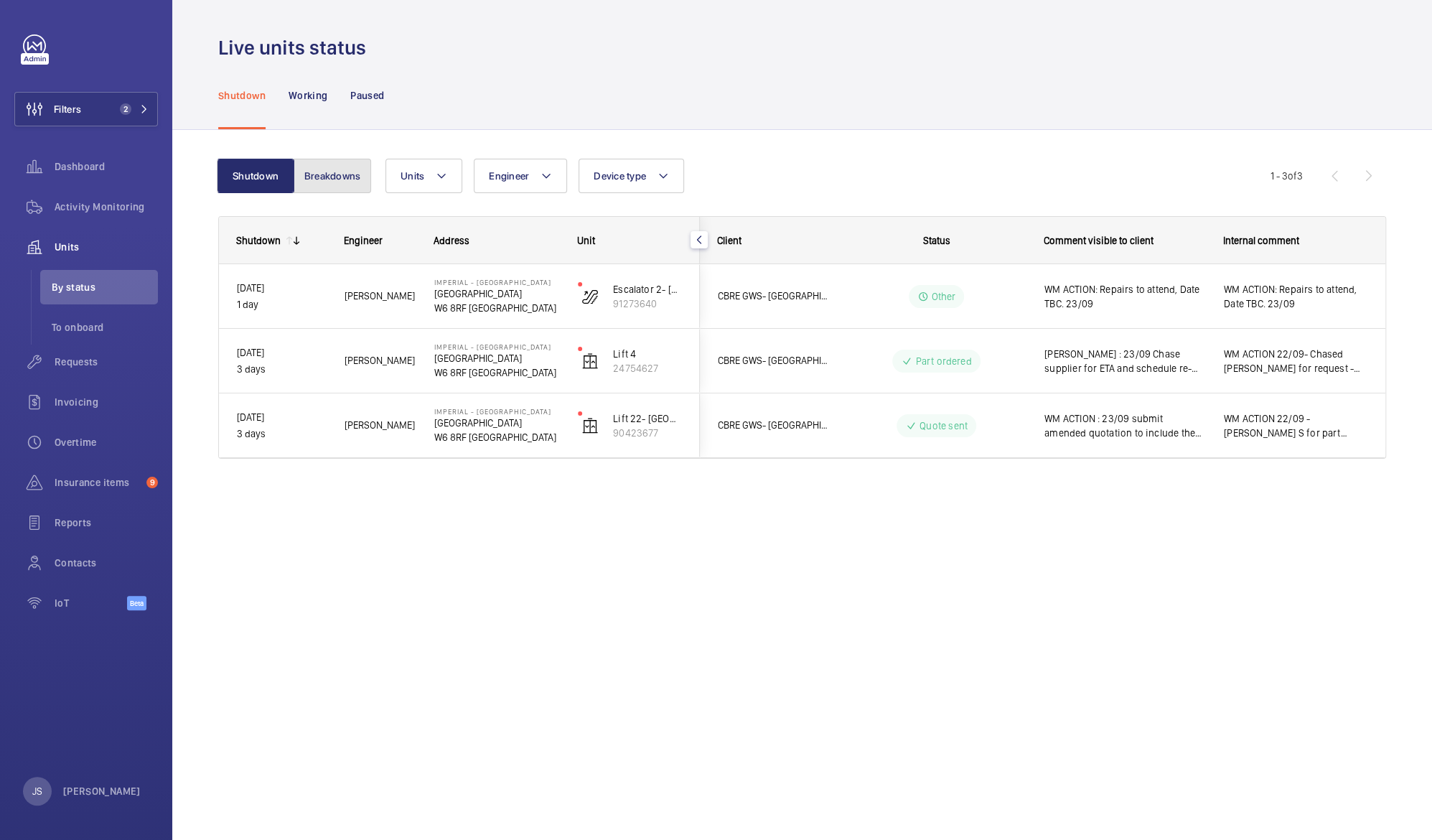
click at [316, 179] on button "Breakdowns" at bounding box center [333, 175] width 77 height 35
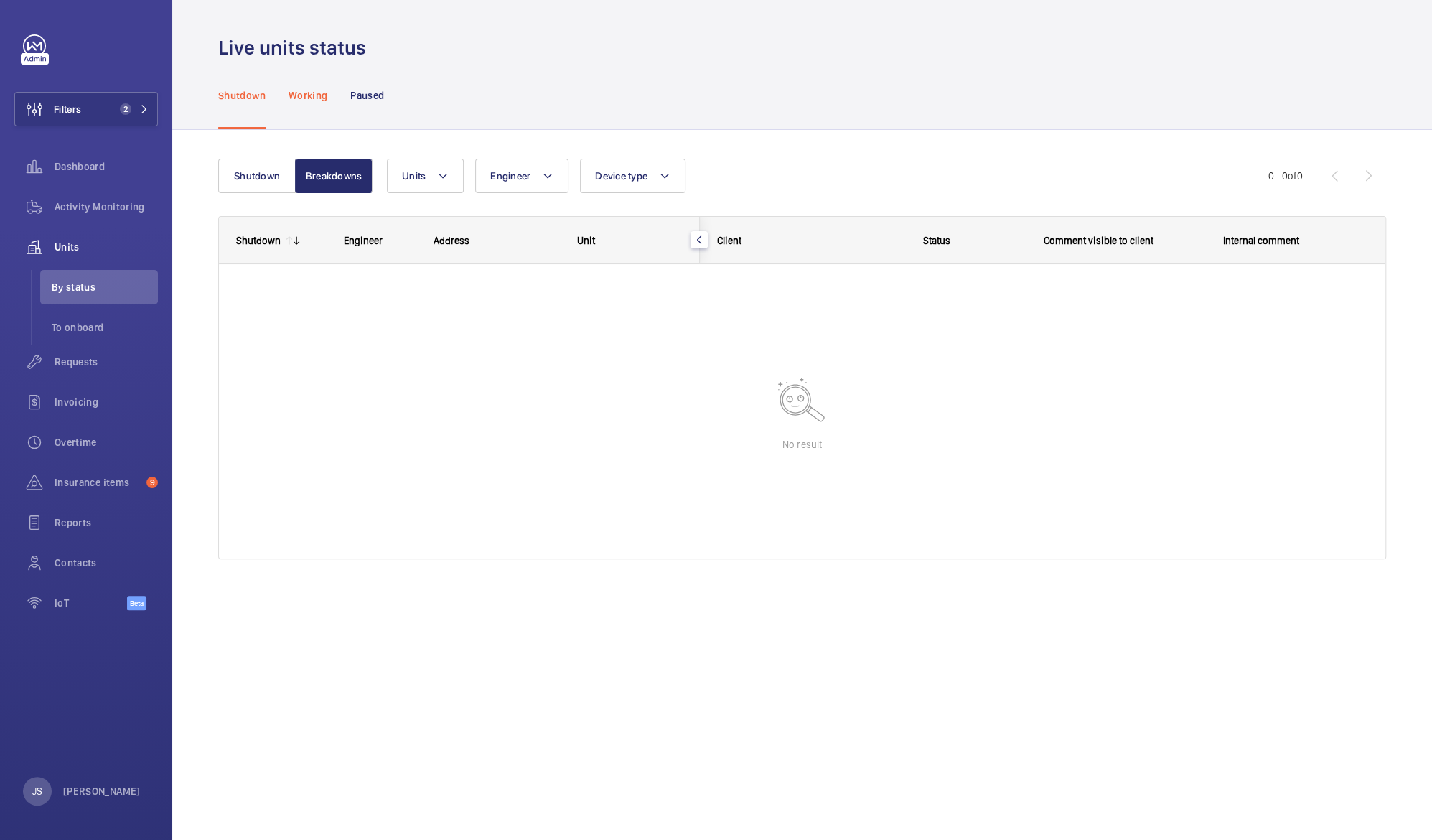
click at [308, 95] on p "Working" at bounding box center [308, 95] width 39 height 15
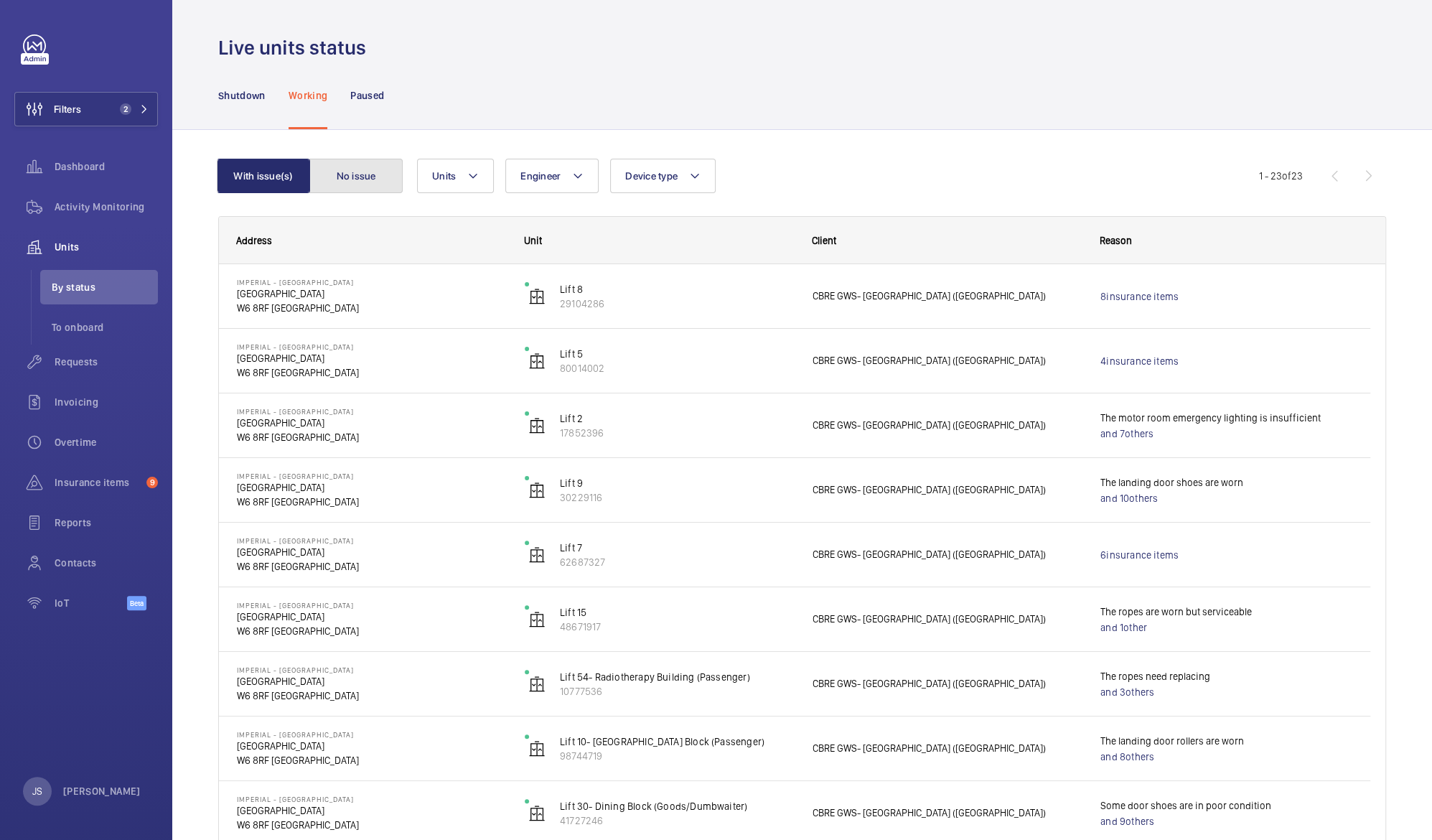
click at [350, 181] on button "No issue" at bounding box center [356, 175] width 93 height 35
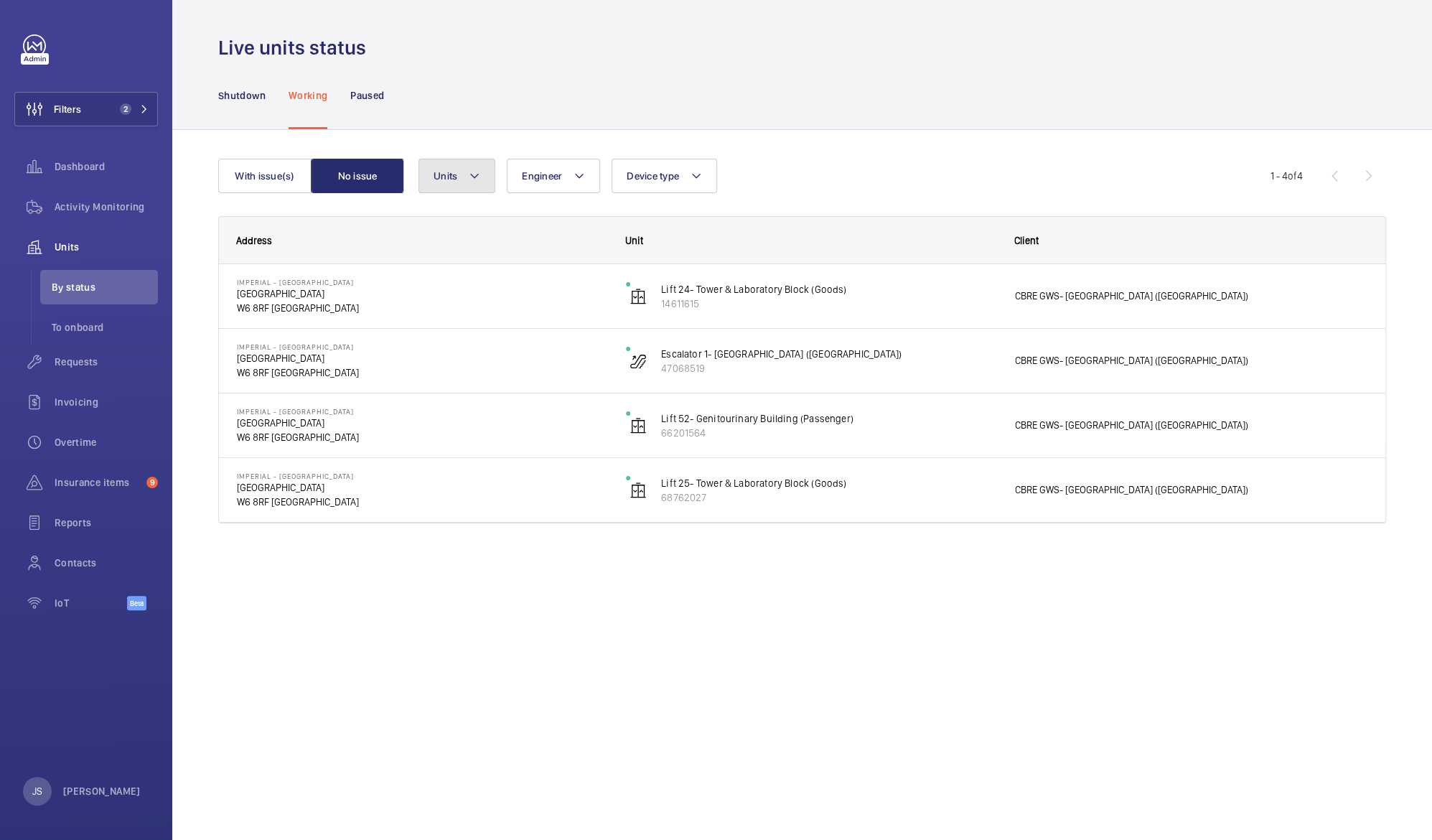
click at [437, 182] on button "Units" at bounding box center [457, 175] width 77 height 35
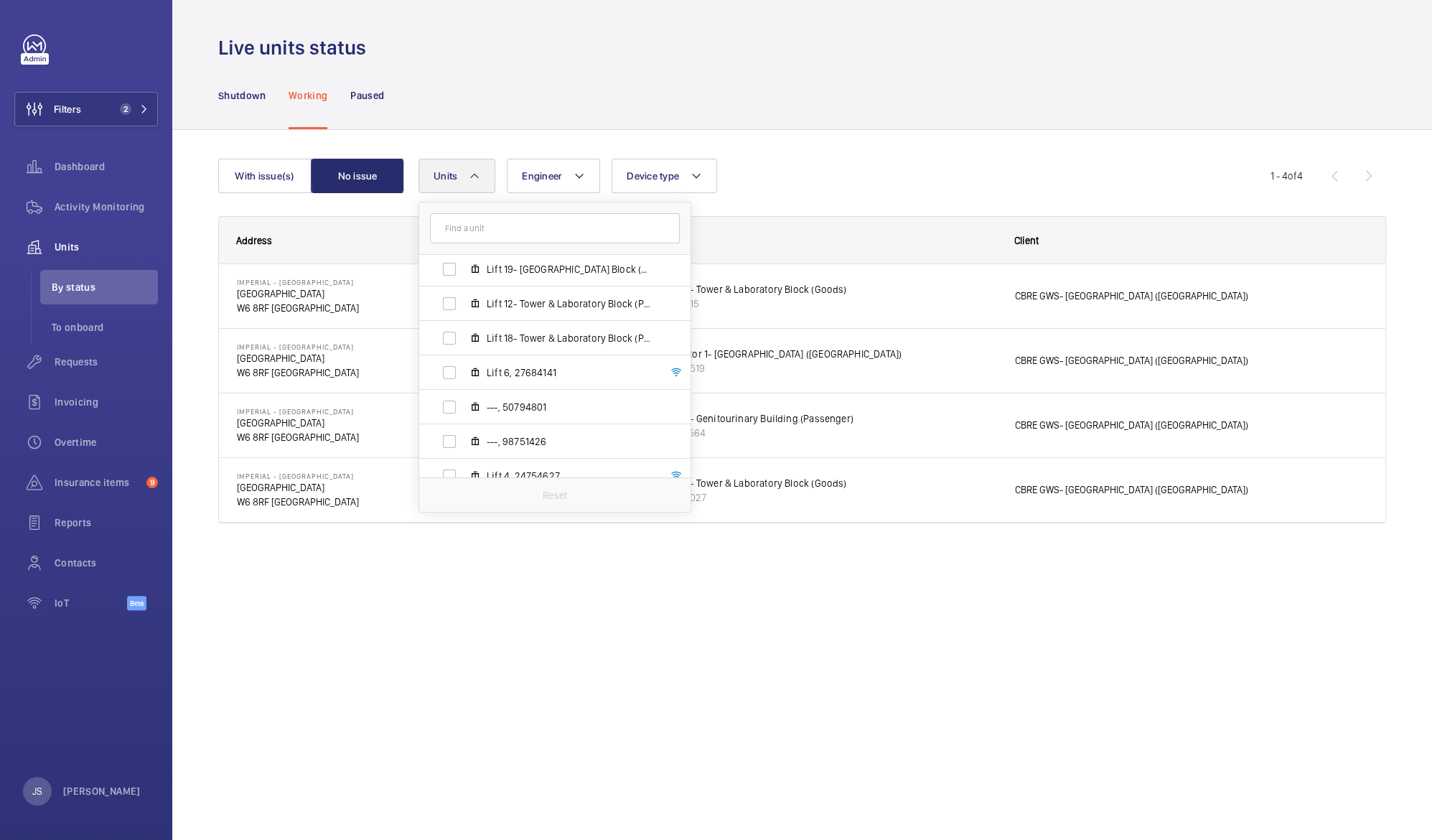
scroll to position [1309, 0]
click at [500, 373] on span "Lift 6, 27684141" at bounding box center [570, 376] width 166 height 15
click at [464, 373] on input "Lift 6, 27684141" at bounding box center [449, 376] width 29 height 29
checkbox input "true"
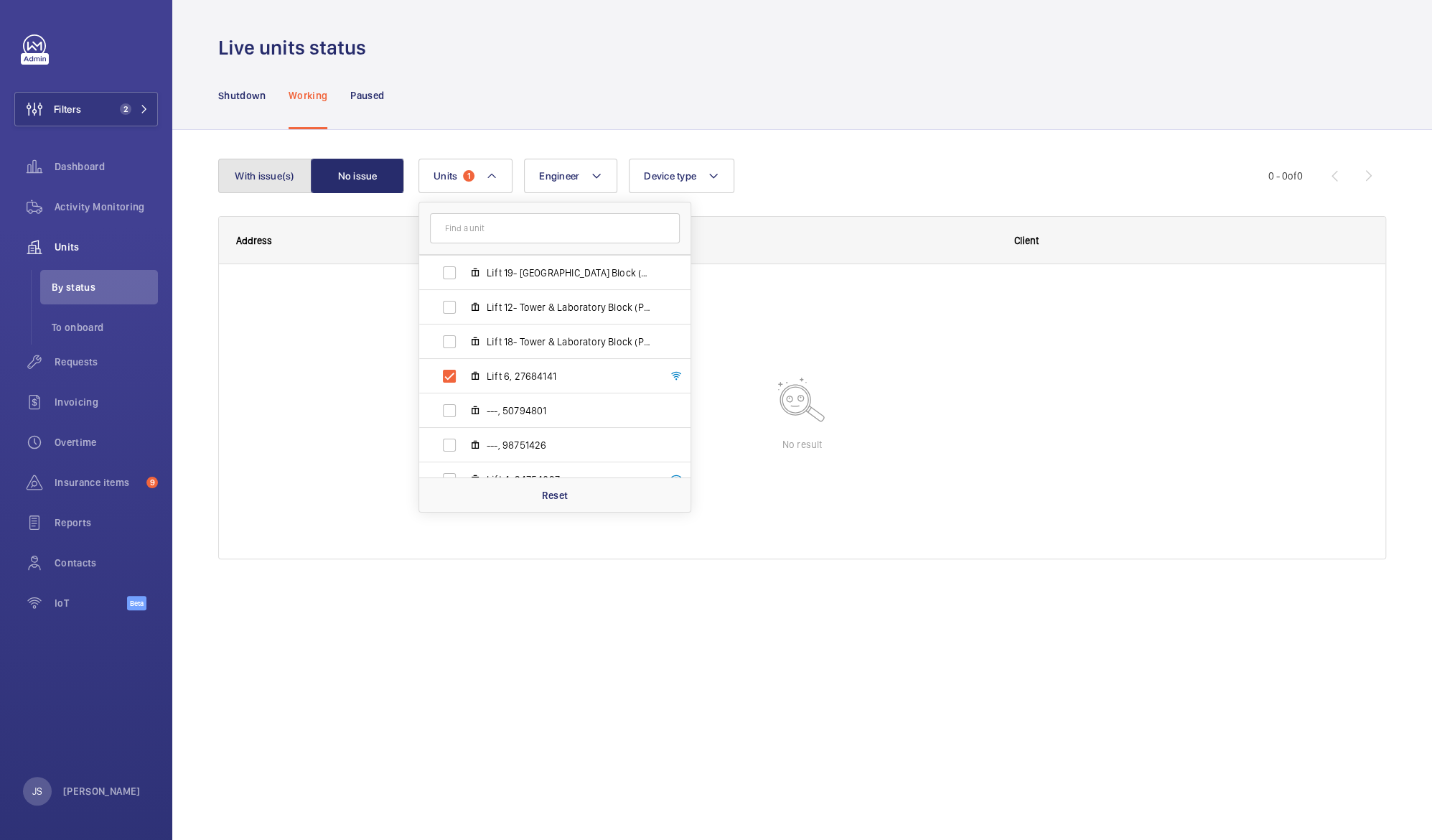
click at [253, 171] on button "With issue(s)" at bounding box center [265, 175] width 93 height 35
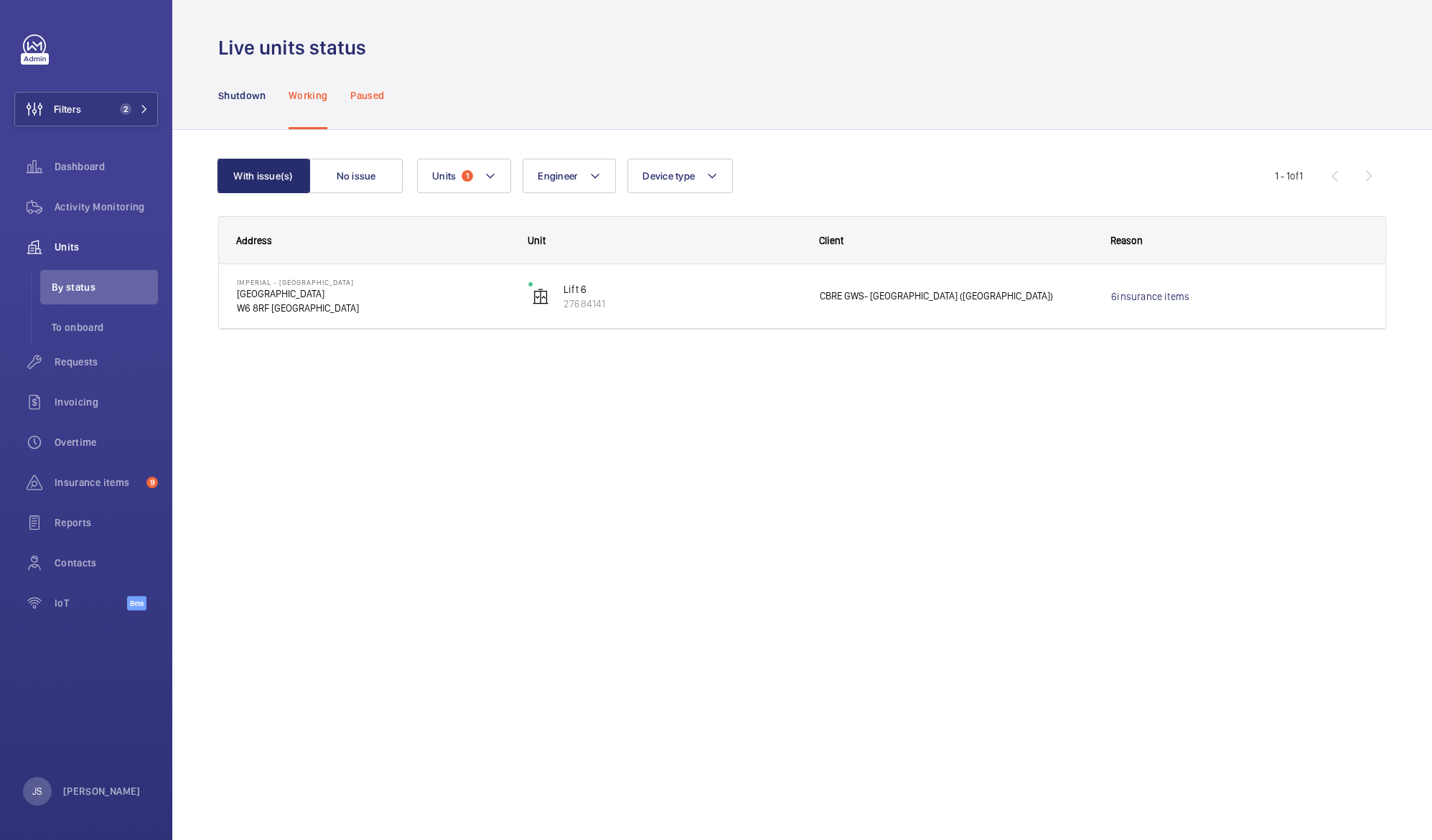
click at [359, 95] on p "Paused" at bounding box center [367, 95] width 34 height 15
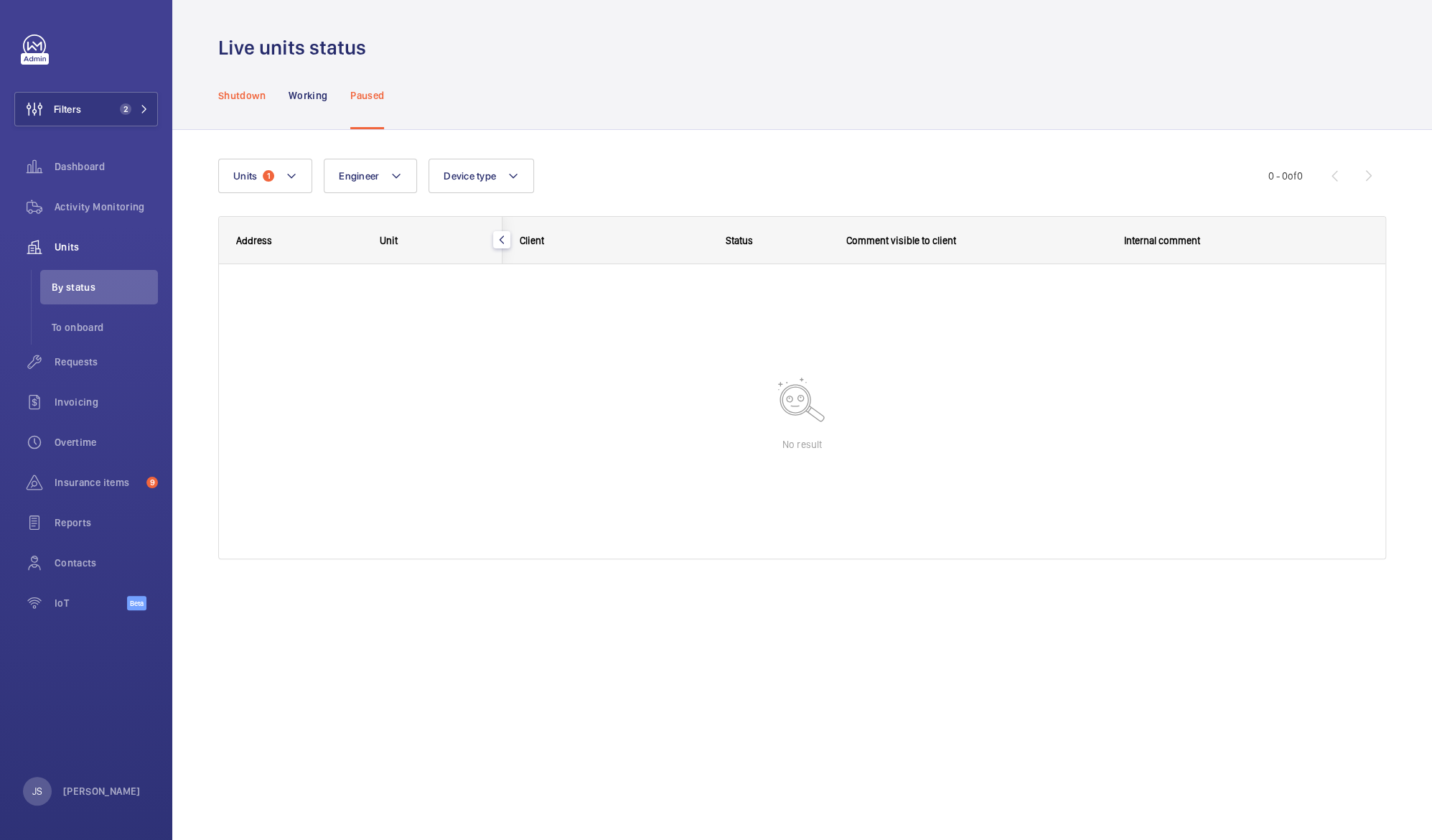
click at [256, 98] on p "Shutdown" at bounding box center [242, 95] width 48 height 15
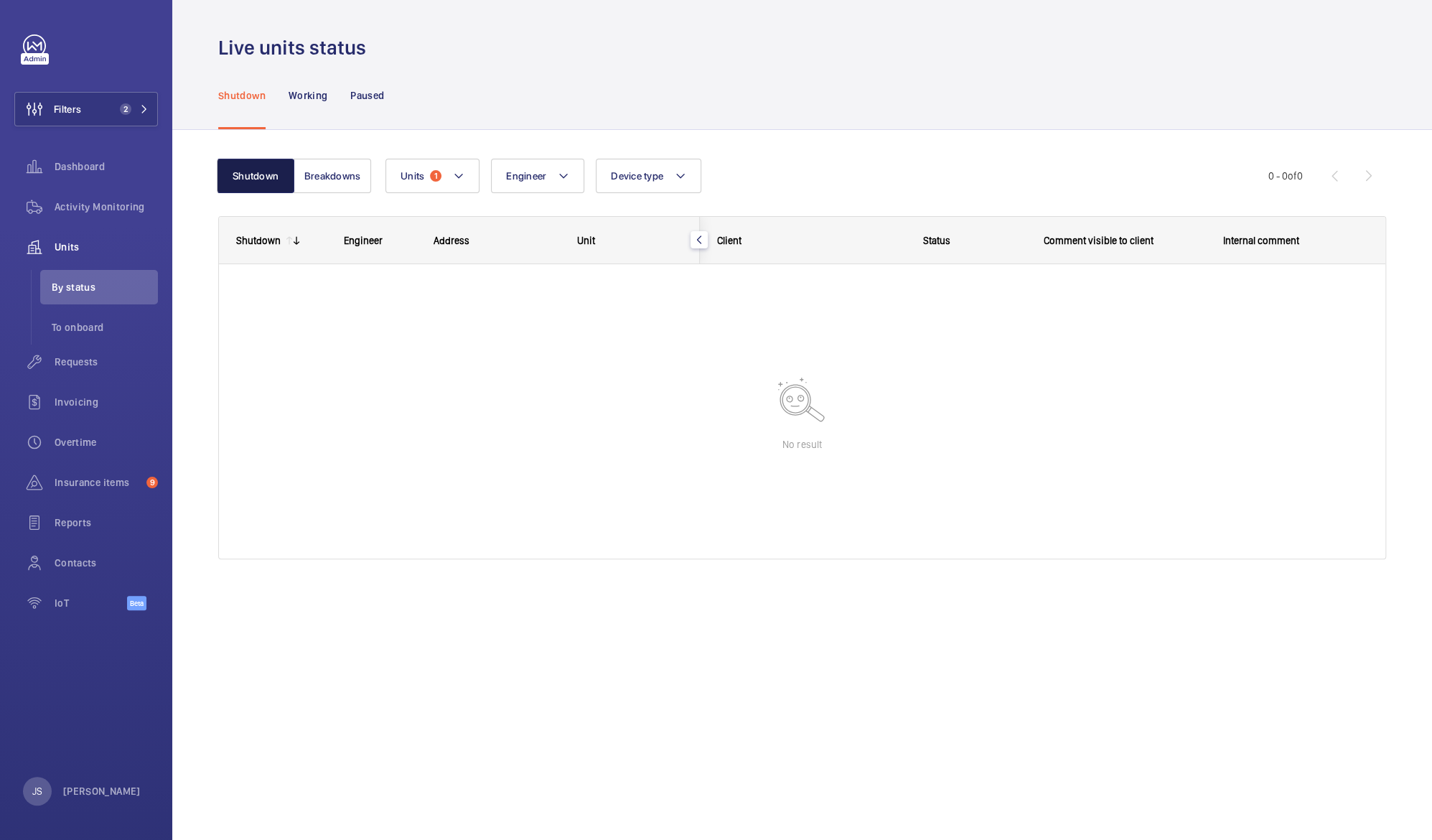
click at [256, 184] on button "Shutdown" at bounding box center [255, 175] width 77 height 35
click at [81, 366] on span "Requests" at bounding box center [106, 361] width 103 height 15
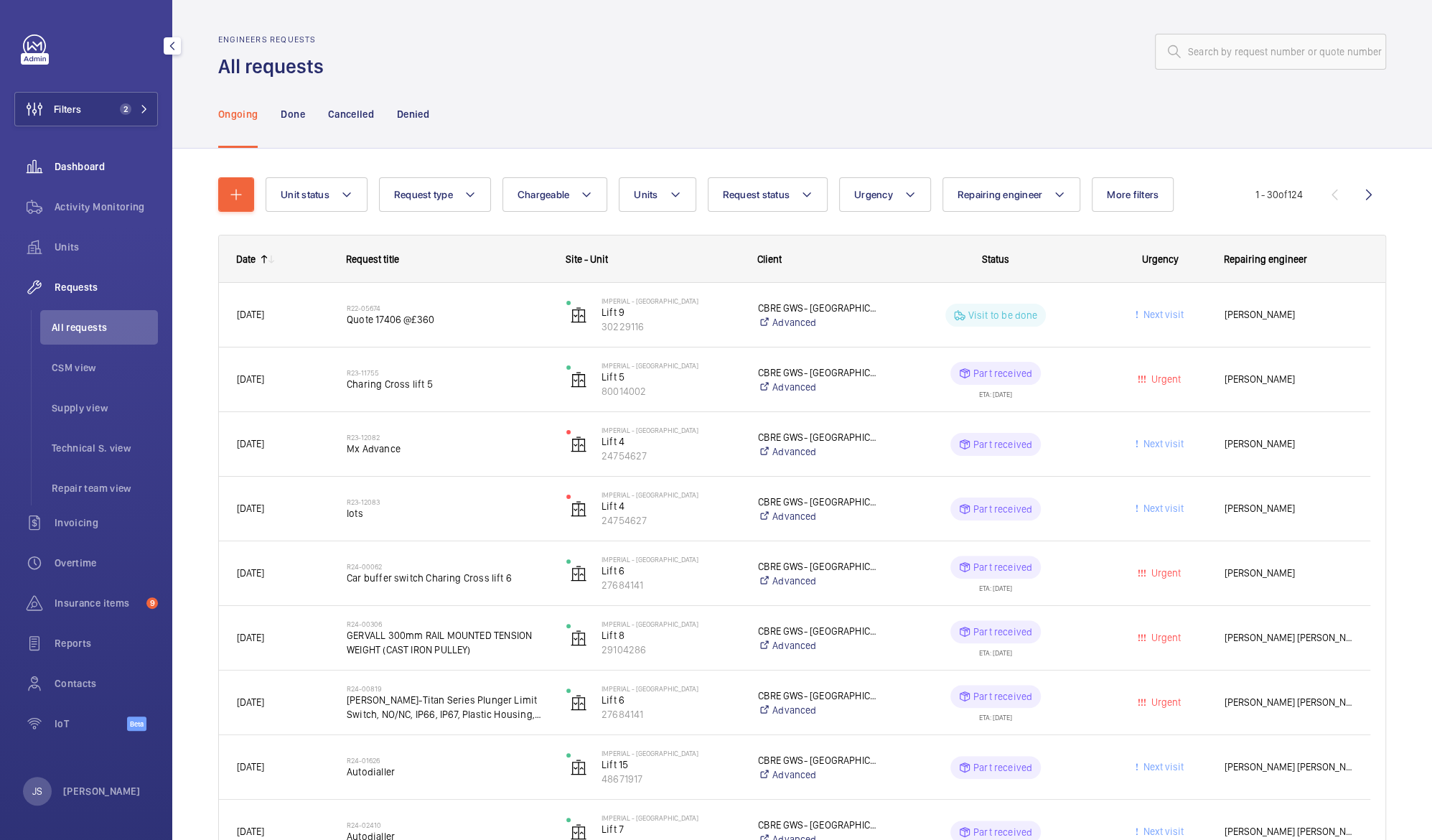
click at [71, 171] on span "Dashboard" at bounding box center [106, 166] width 103 height 15
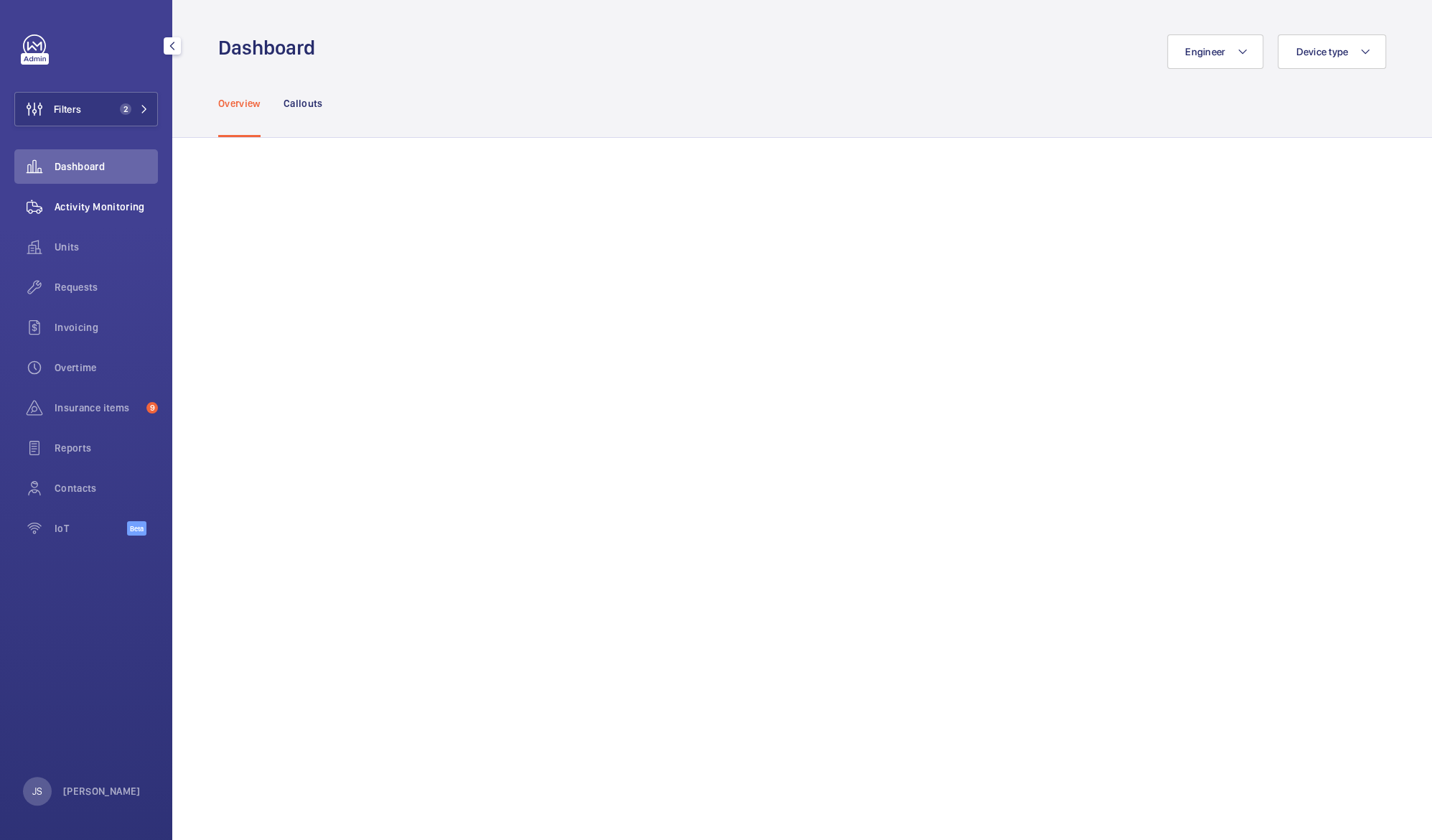
click at [74, 212] on span "Activity Monitoring" at bounding box center [106, 207] width 103 height 15
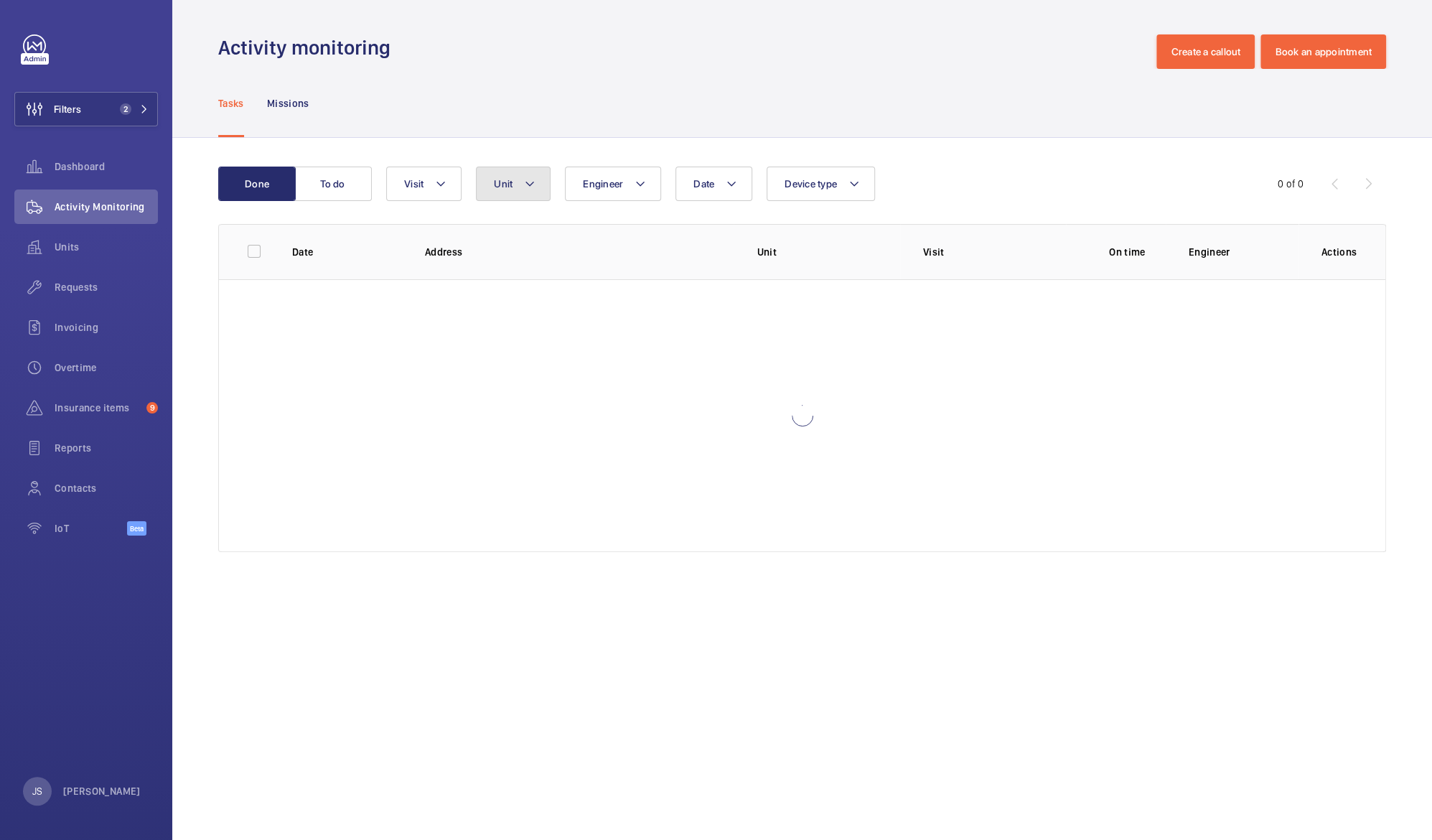
click at [528, 184] on mat-icon at bounding box center [530, 183] width 12 height 17
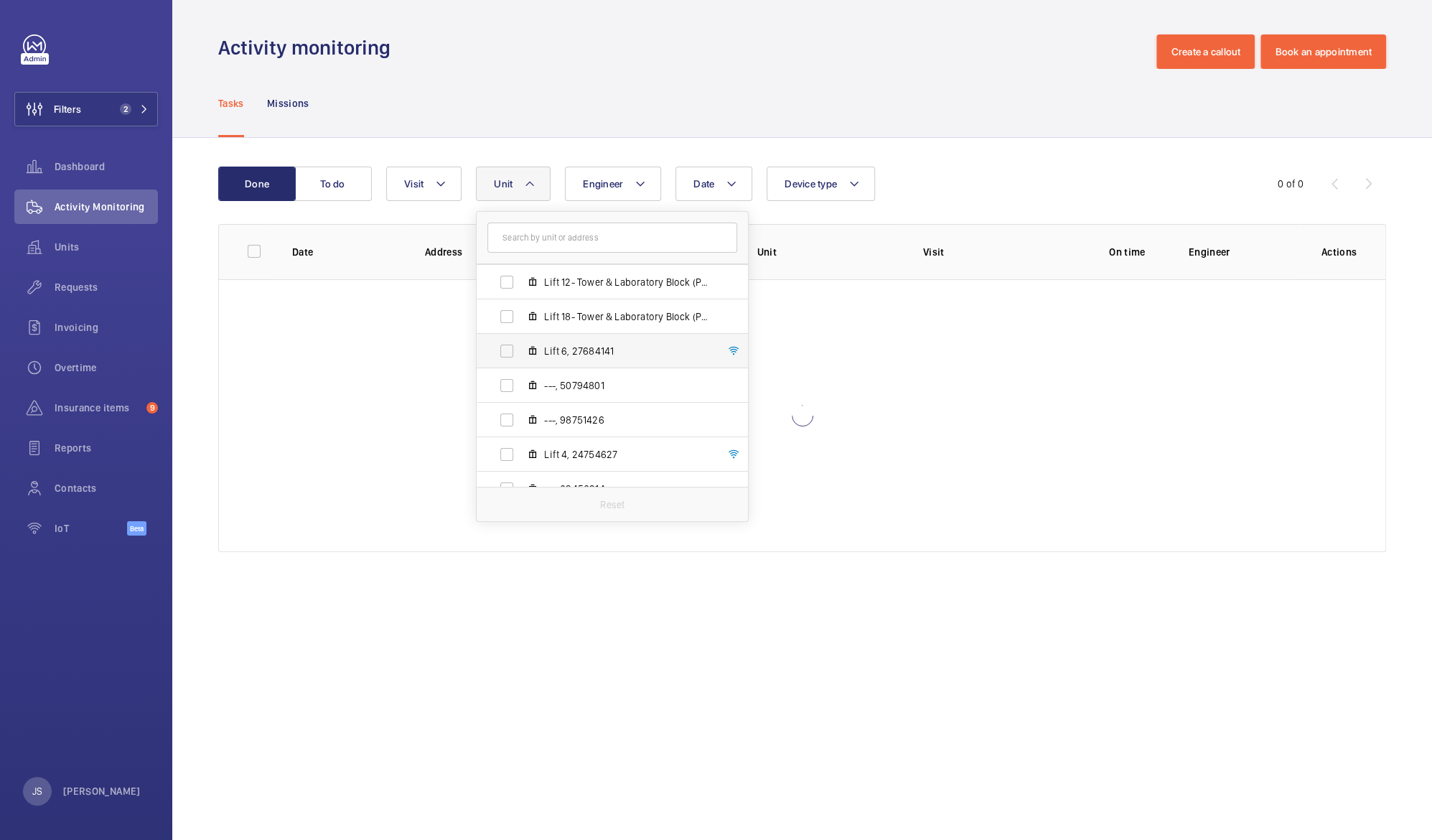
click at [566, 351] on span "Lift 6, 27684141" at bounding box center [627, 351] width 166 height 15
click at [522, 351] on input "Lift 6, 27684141" at bounding box center [507, 350] width 29 height 29
checkbox input "true"
click at [592, 101] on div "Tasks Missions" at bounding box center [803, 103] width 1168 height 68
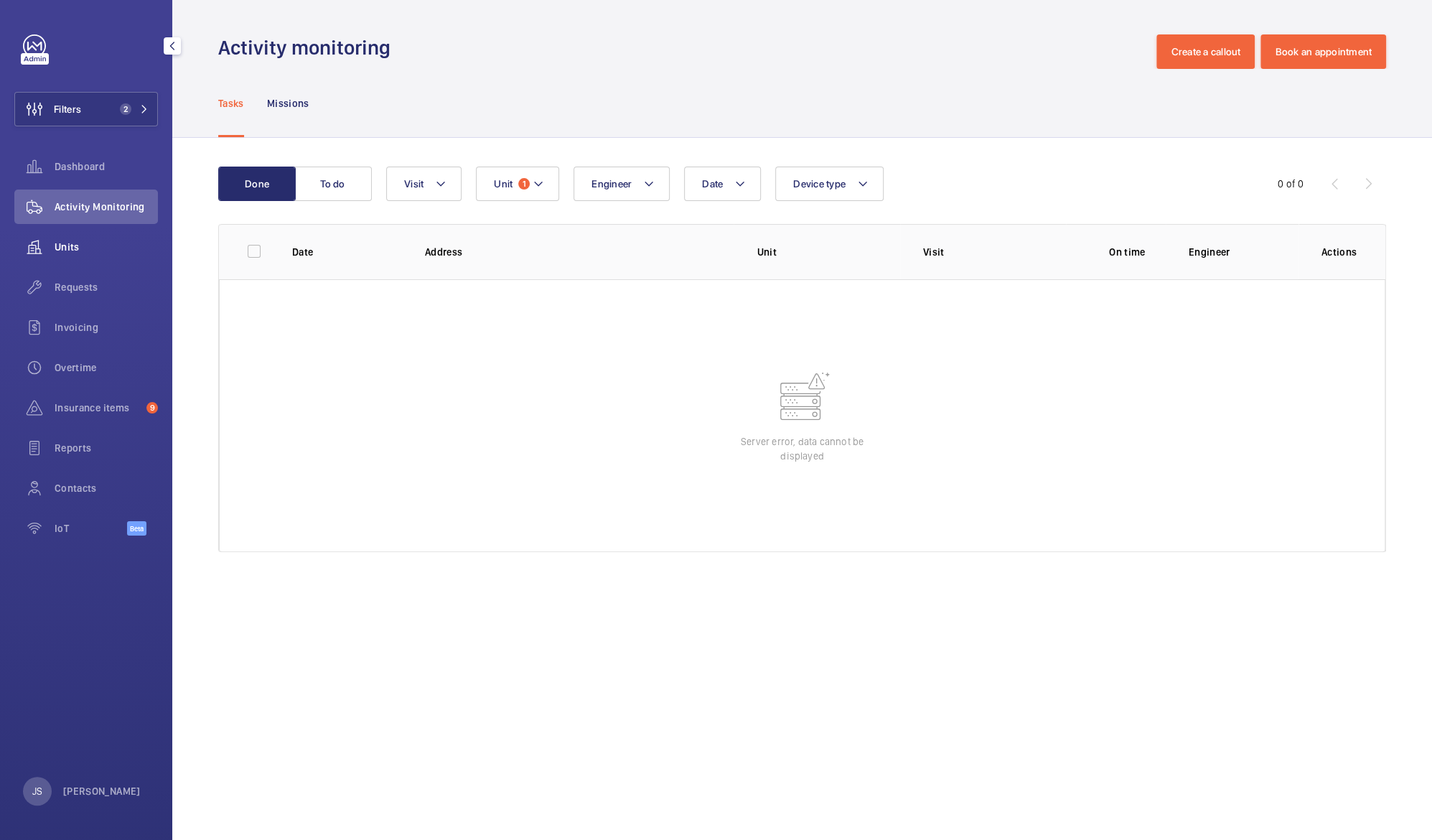
click at [80, 257] on div "Units" at bounding box center [86, 246] width 143 height 35
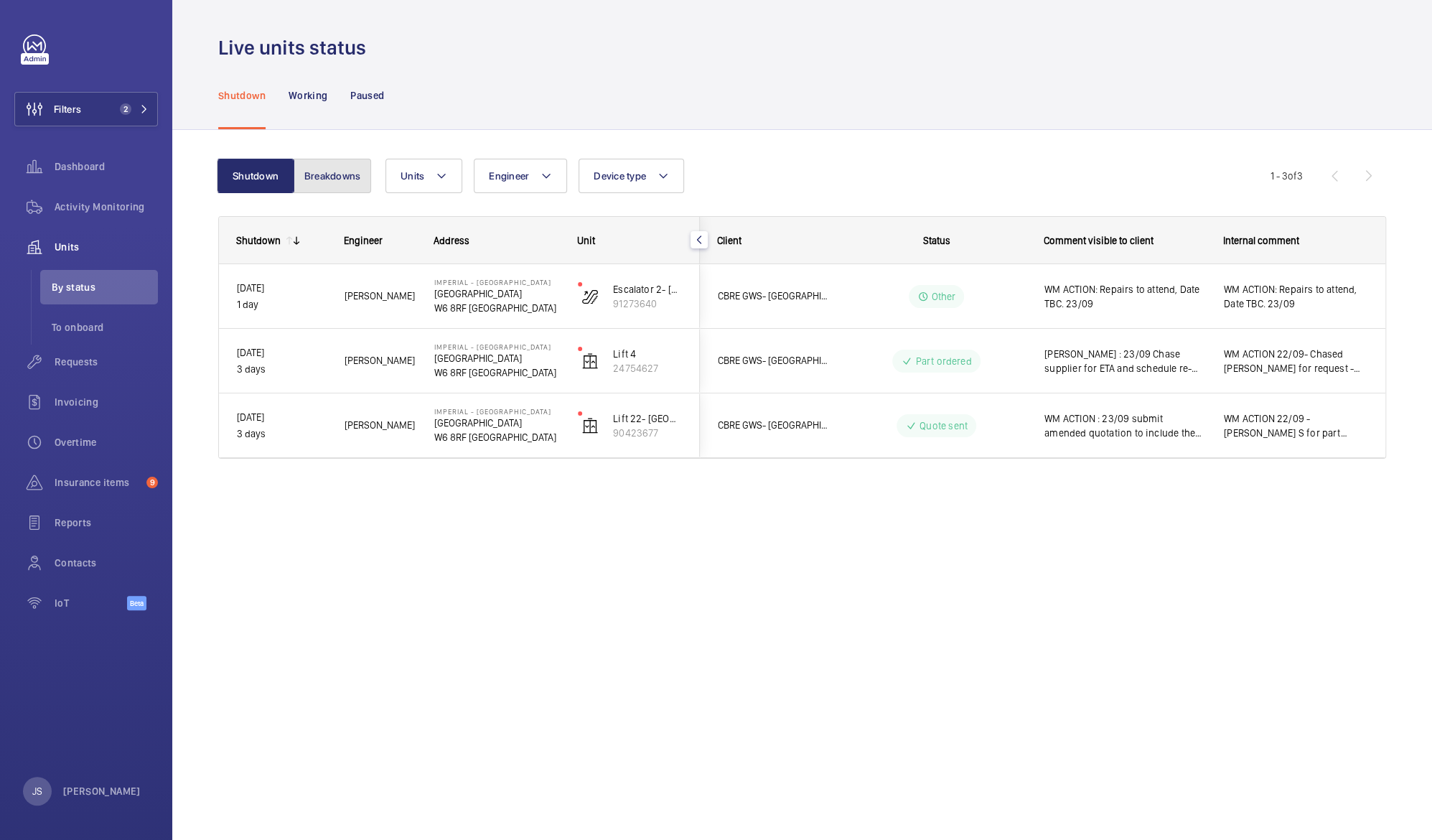
click at [329, 176] on button "Breakdowns" at bounding box center [333, 175] width 77 height 35
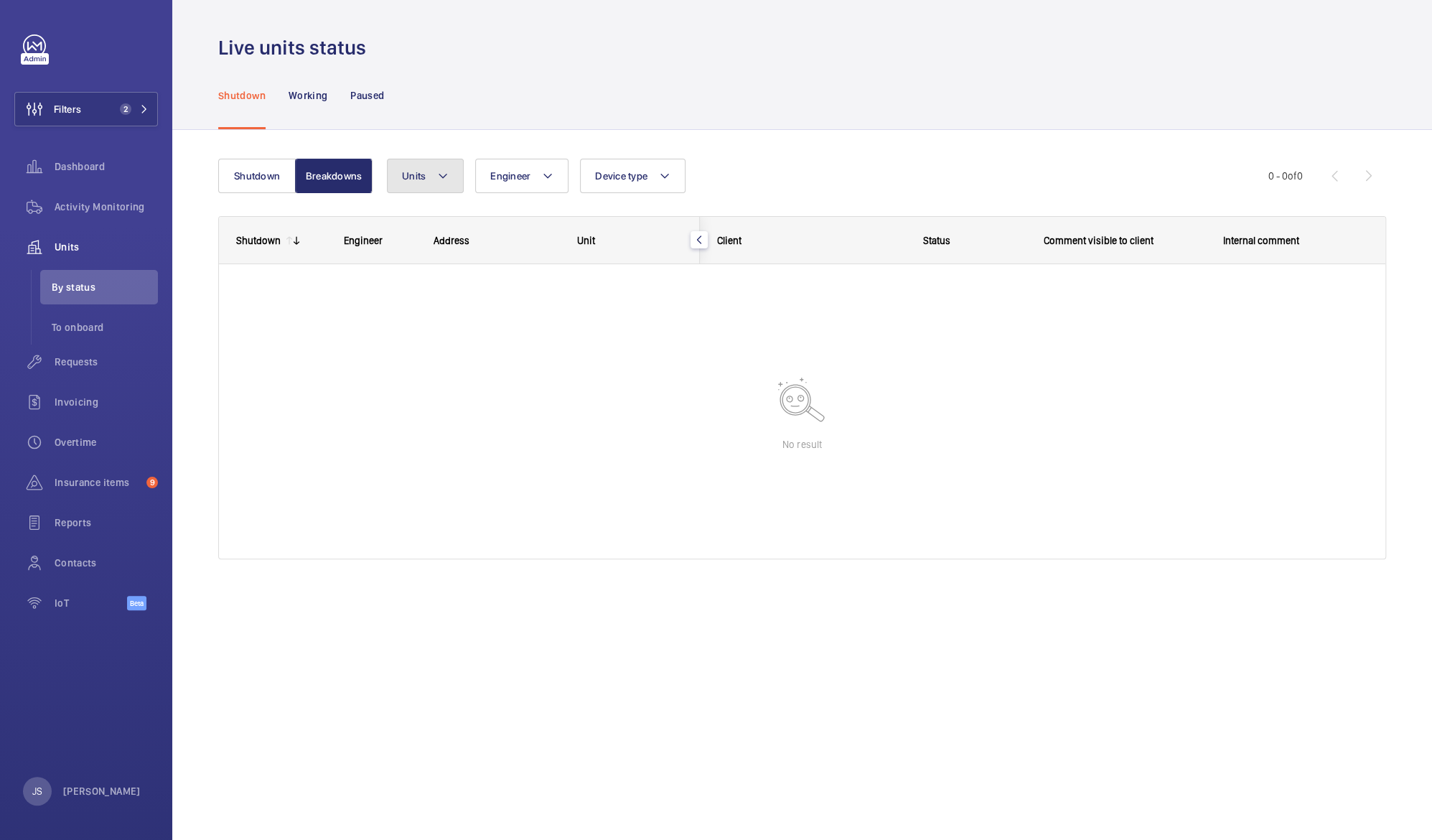
click at [420, 191] on button "Units" at bounding box center [426, 175] width 77 height 35
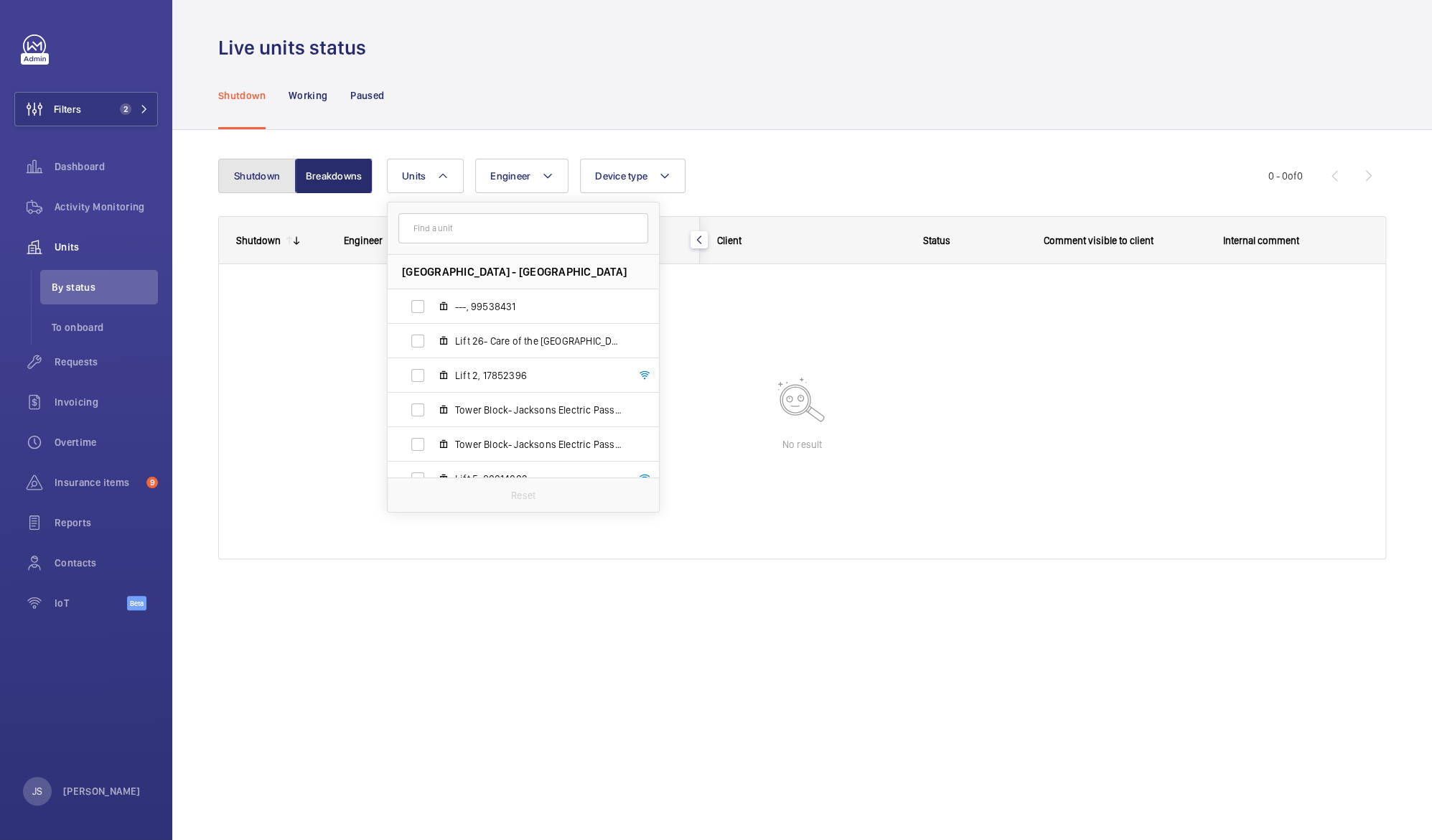
click at [264, 174] on button "Shutdown" at bounding box center [257, 175] width 77 height 35
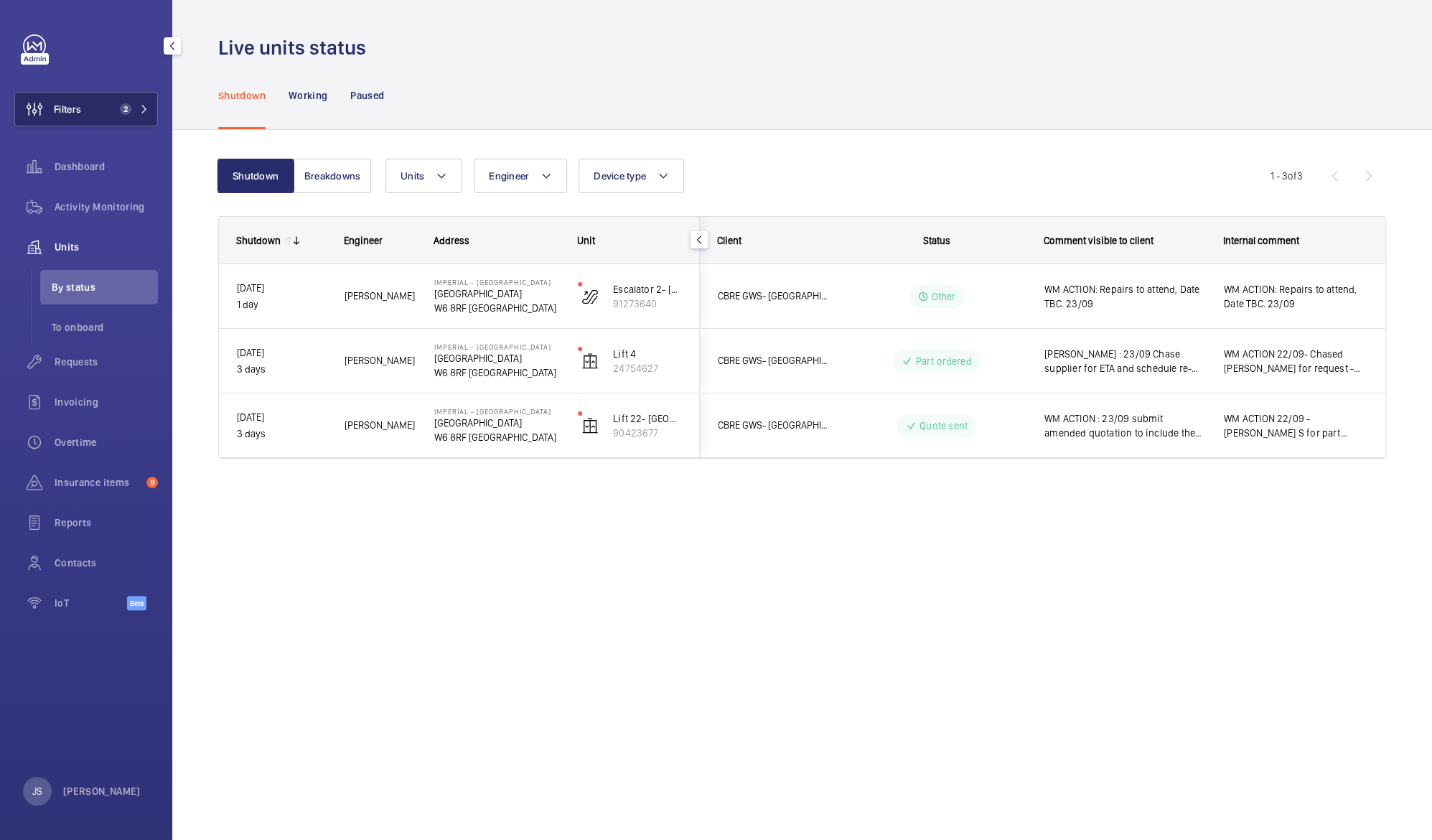
click at [105, 110] on button "Filters 2" at bounding box center [86, 109] width 143 height 35
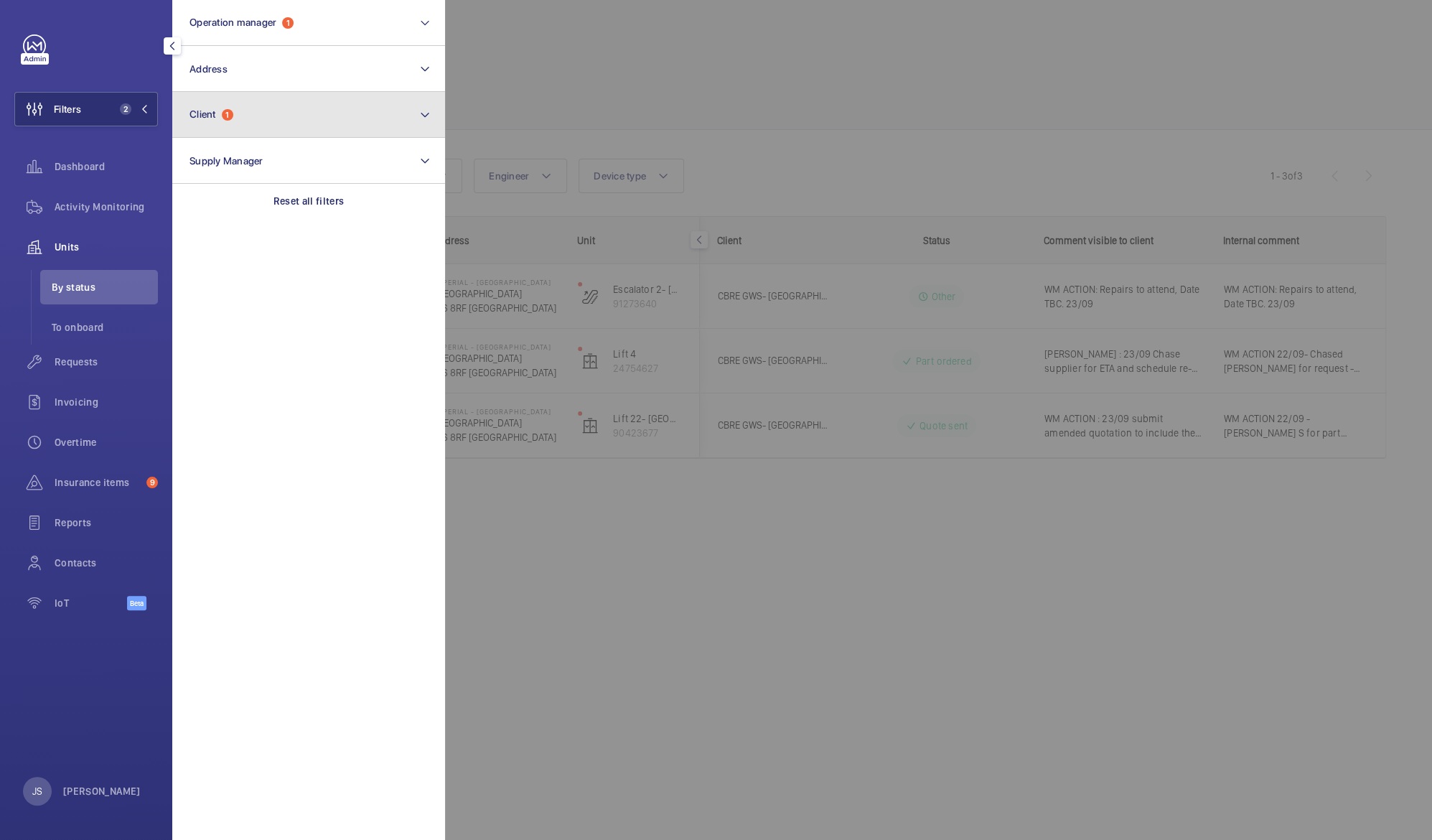
click at [195, 113] on span "Client" at bounding box center [203, 115] width 27 height 12
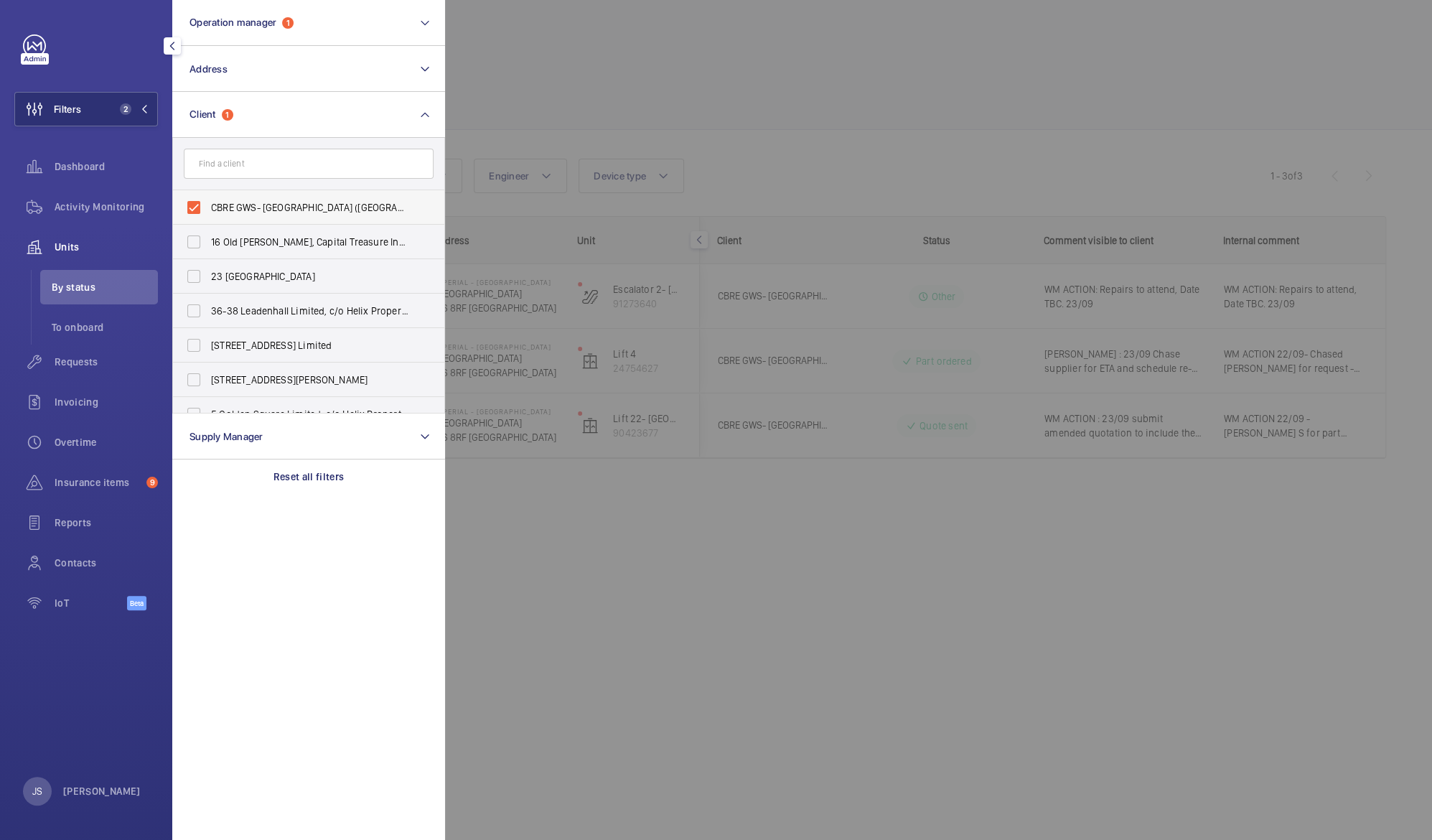
click at [218, 203] on span "CBRE GWS- Imperial Hospital (Charing Cross)" at bounding box center [310, 207] width 198 height 15
click at [208, 203] on input "CBRE GWS- Imperial Hospital (Charing Cross)" at bounding box center [193, 207] width 29 height 29
checkbox input "false"
click at [493, 86] on div at bounding box center [1161, 420] width 1432 height 840
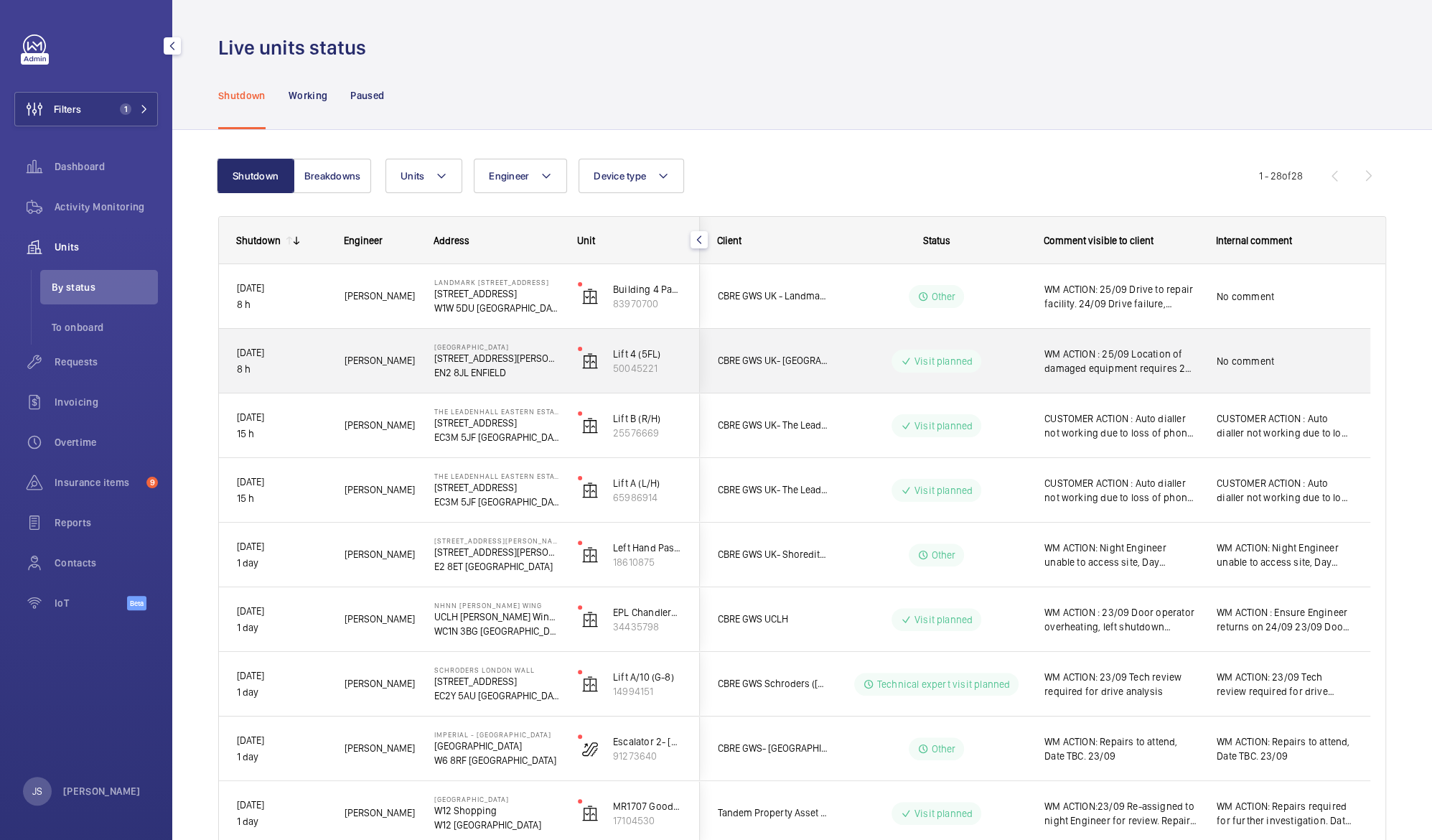
click at [465, 357] on p "127 The Ridgeway" at bounding box center [497, 358] width 125 height 15
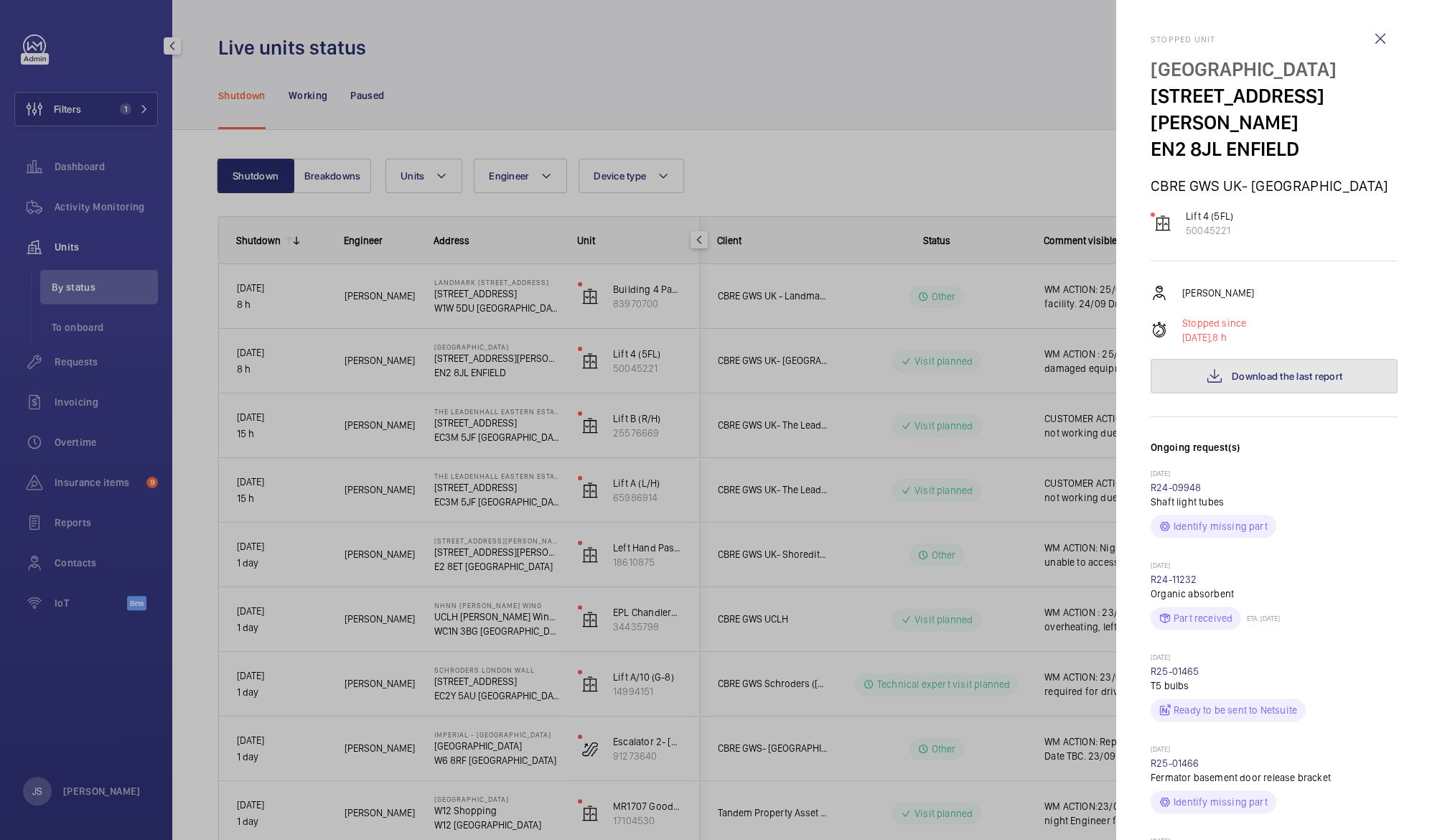
click at [1217, 367] on button "Download the last report" at bounding box center [1275, 376] width 247 height 35
click at [904, 60] on div at bounding box center [716, 420] width 1432 height 840
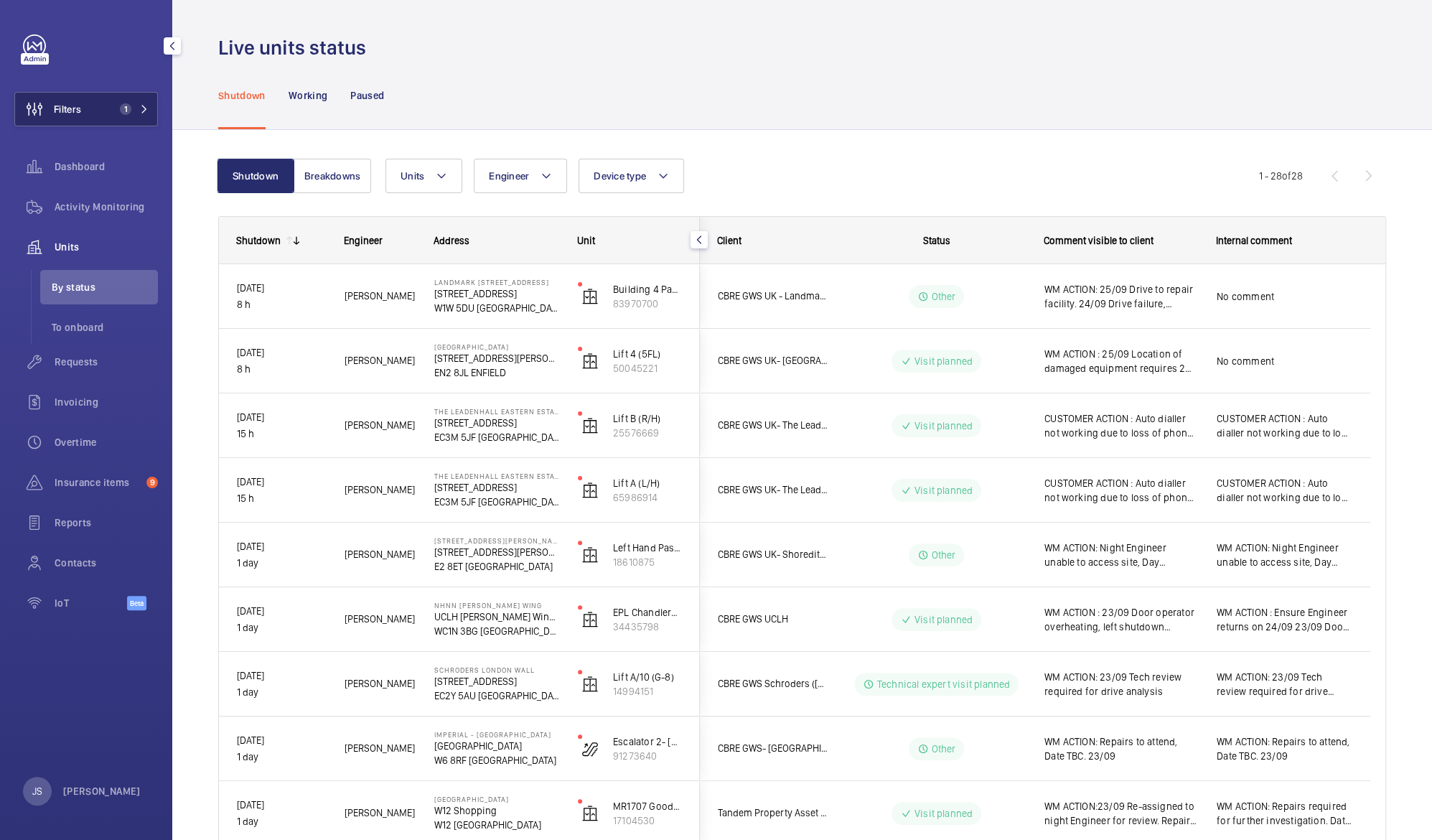
click at [92, 104] on button "Filters 1" at bounding box center [86, 109] width 143 height 35
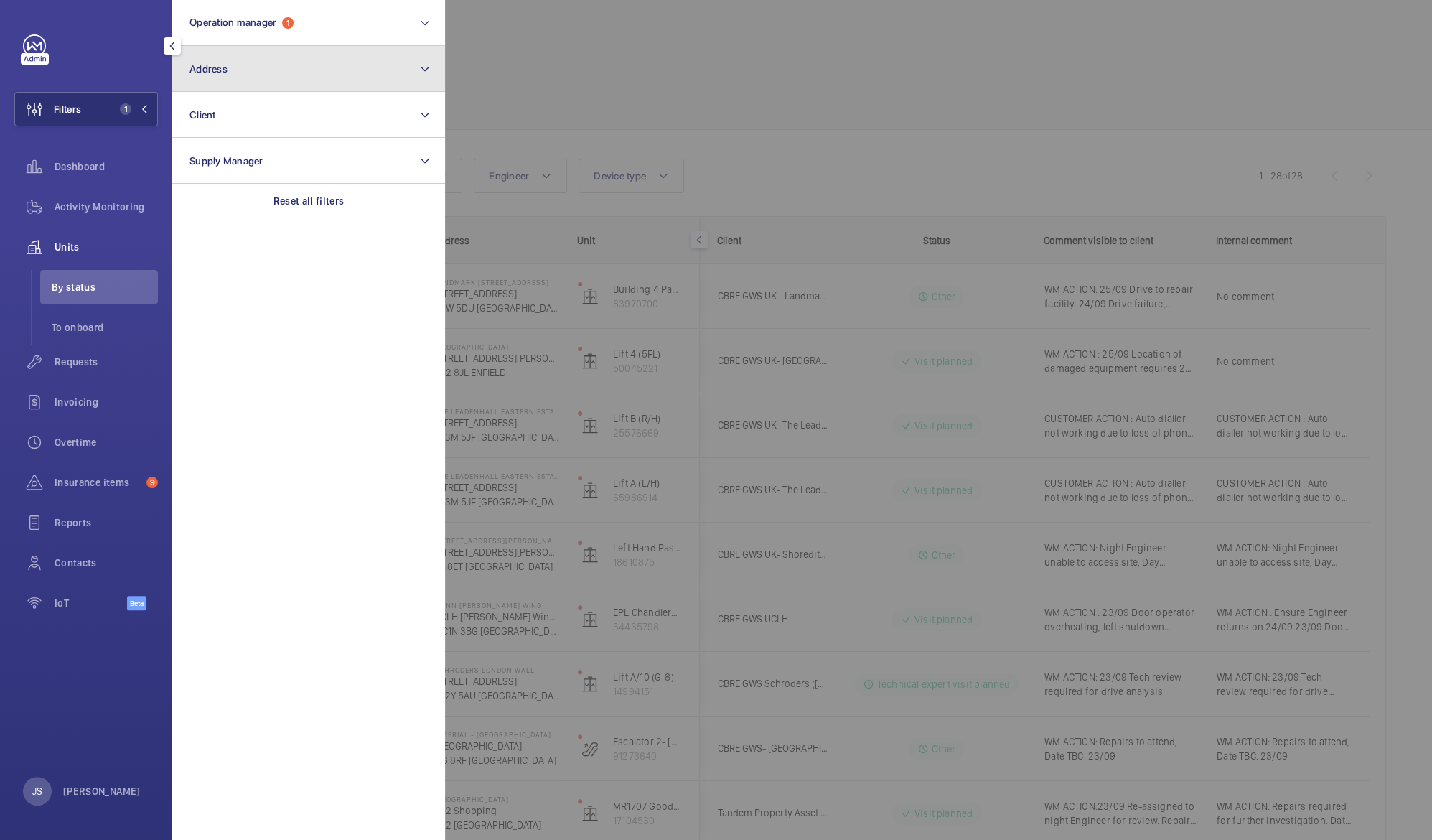
click at [263, 70] on button "Address" at bounding box center [309, 68] width 273 height 46
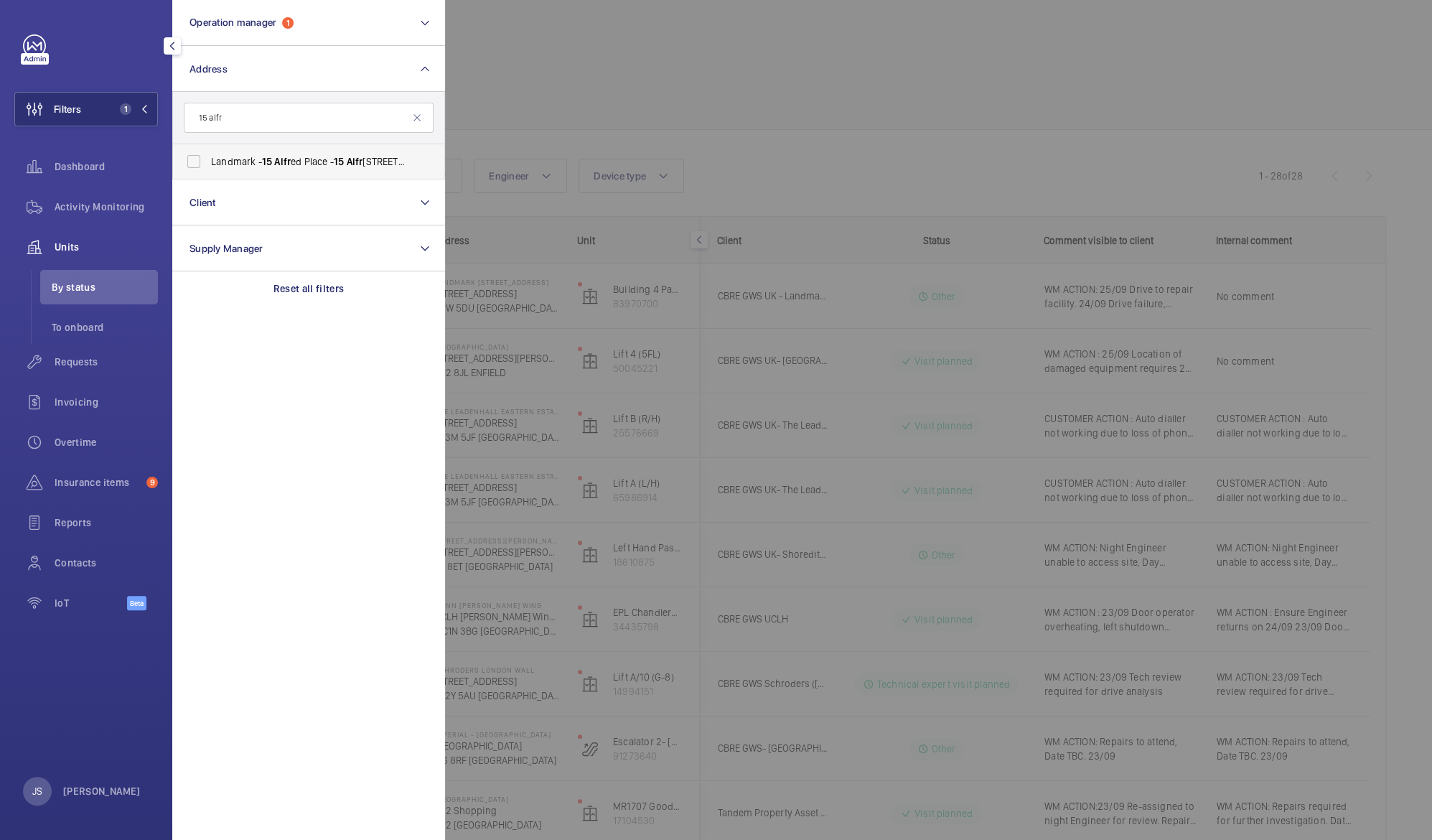
type input "15 alfr"
click at [269, 163] on span "15" at bounding box center [267, 161] width 10 height 12
click at [208, 163] on input "Landmark - 15 Alfr ed Place - 15 Alfr ed Place, LONDON WC1E 7EB" at bounding box center [193, 161] width 29 height 29
checkbox input "true"
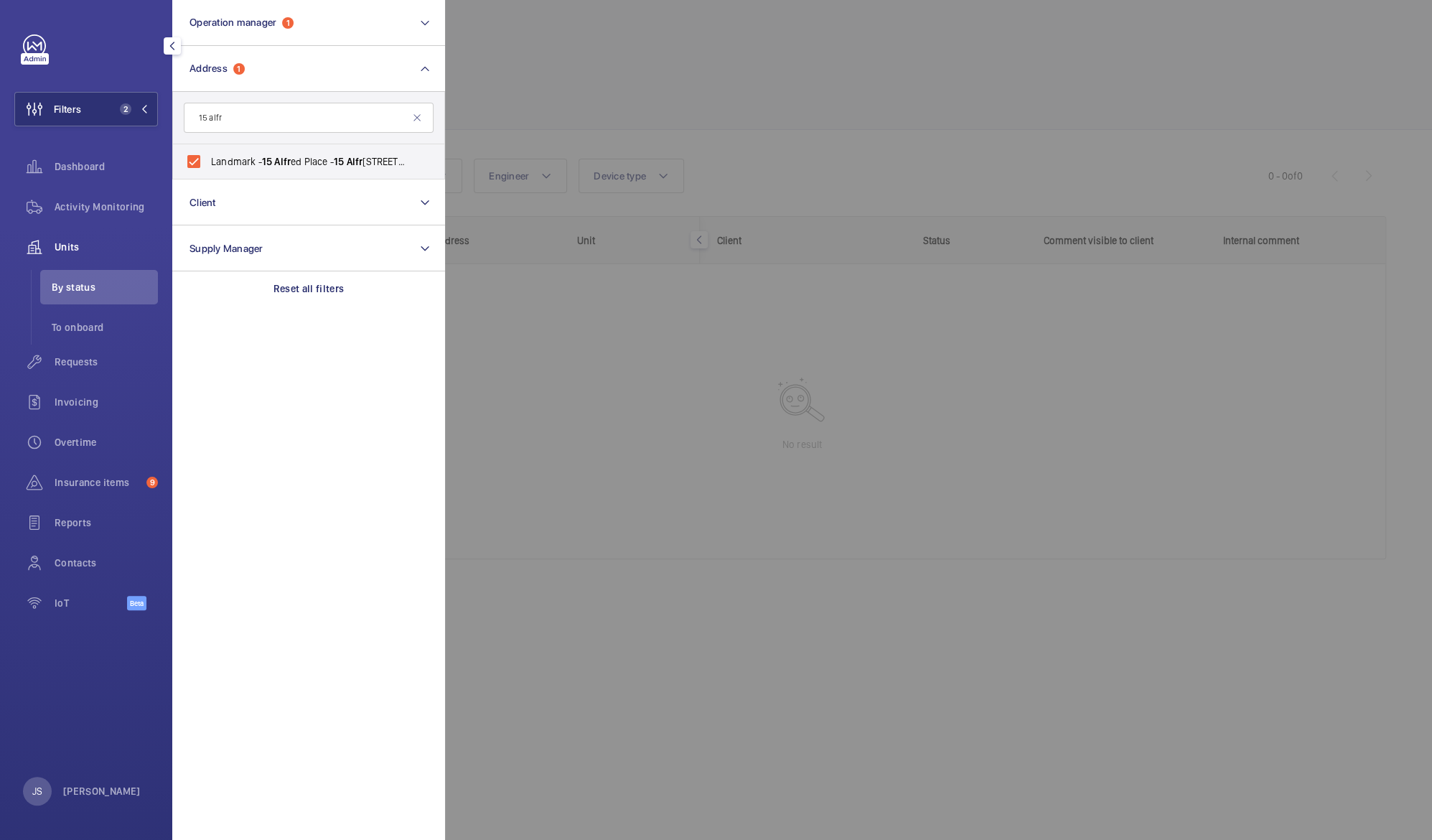
click at [554, 74] on div at bounding box center [1161, 420] width 1432 height 840
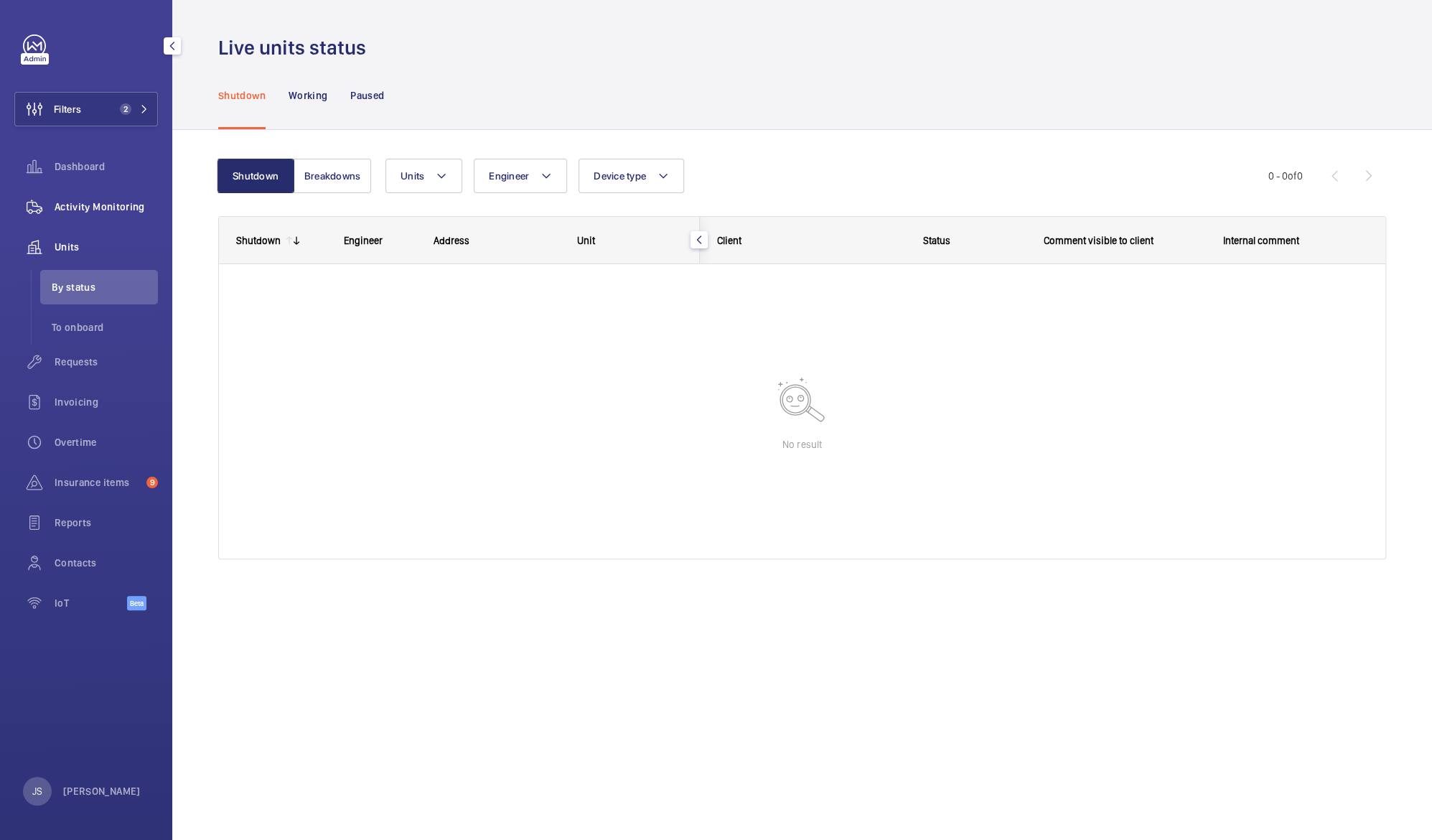
click at [70, 216] on div "Activity Monitoring" at bounding box center [86, 207] width 143 height 35
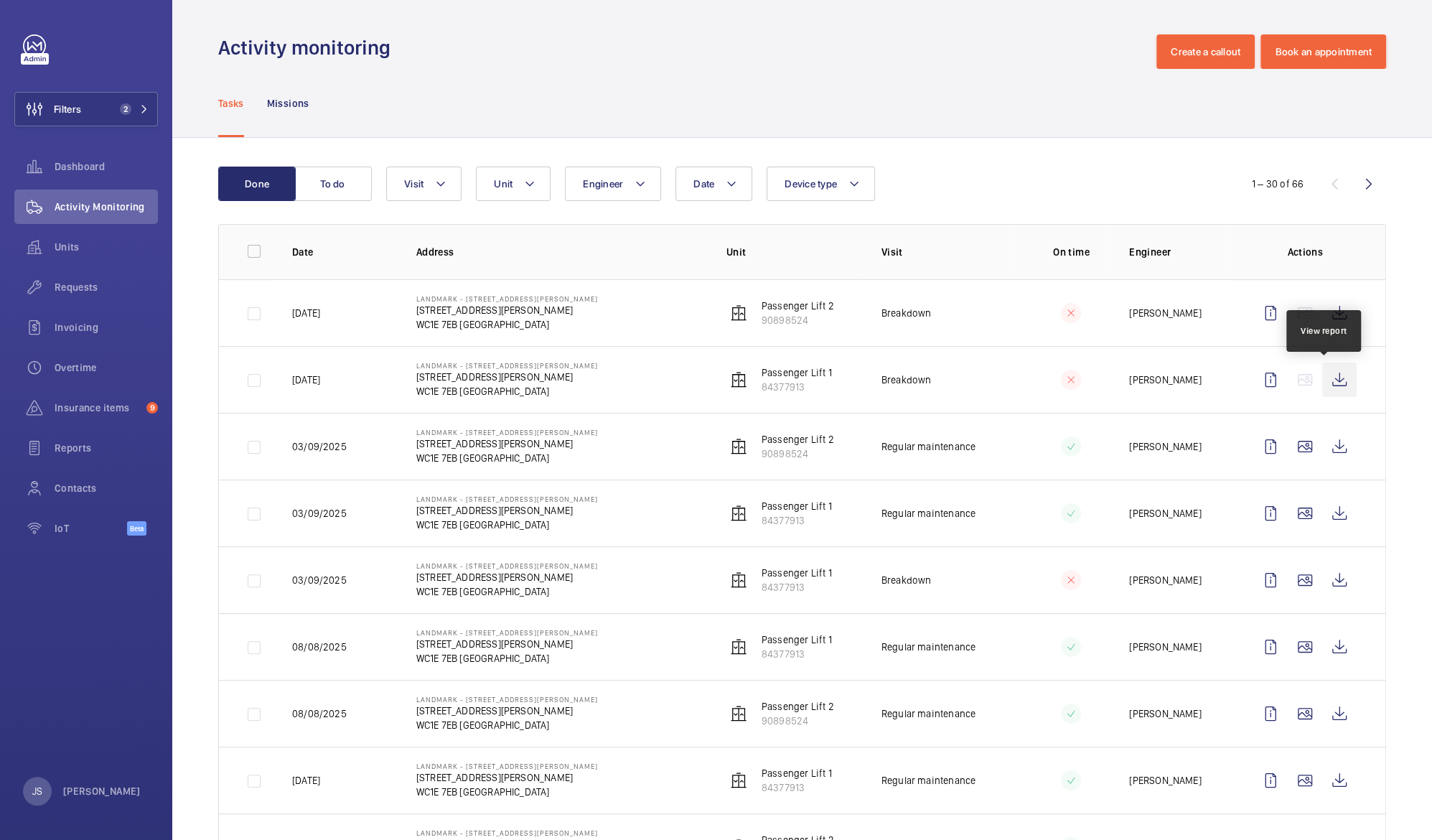
click at [1325, 379] on wm-front-icon-button at bounding box center [1339, 379] width 35 height 35
click at [1327, 314] on wm-front-icon-button at bounding box center [1339, 313] width 35 height 35
click at [1322, 312] on wm-front-icon-button at bounding box center [1339, 313] width 35 height 35
click at [1329, 584] on wm-front-icon-button at bounding box center [1339, 580] width 35 height 35
click at [1329, 586] on wm-front-icon-button at bounding box center [1339, 580] width 35 height 35
